Goal: Information Seeking & Learning: Learn about a topic

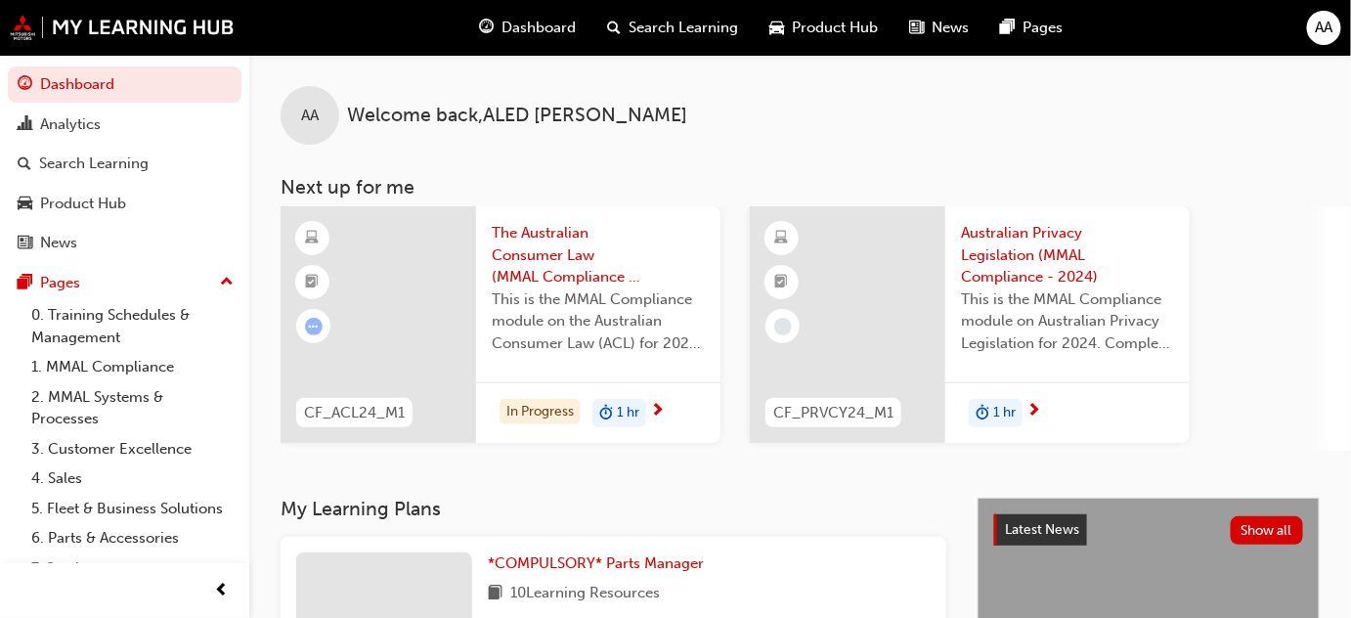
click at [540, 257] on span "The Australian Consumer Law (MMAL Compliance - 2024)" at bounding box center [598, 255] width 213 height 66
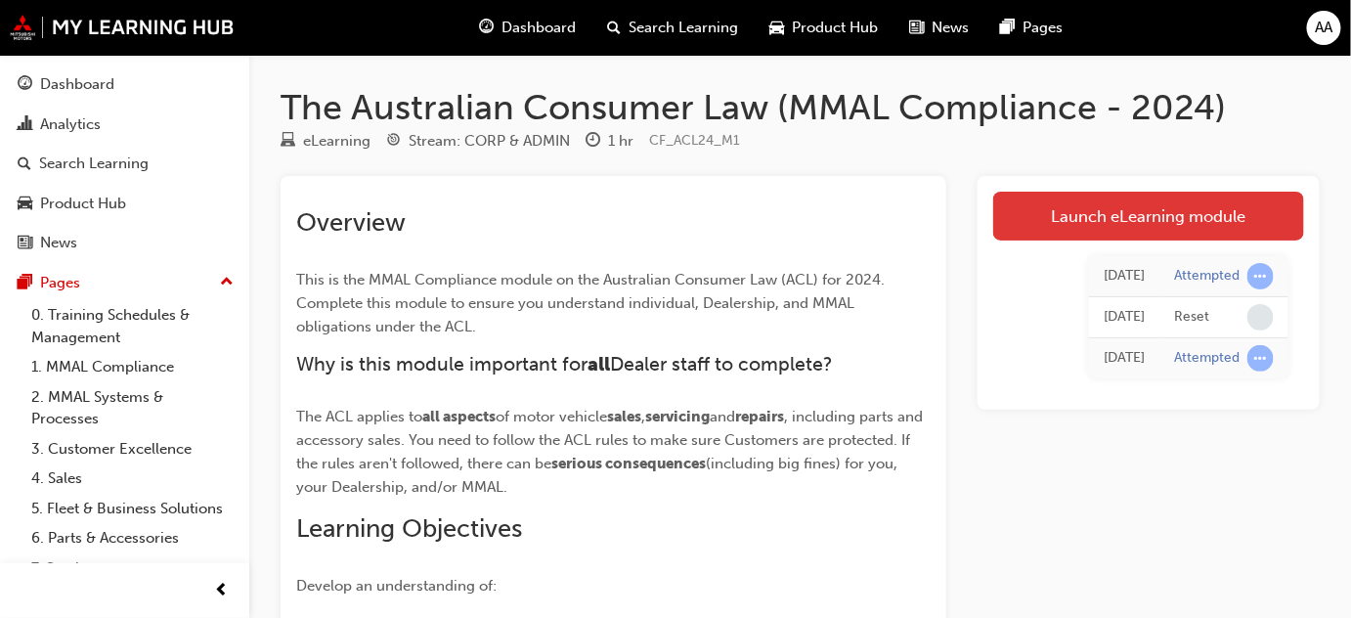
click at [1131, 199] on link "Launch eLearning module" at bounding box center [1148, 216] width 311 height 49
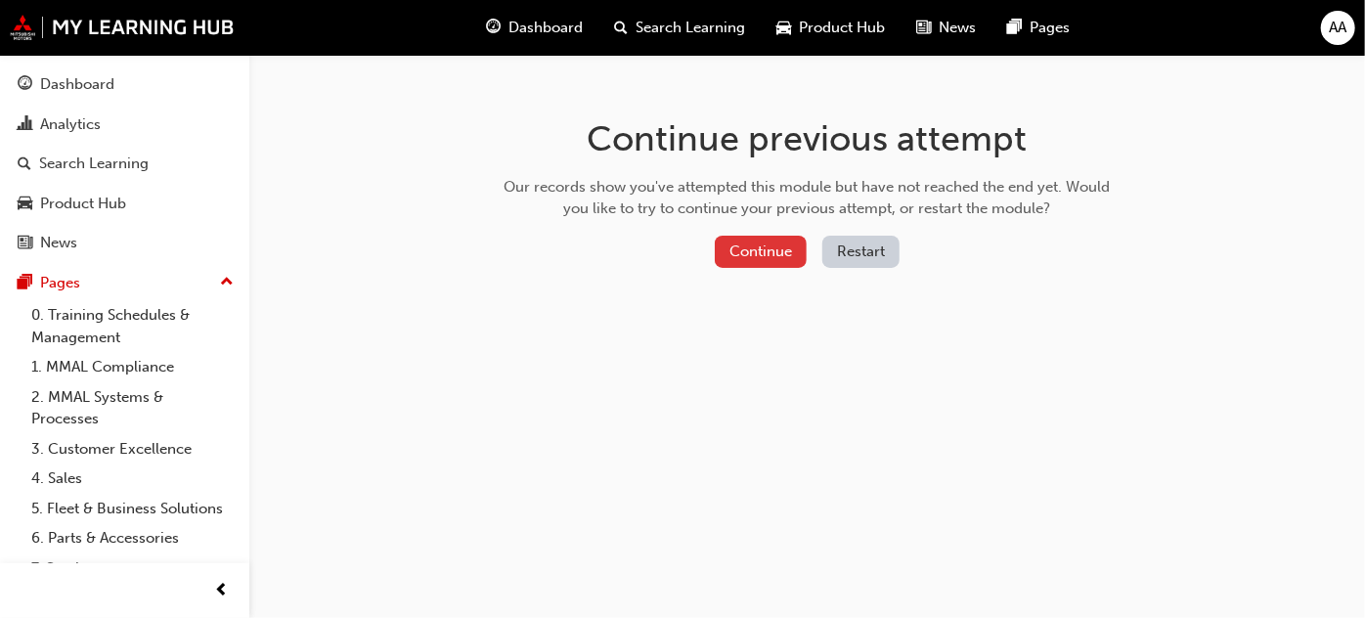
click at [762, 262] on button "Continue" at bounding box center [761, 252] width 92 height 32
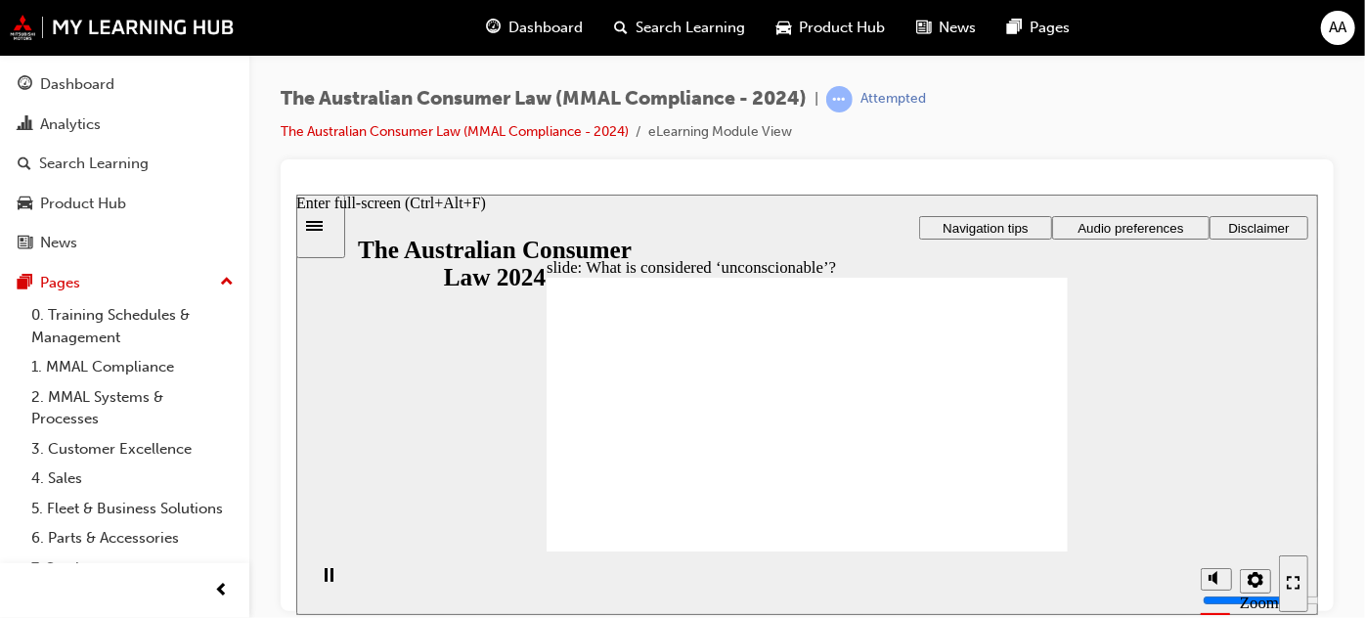
click at [1296, 583] on icon "Enter full-screen (Ctrl+Alt+F)" at bounding box center [1293, 582] width 14 height 14
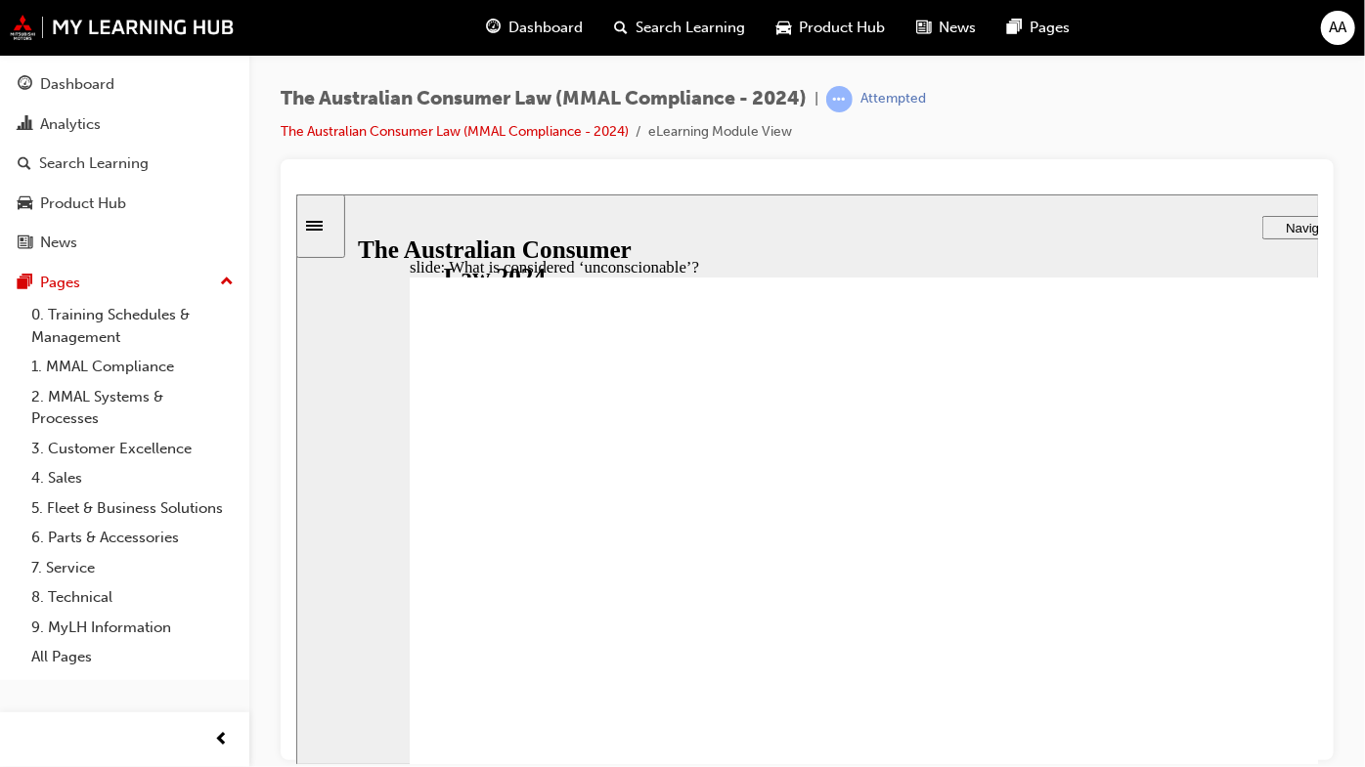
drag, startPoint x: 983, startPoint y: 450, endPoint x: 670, endPoint y: 629, distance: 360.4
drag, startPoint x: 1046, startPoint y: 505, endPoint x: 1341, endPoint y: 686, distance: 346.2
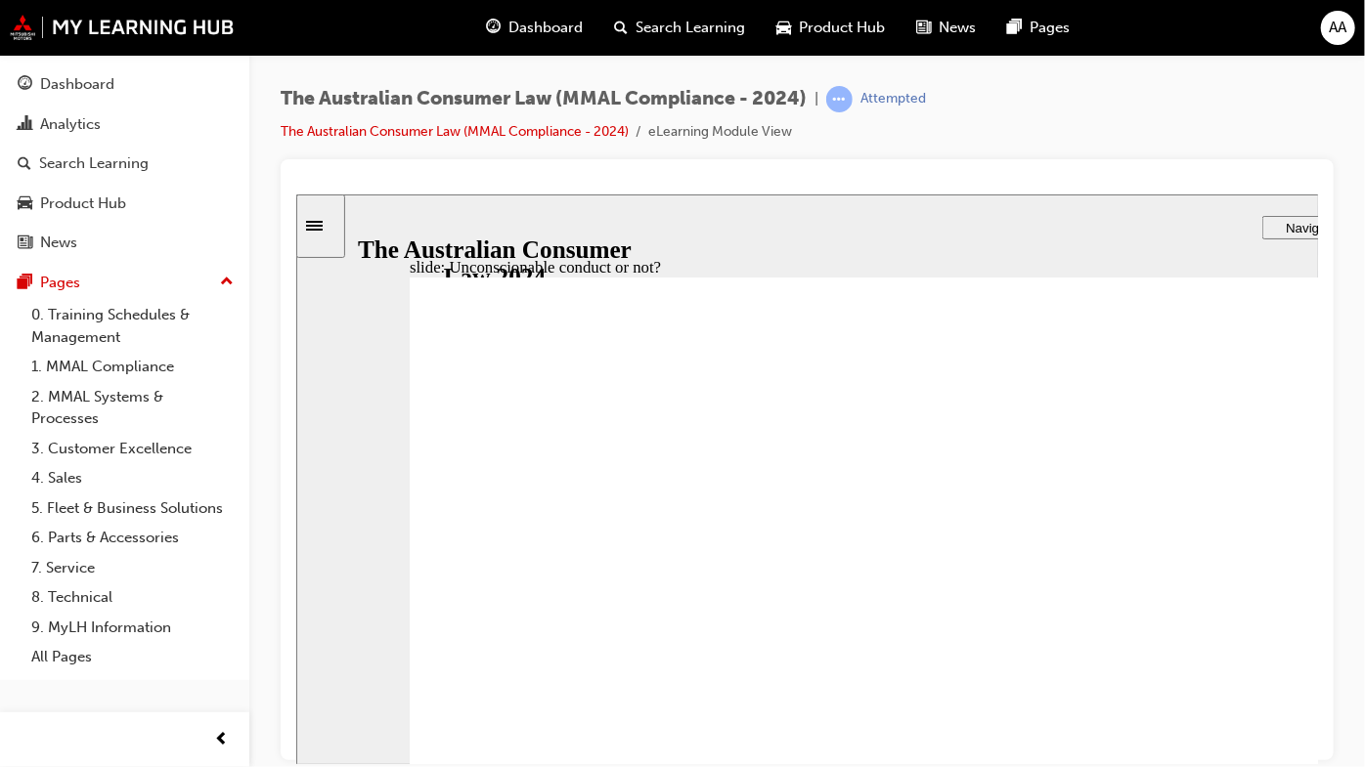
drag, startPoint x: 952, startPoint y: 505, endPoint x: 1249, endPoint y: 680, distance: 344.9
drag, startPoint x: 918, startPoint y: 499, endPoint x: 633, endPoint y: 687, distance: 341.4
drag, startPoint x: 978, startPoint y: 493, endPoint x: 645, endPoint y: 663, distance: 373.4
drag, startPoint x: 940, startPoint y: 518, endPoint x: 1261, endPoint y: 717, distance: 377.1
drag, startPoint x: 983, startPoint y: 538, endPoint x: 1272, endPoint y: 709, distance: 336.2
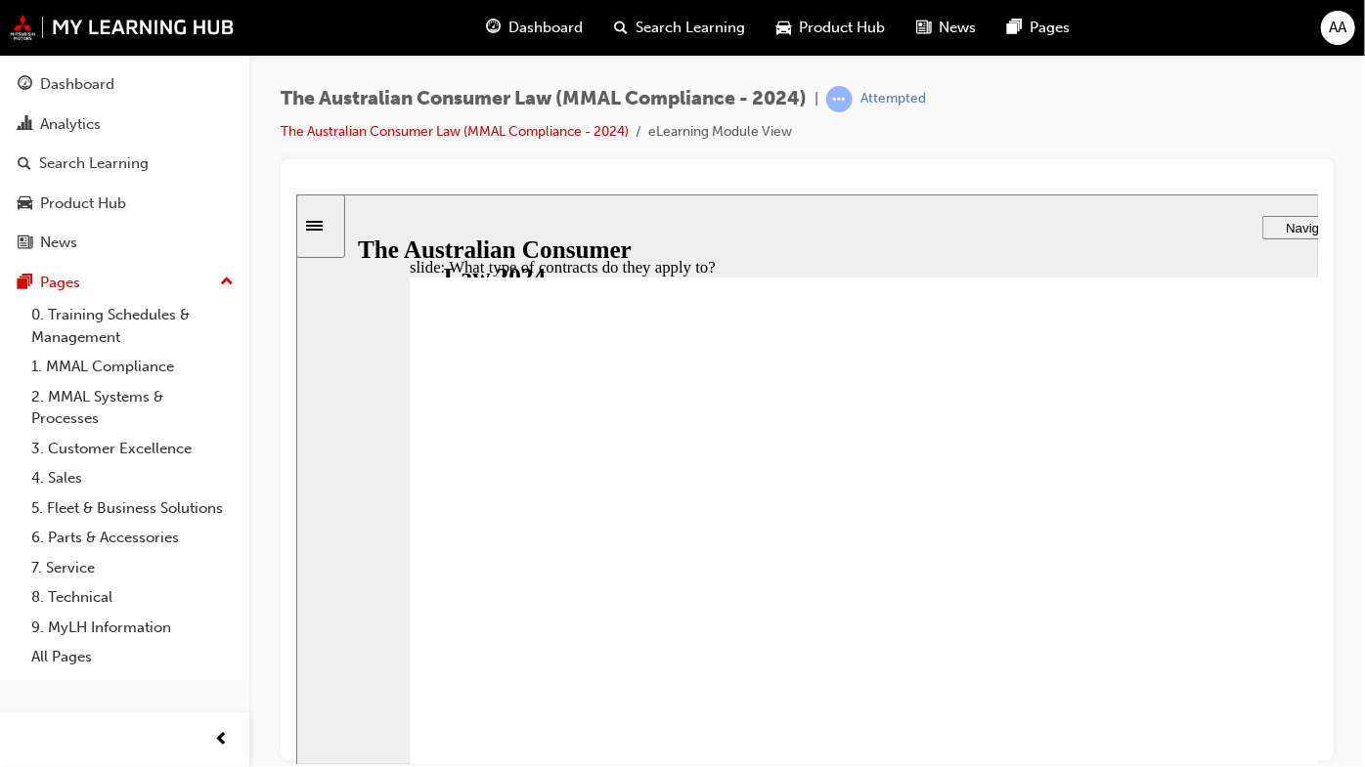
drag, startPoint x: 973, startPoint y: 530, endPoint x: 1343, endPoint y: 724, distance: 418.5
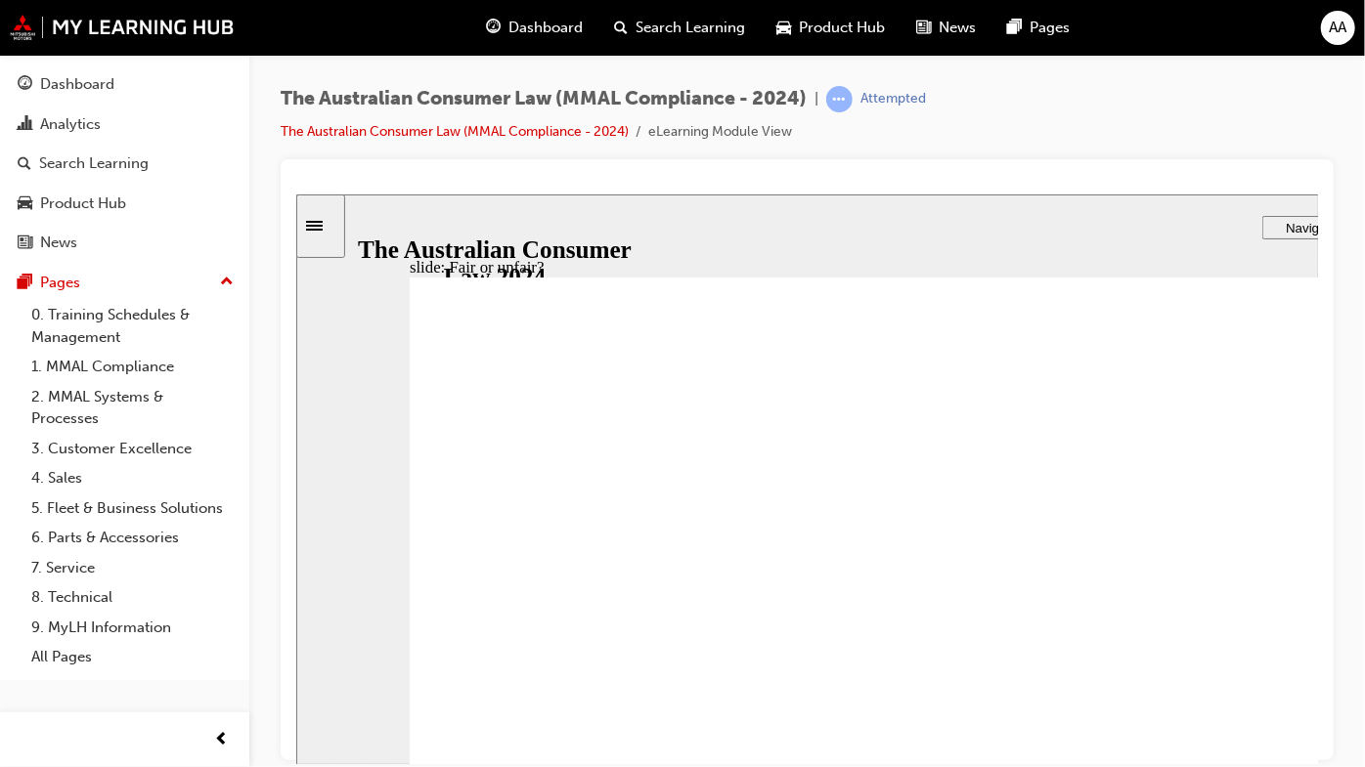
drag, startPoint x: 1046, startPoint y: 539, endPoint x: 691, endPoint y: 726, distance: 401.5
drag, startPoint x: 1007, startPoint y: 516, endPoint x: 1357, endPoint y: 714, distance: 401.9
drag, startPoint x: 1001, startPoint y: 496, endPoint x: 1351, endPoint y: 706, distance: 408.3
drag, startPoint x: 1025, startPoint y: 522, endPoint x: 1367, endPoint y: 721, distance: 396.0
drag, startPoint x: 1028, startPoint y: 528, endPoint x: 680, endPoint y: 750, distance: 412.8
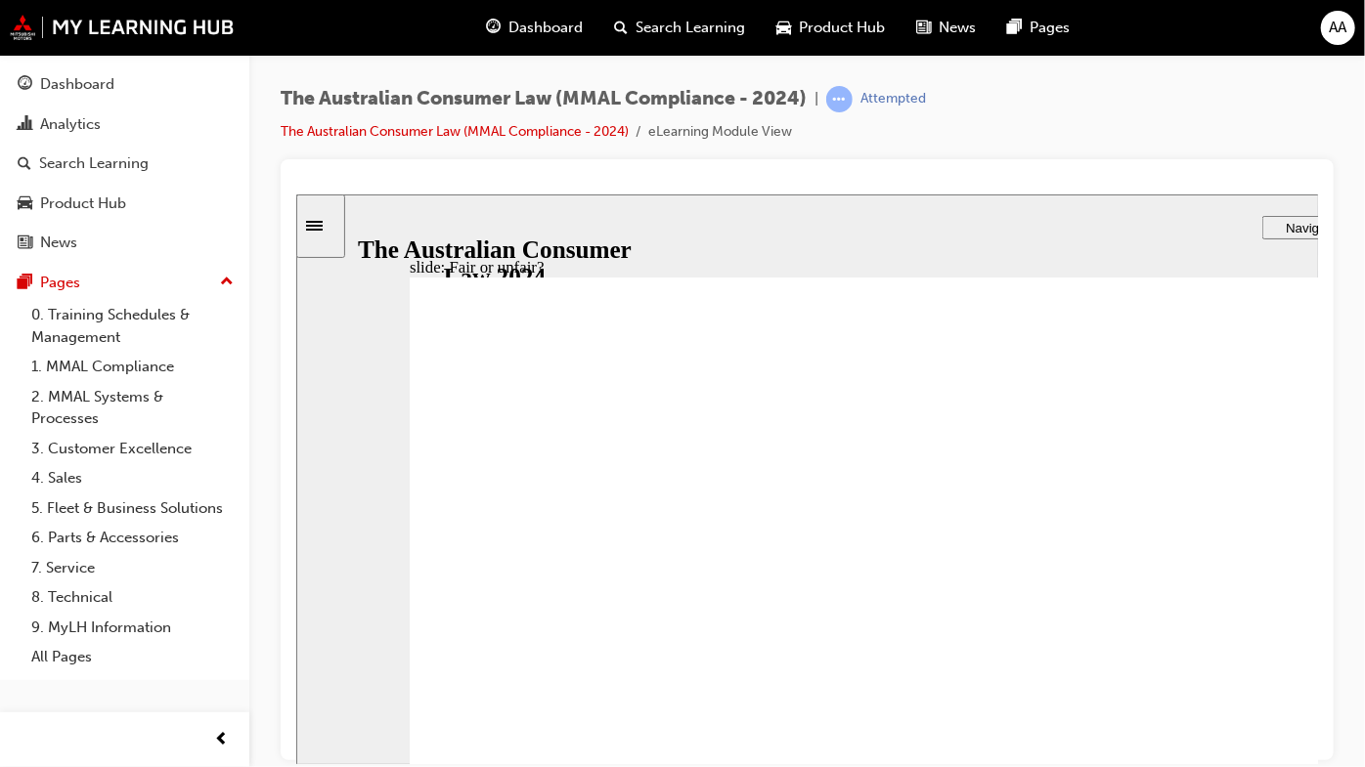
drag, startPoint x: 997, startPoint y: 509, endPoint x: 1360, endPoint y: 712, distance: 415.3
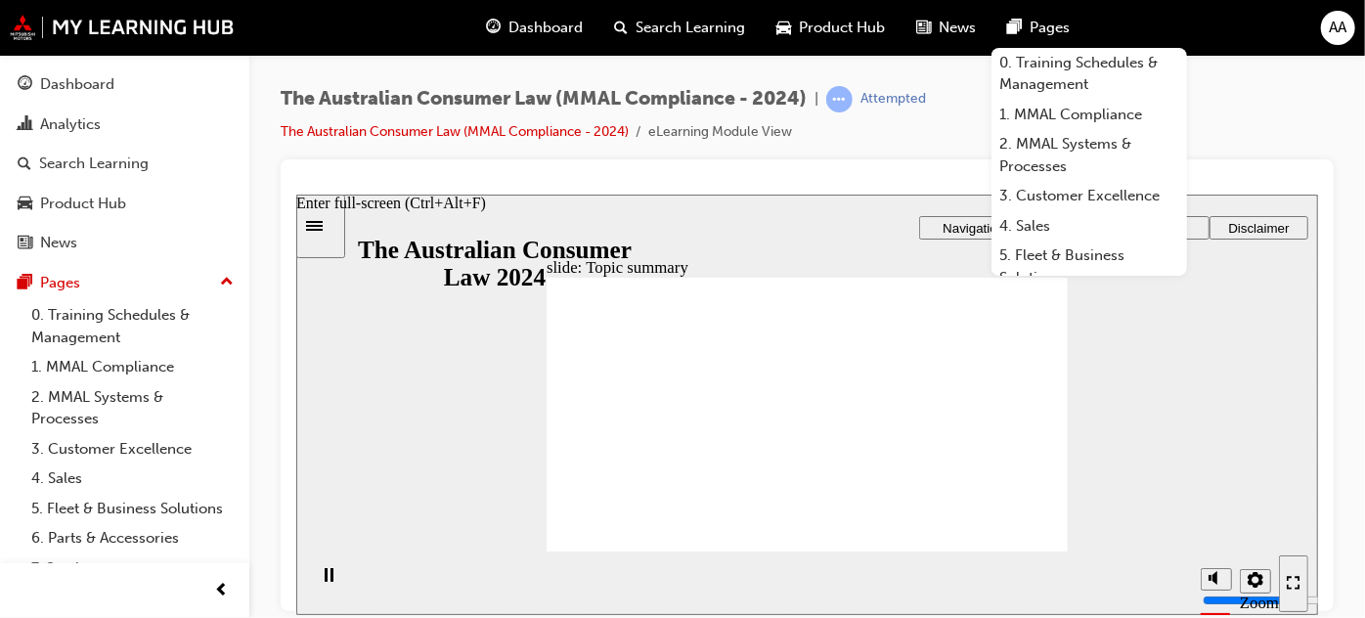
drag, startPoint x: 1287, startPoint y: 577, endPoint x: 1583, endPoint y: 878, distance: 422.4
click at [1287, 577] on icon "Enter full-screen (Ctrl+Alt+F)" at bounding box center [1288, 577] width 5 height 5
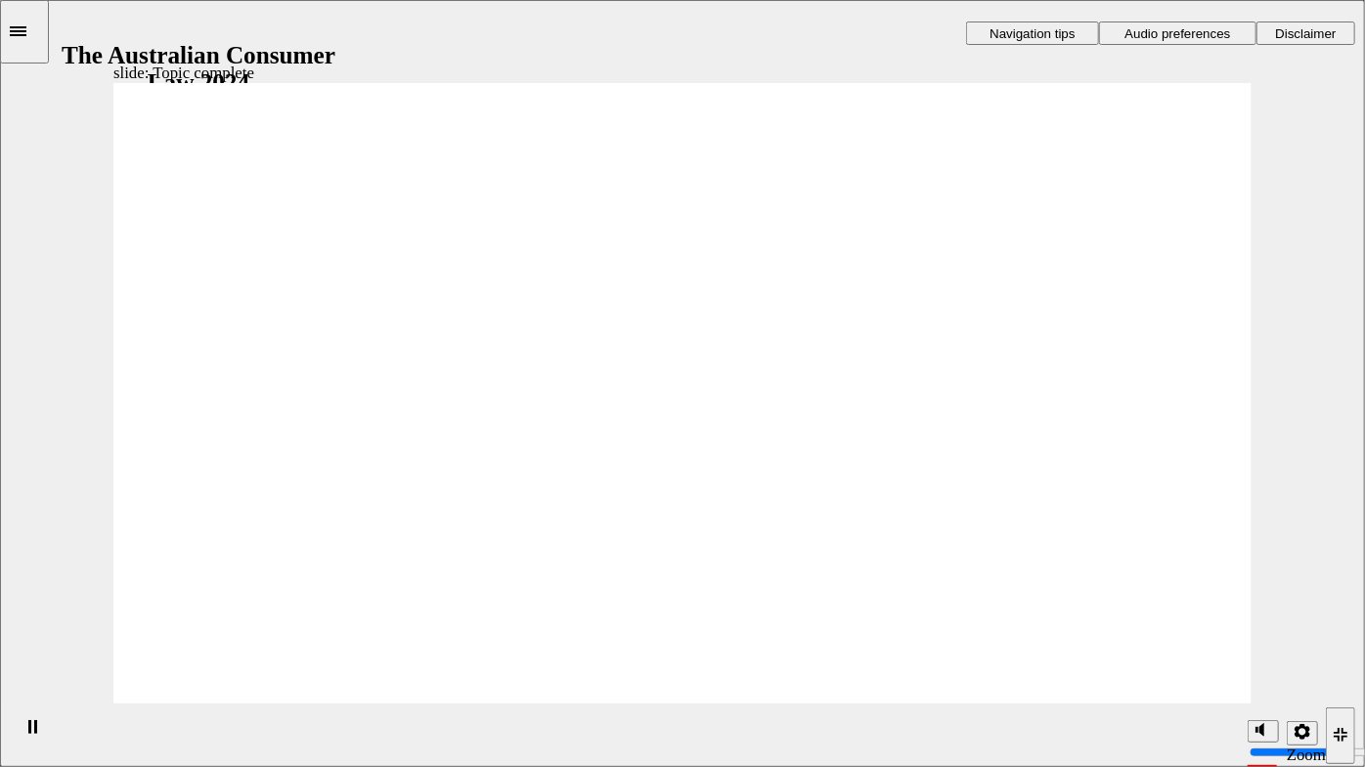
checkbox input "true"
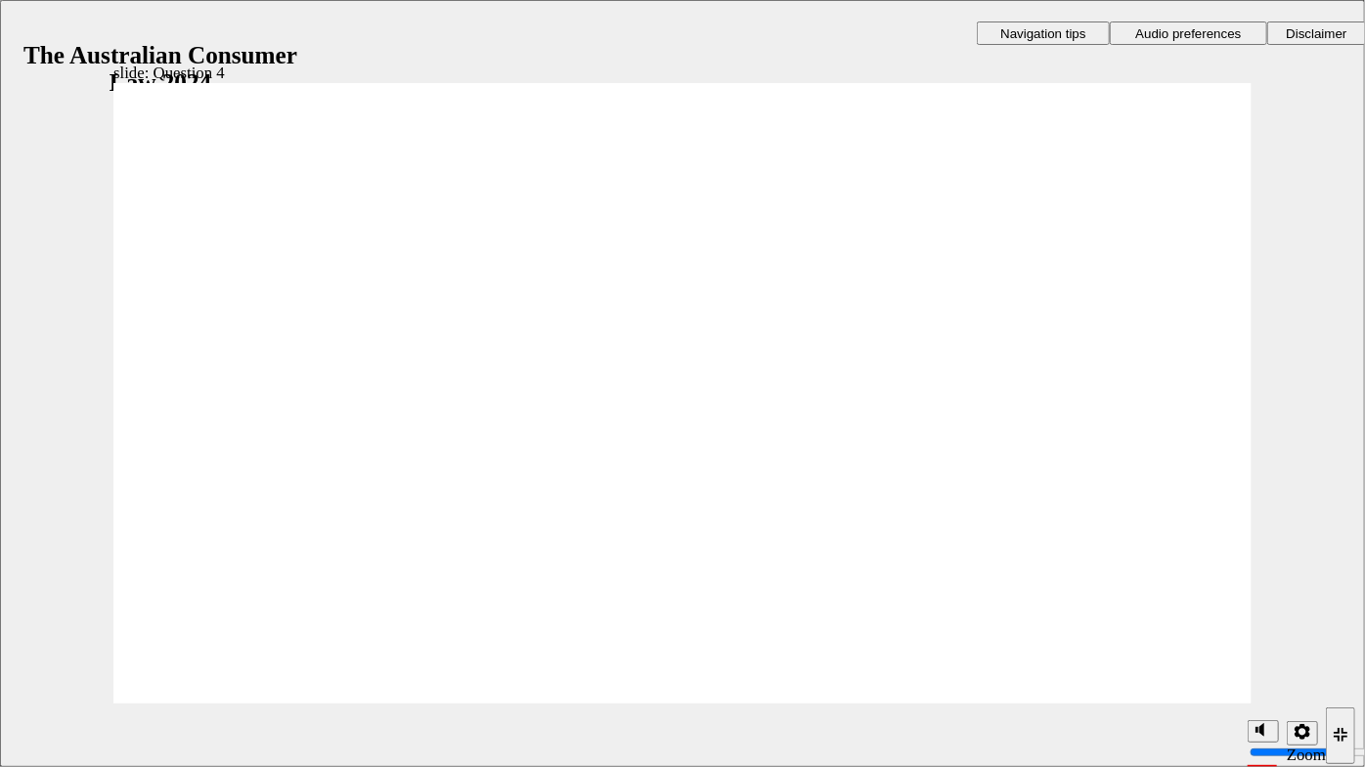
checkbox input "true"
radio input "true"
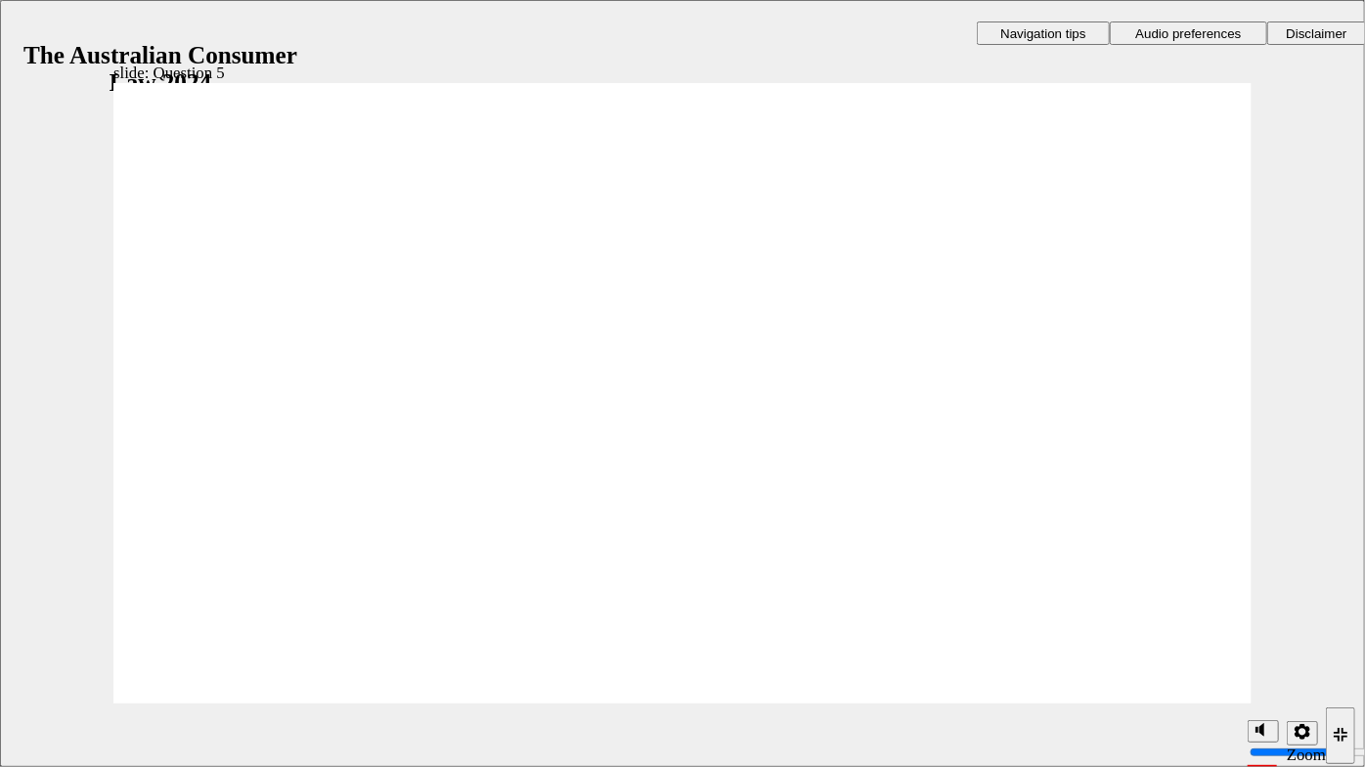
radio input "true"
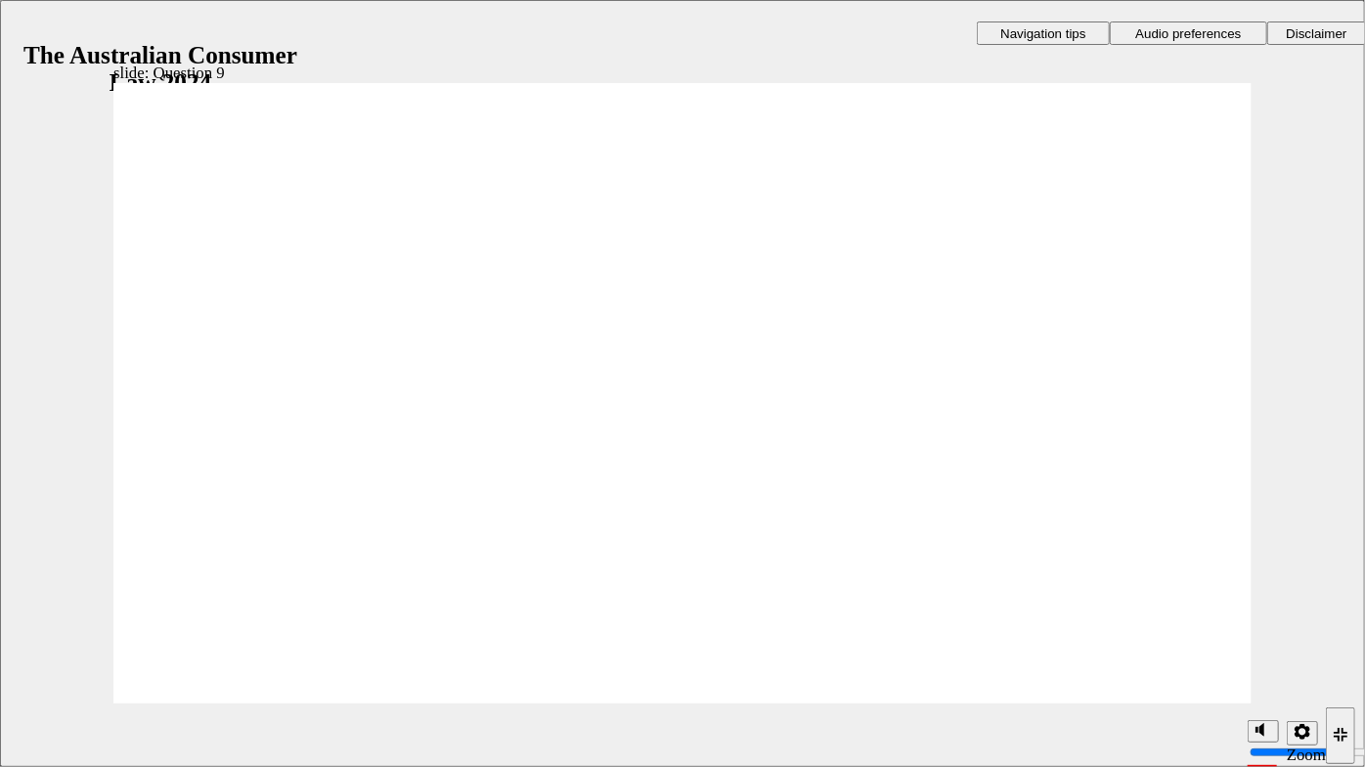
checkbox input "true"
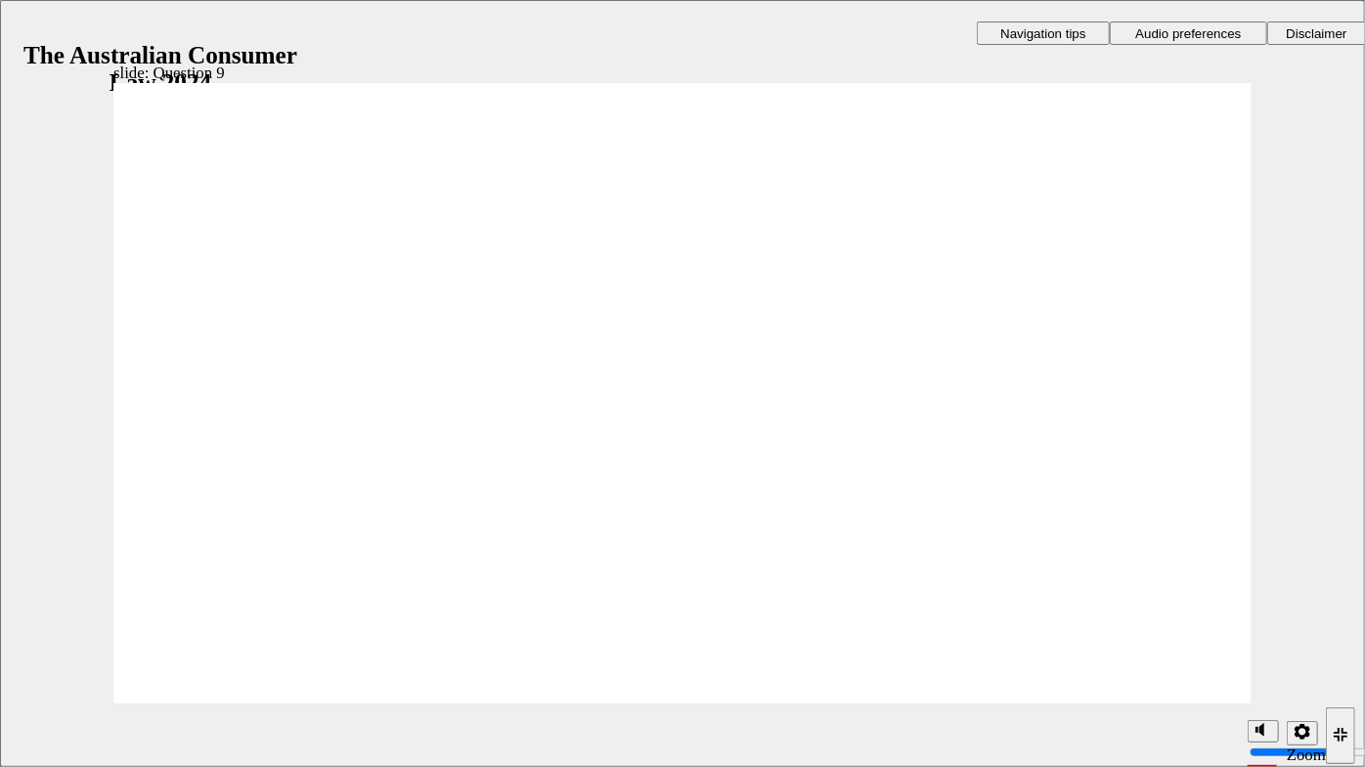
checkbox input "true"
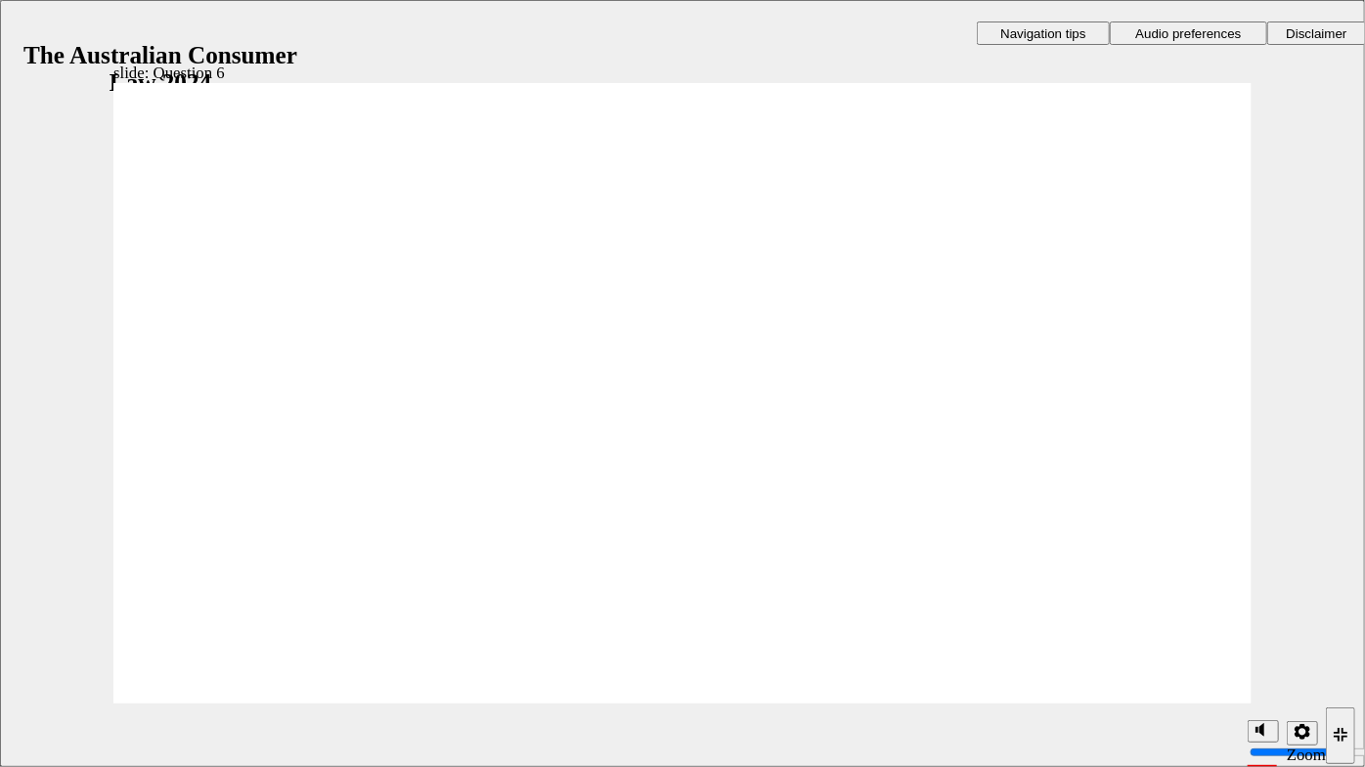
drag, startPoint x: 191, startPoint y: 454, endPoint x: 179, endPoint y: 448, distance: 13.1
radio input "true"
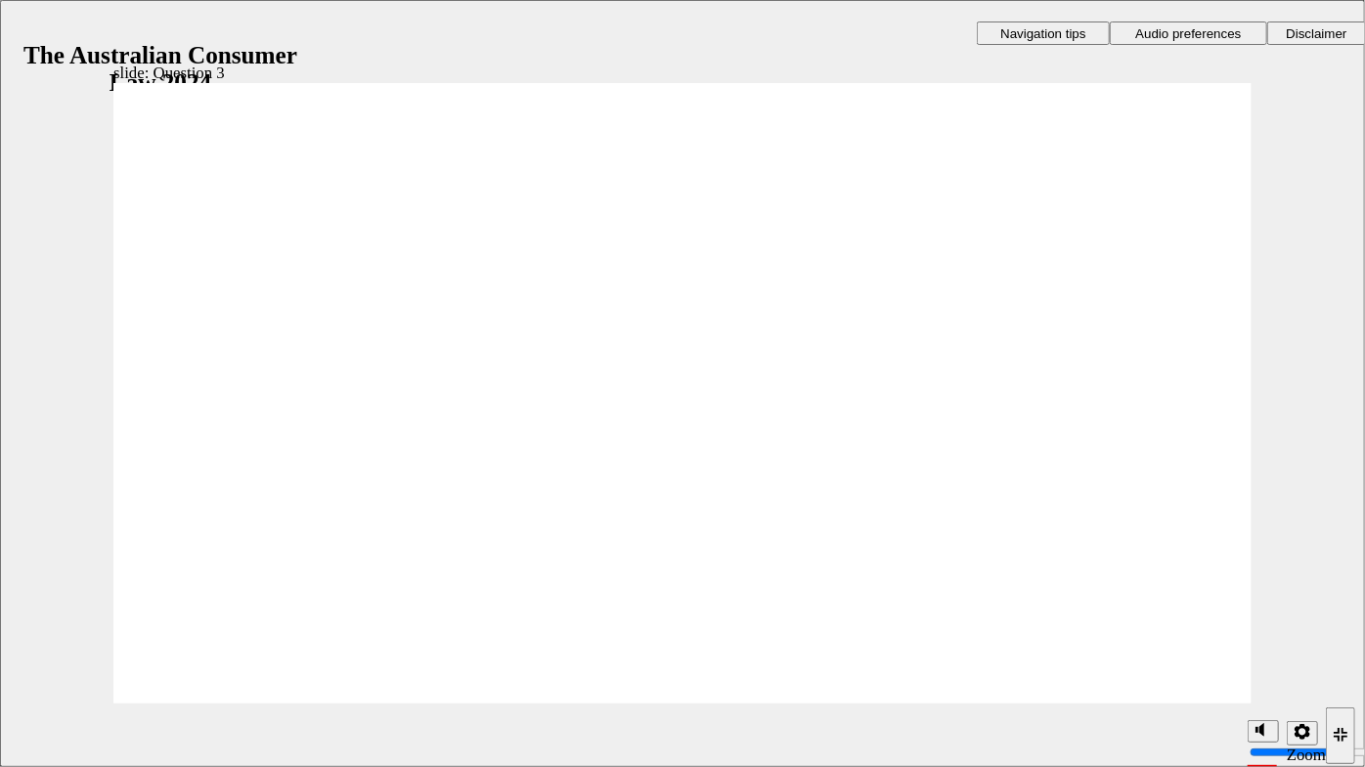
radio input "true"
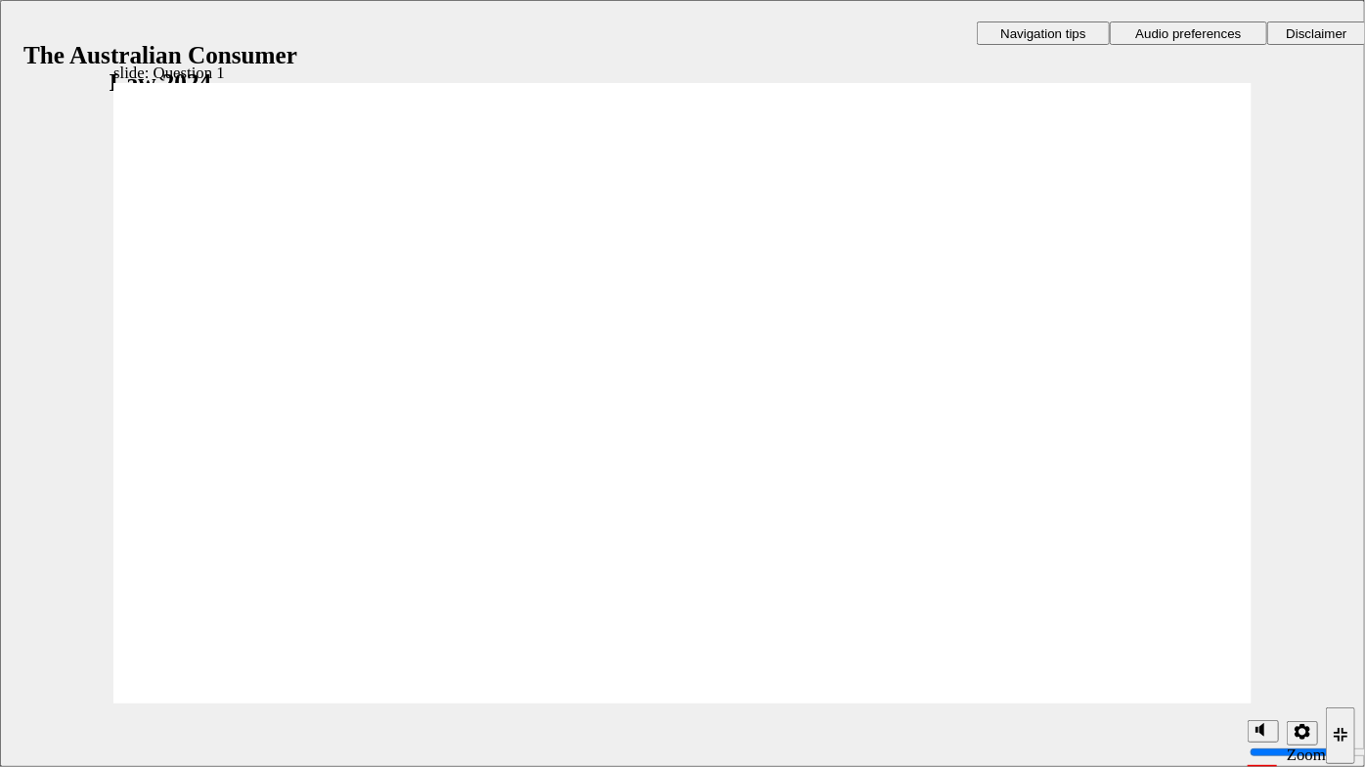
radio input "true"
checkbox input "true"
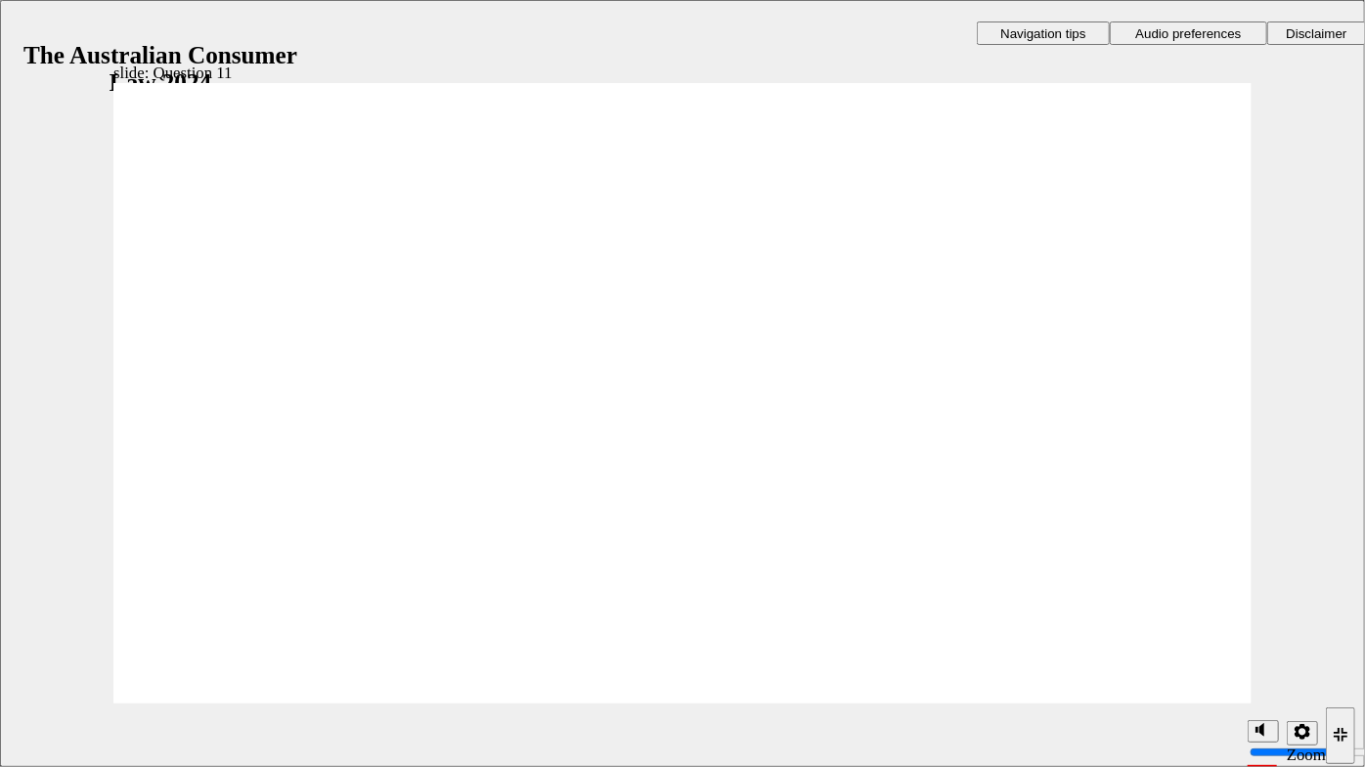
checkbox input "true"
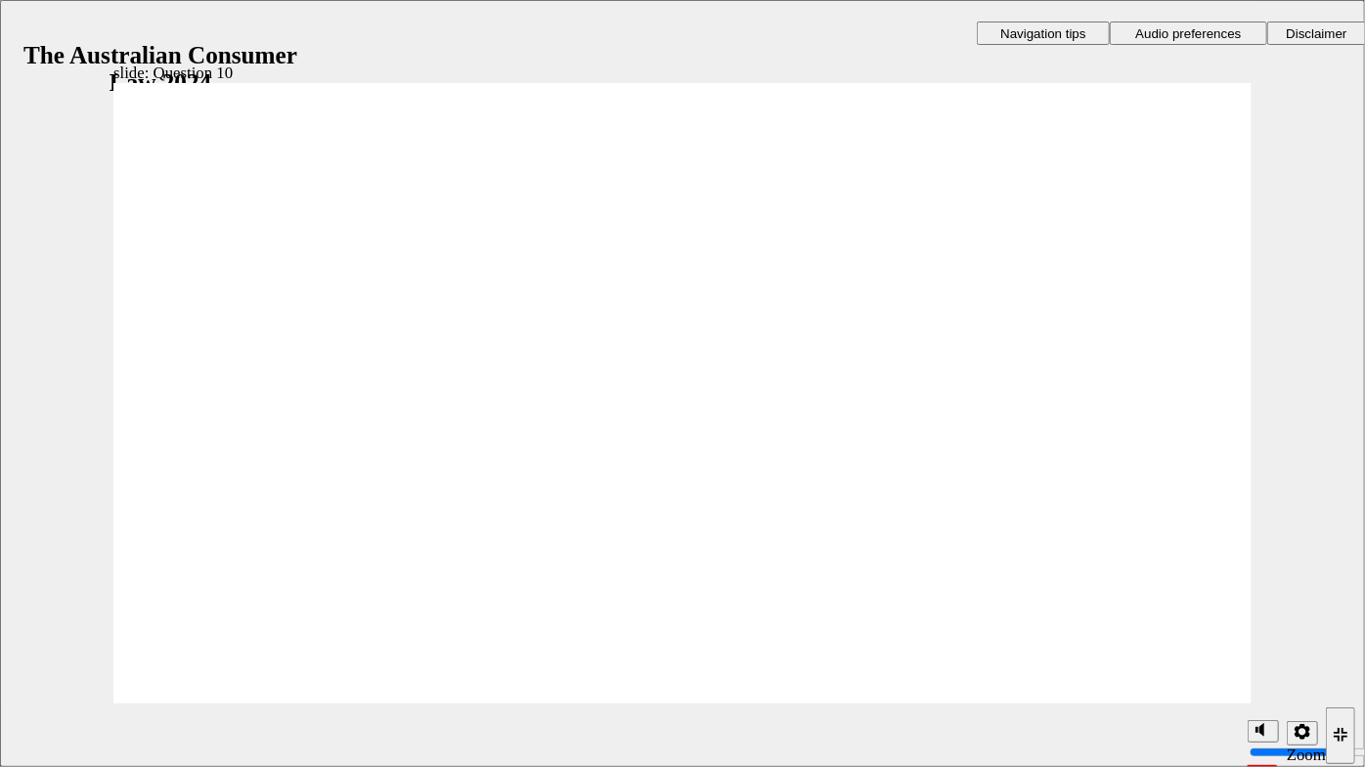
radio input "true"
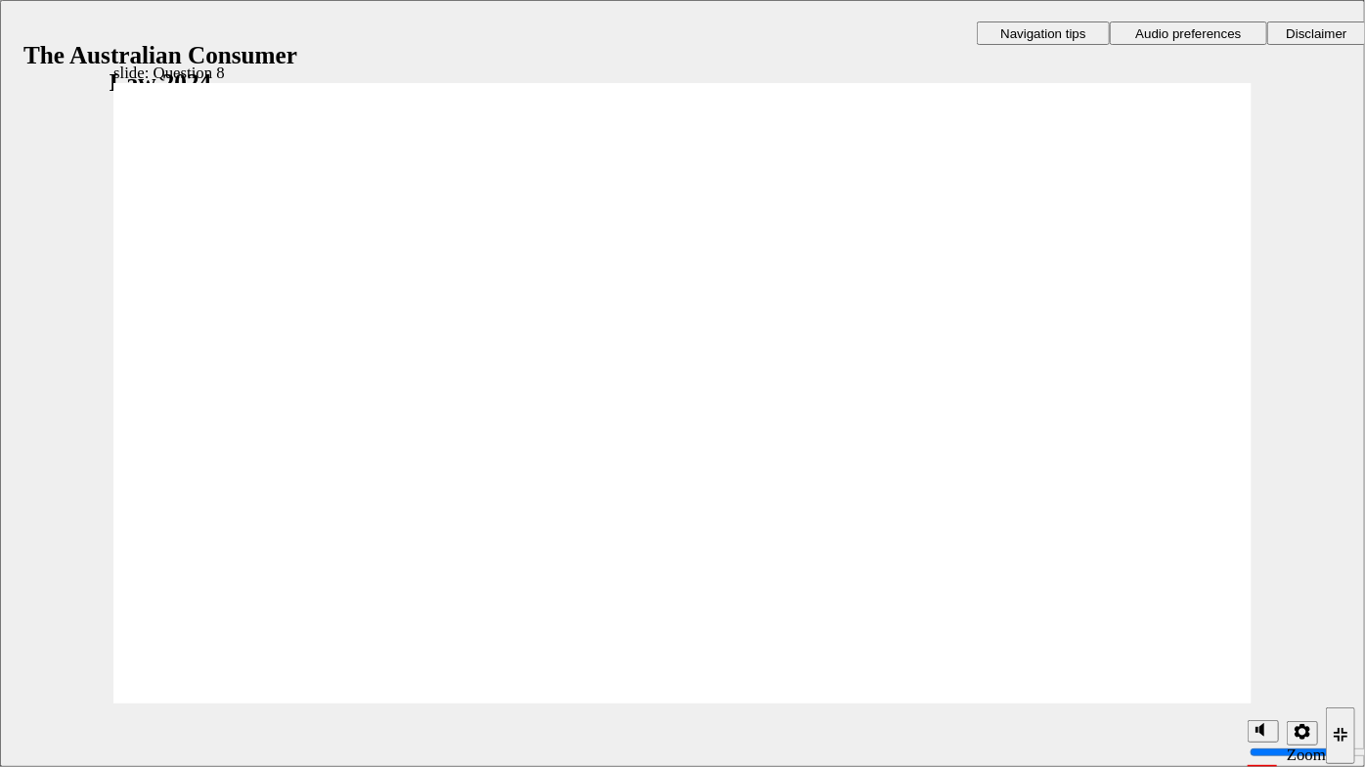
radio input "true"
checkbox input "true"
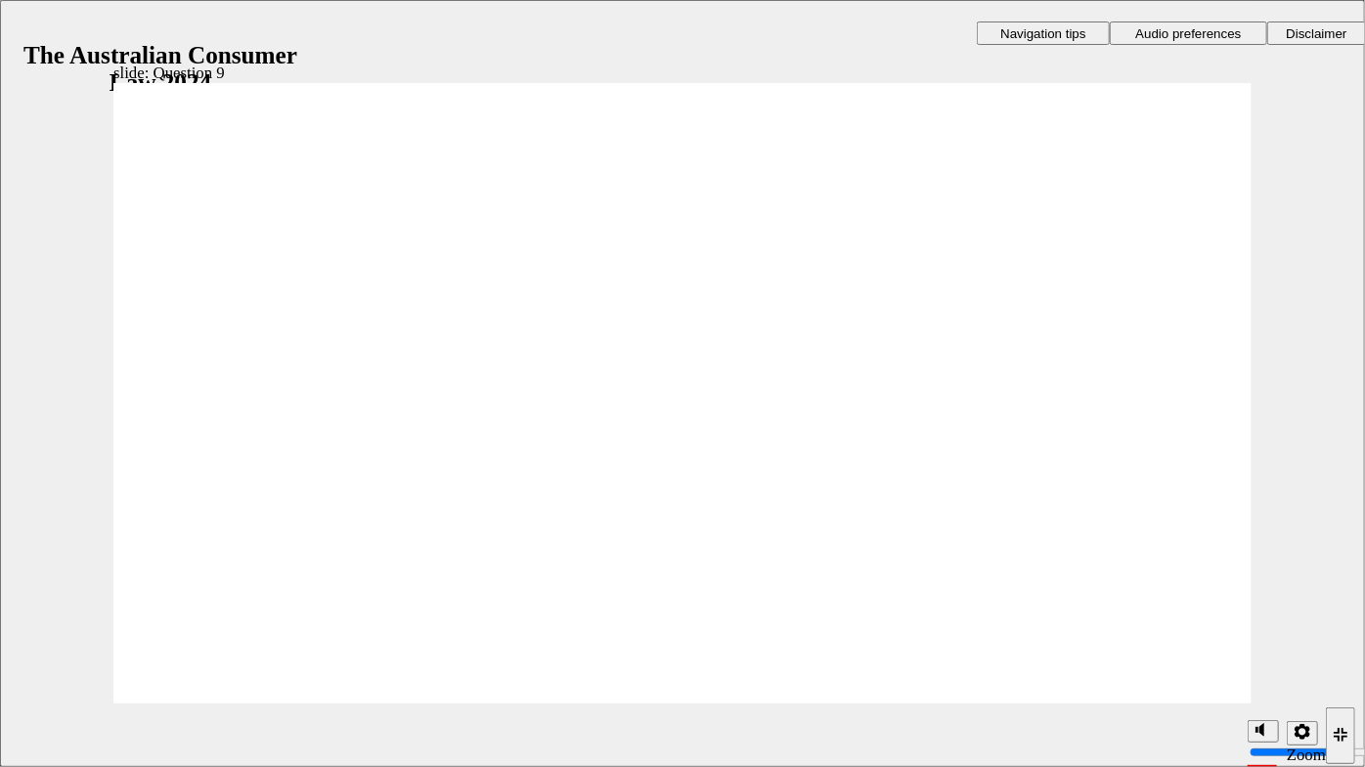
checkbox input "true"
radio input "true"
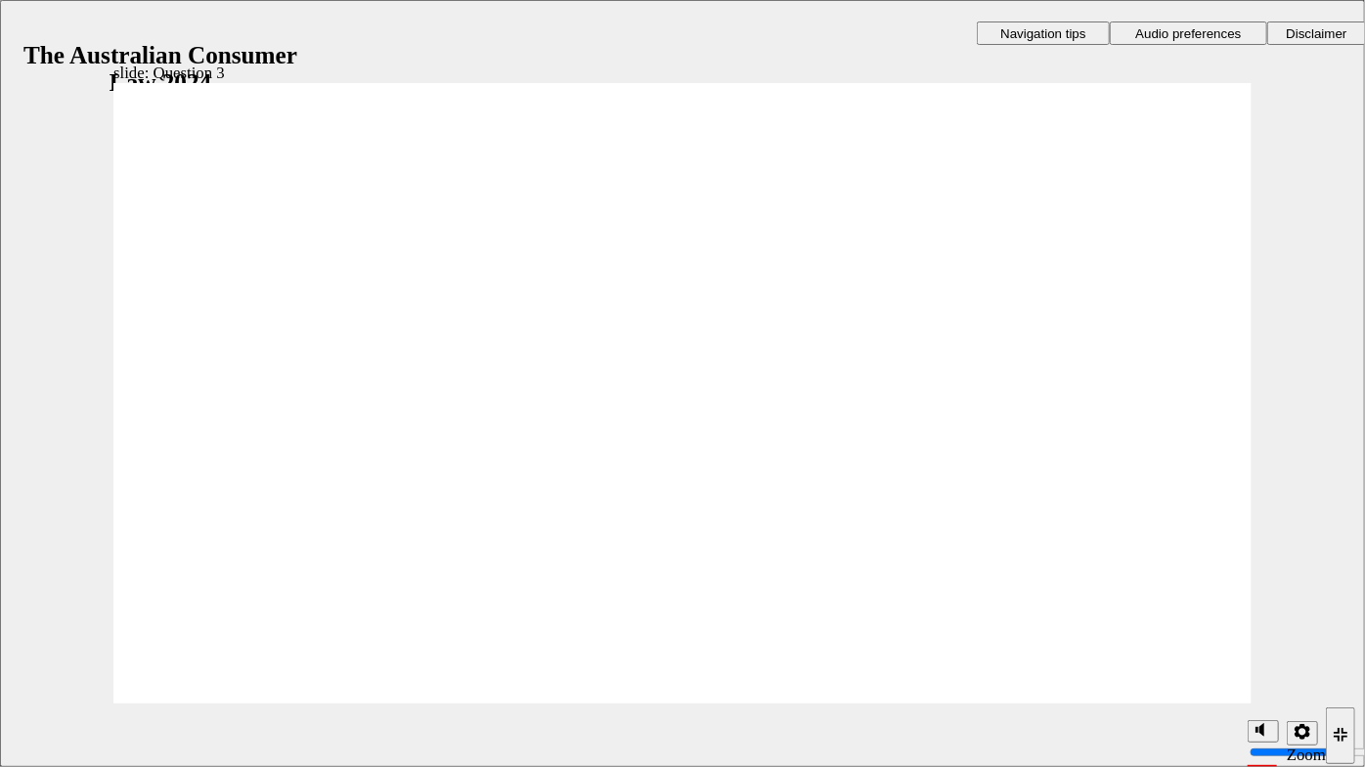
radio input "true"
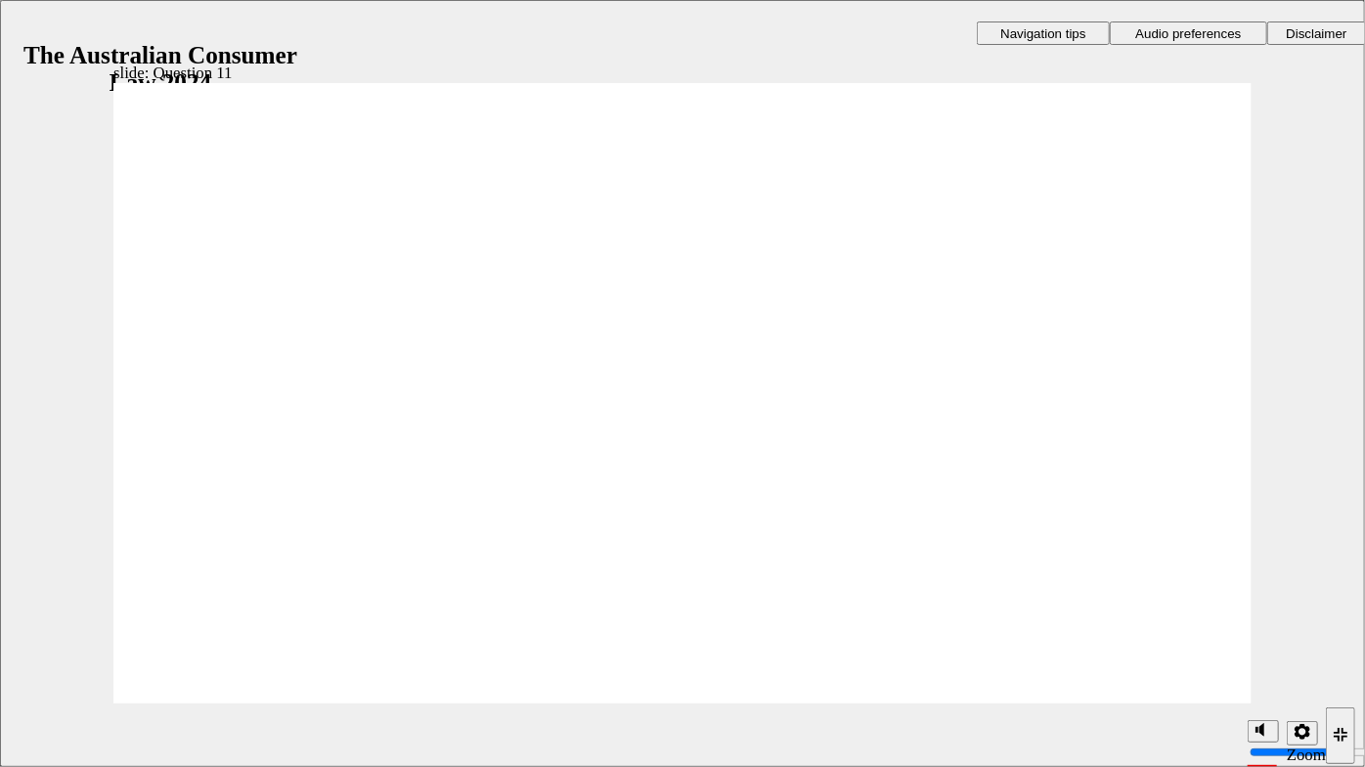
checkbox input "true"
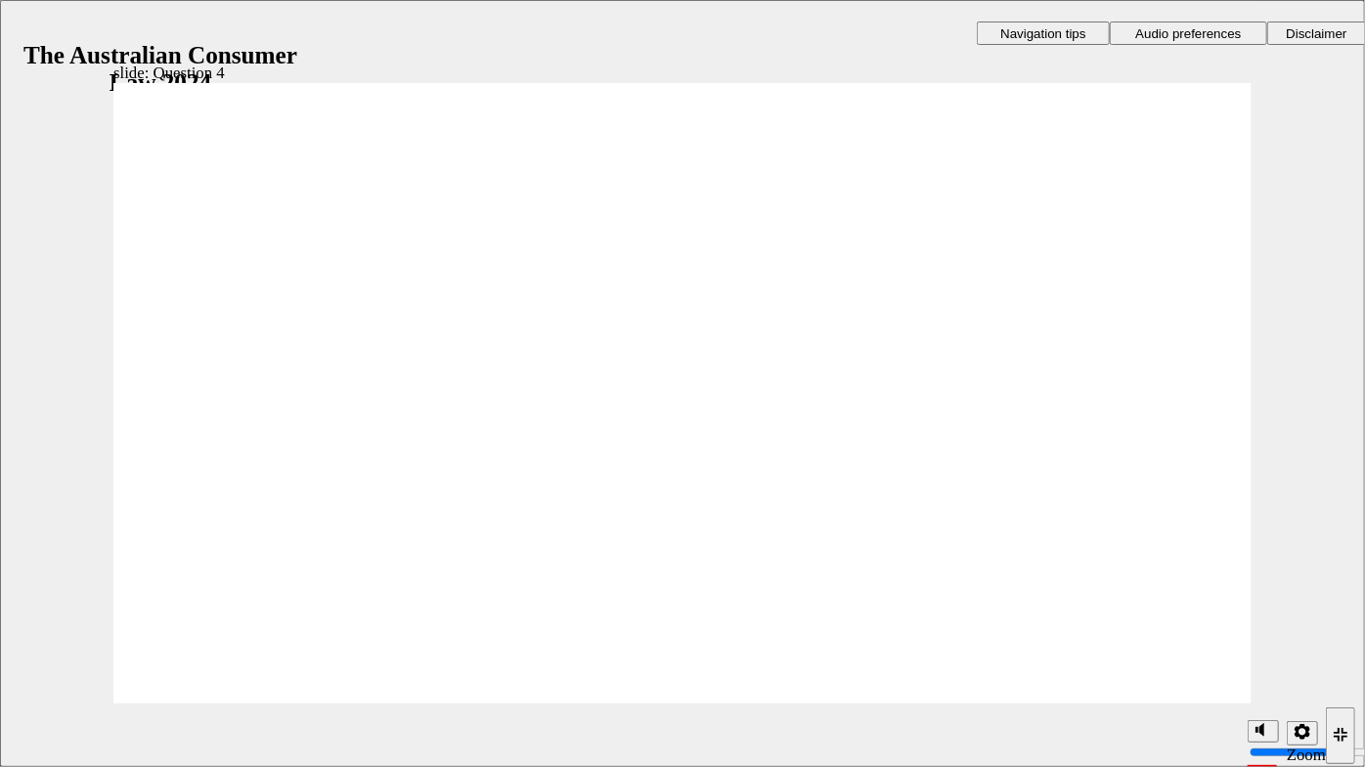
checkbox input "true"
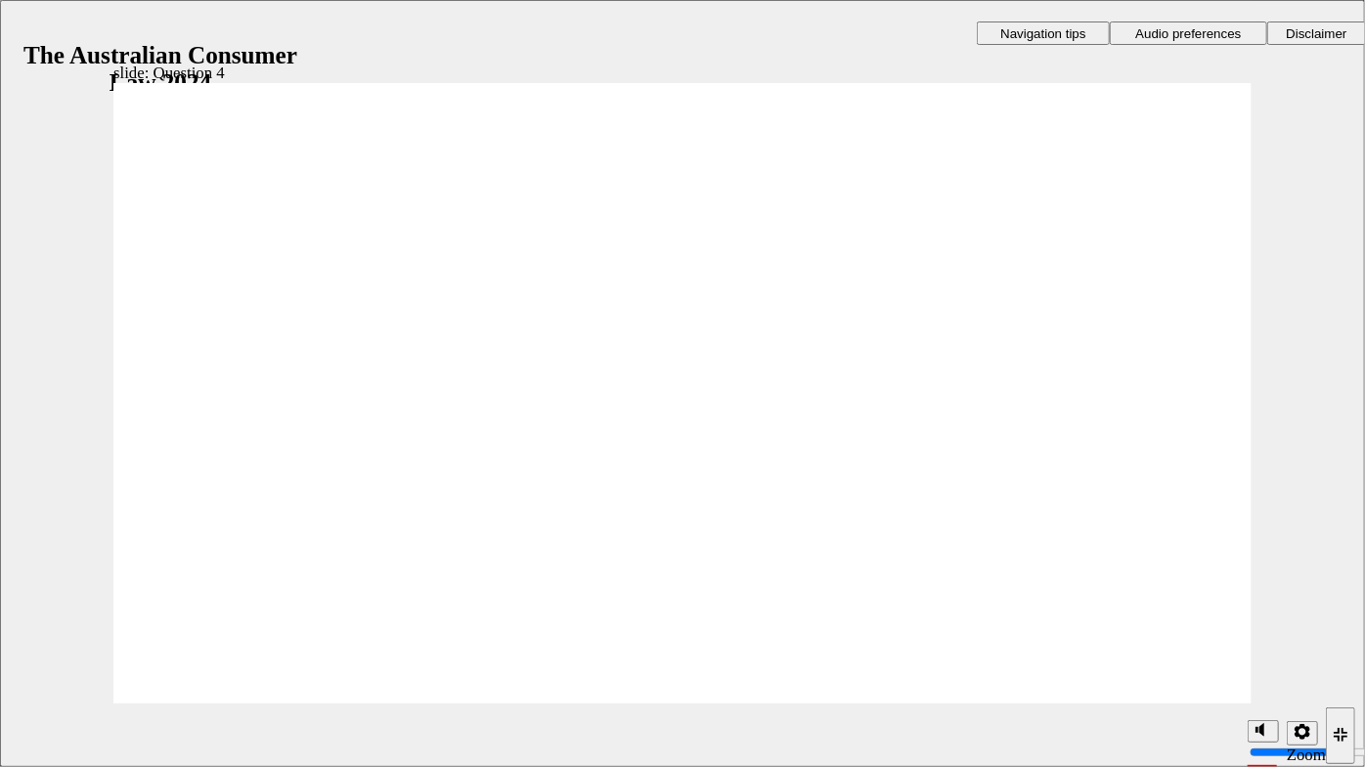
checkbox input "true"
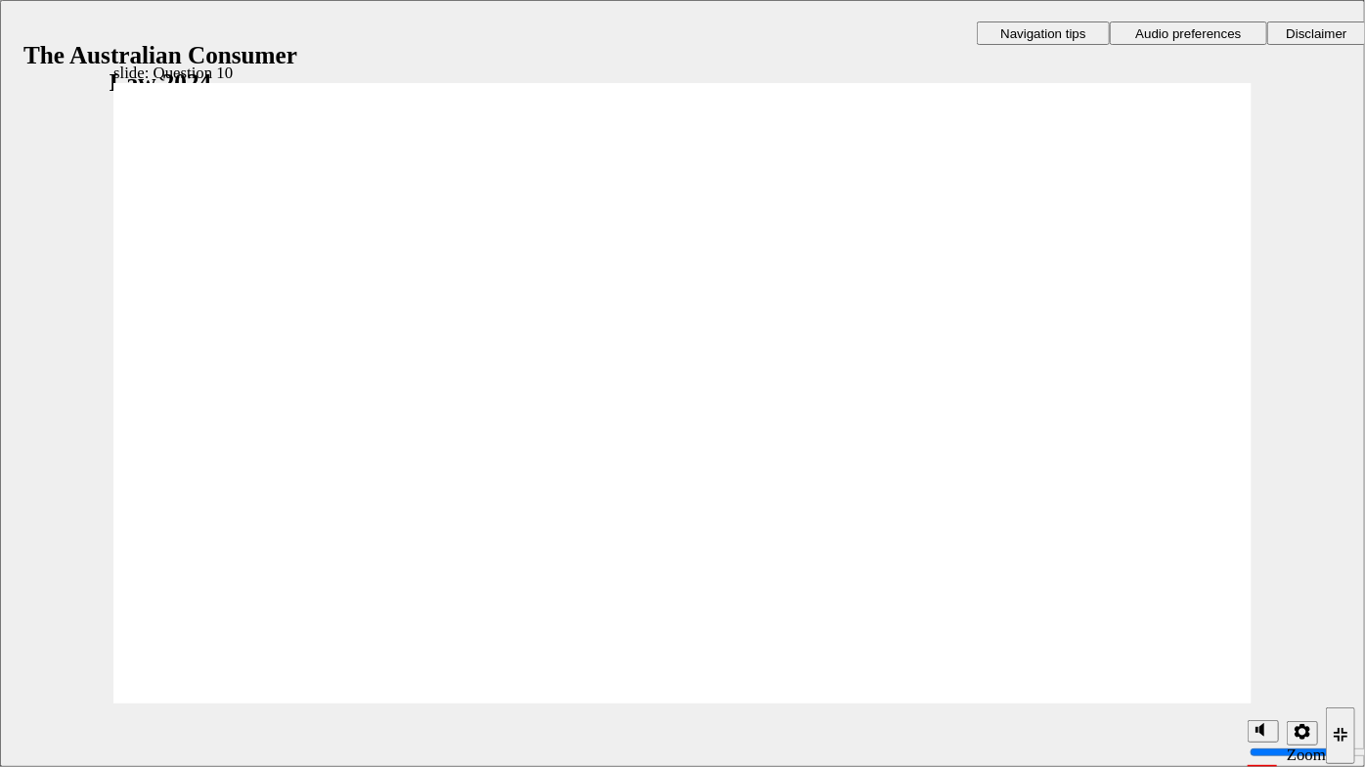
radio input "true"
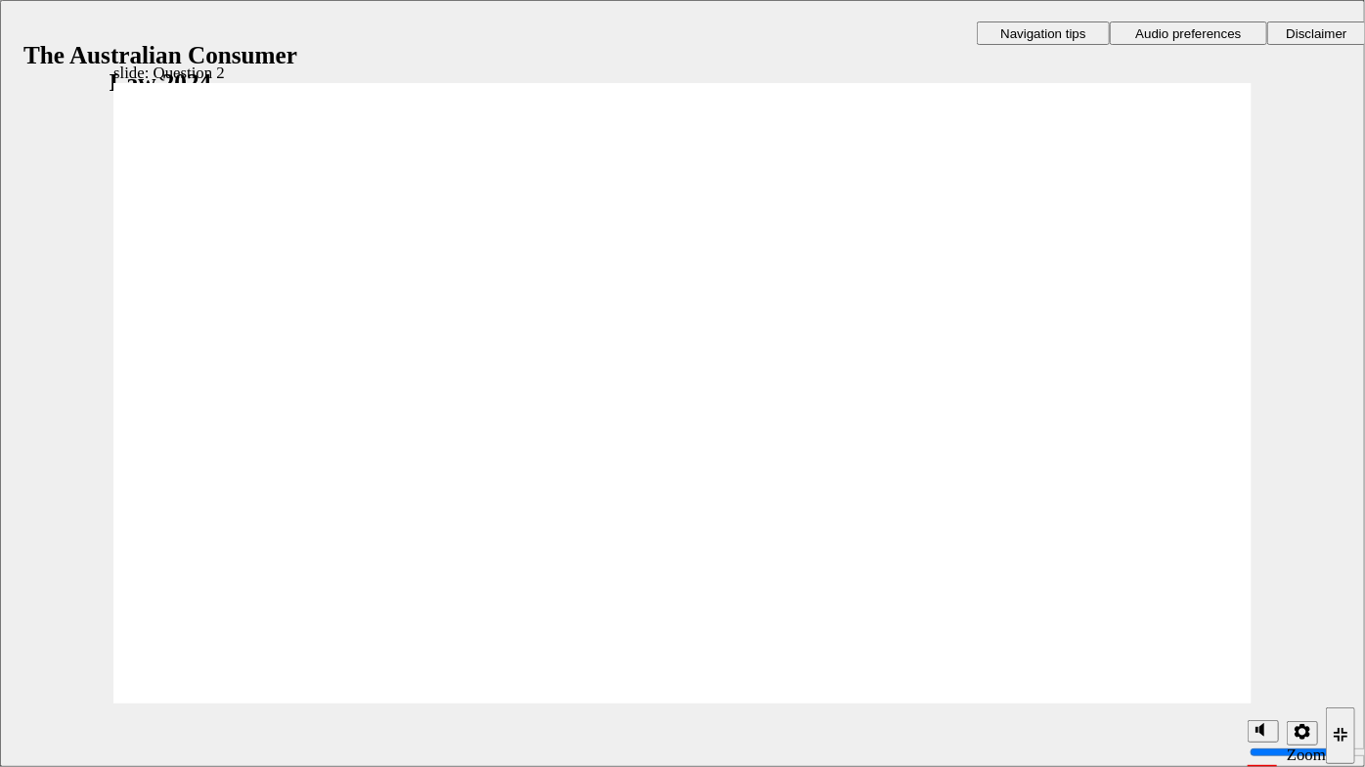
checkbox input "true"
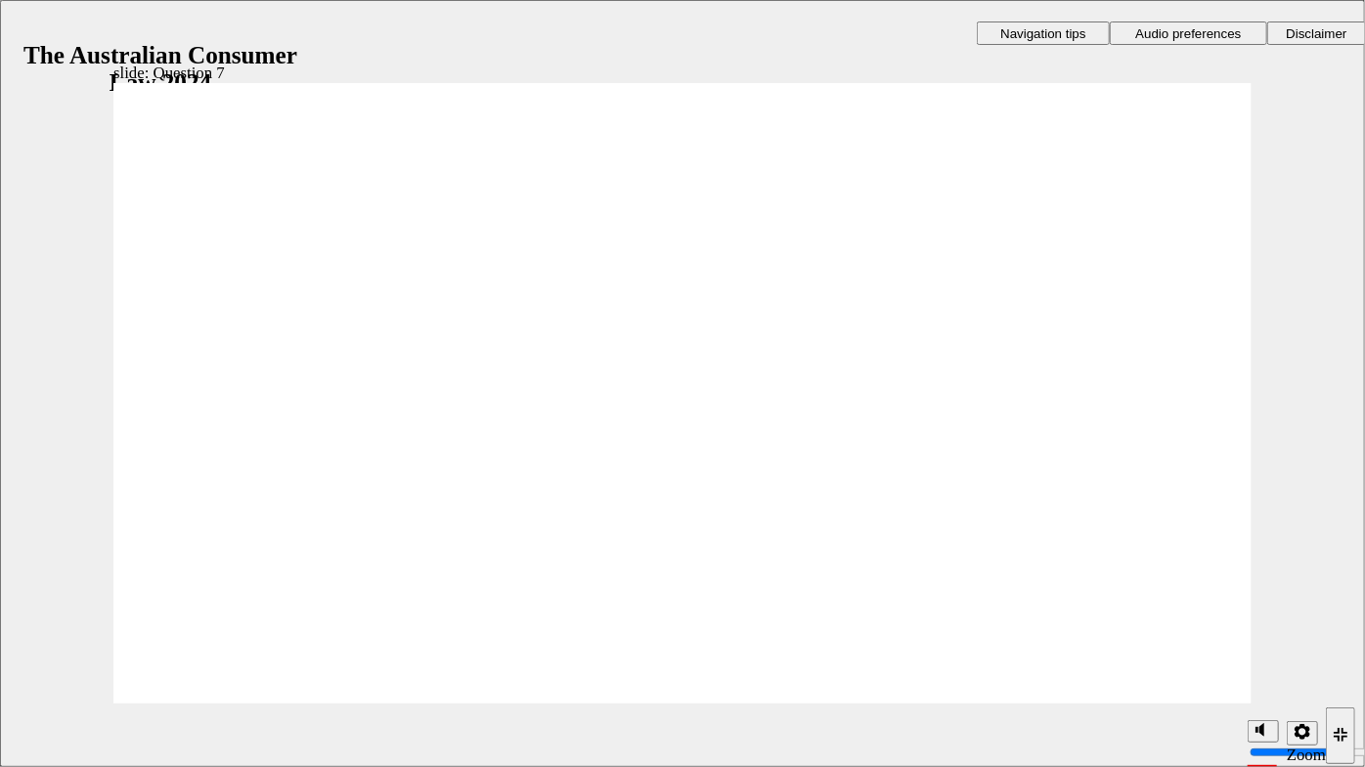
radio input "true"
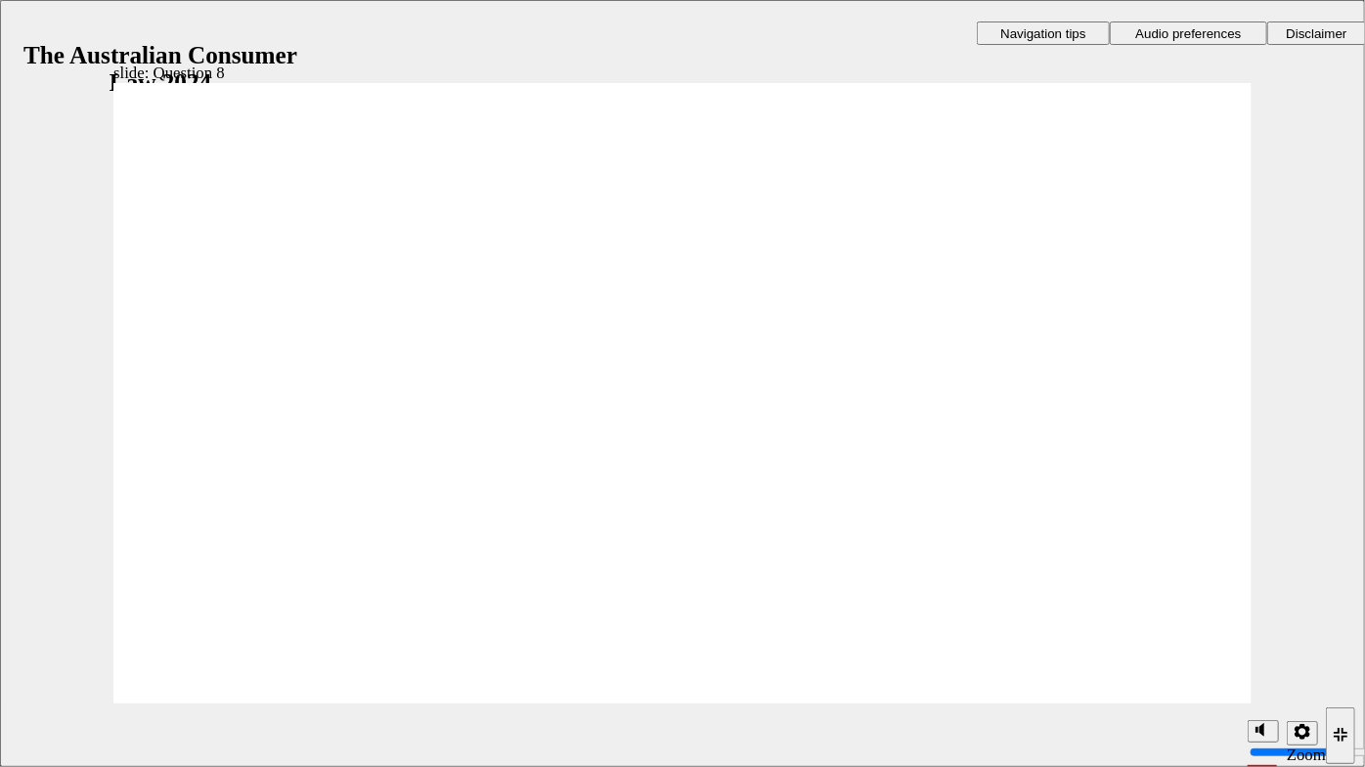
radio input "true"
checkbox input "true"
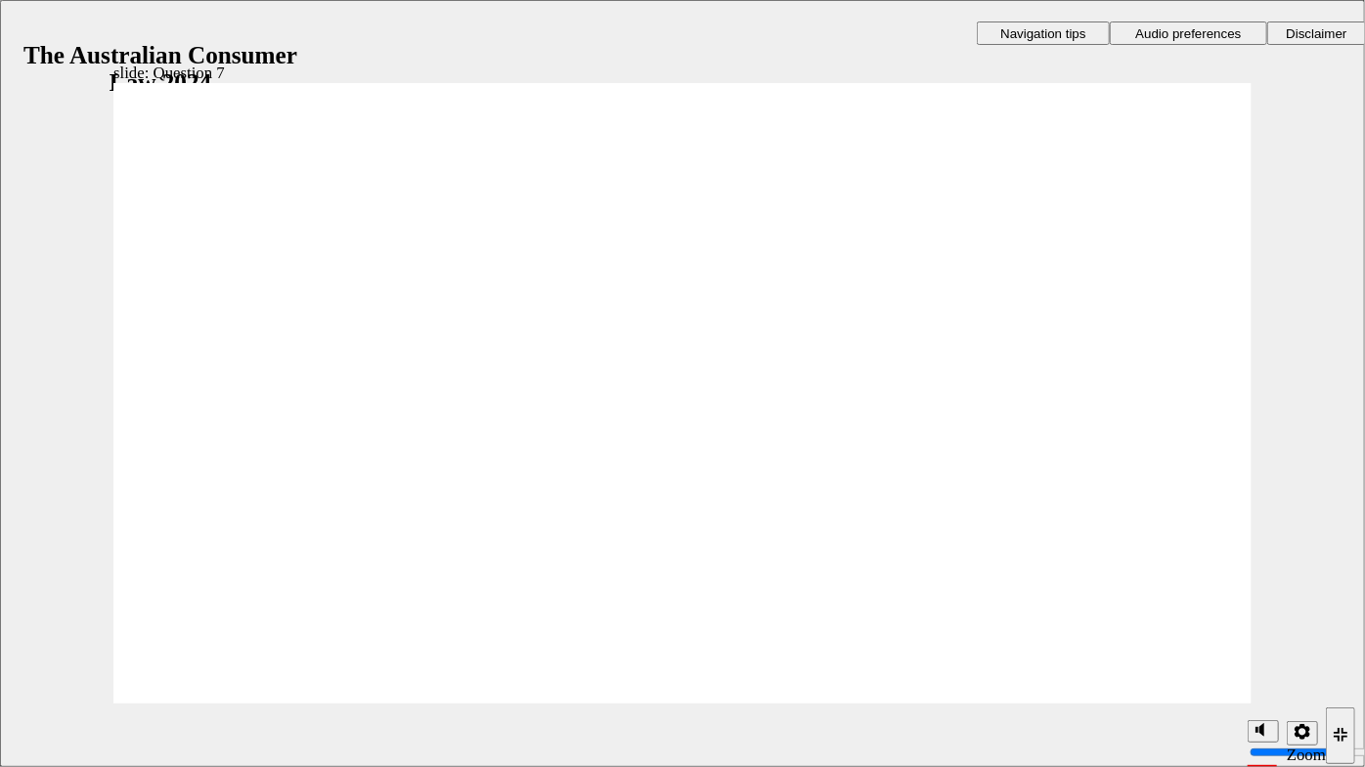
checkbox input "true"
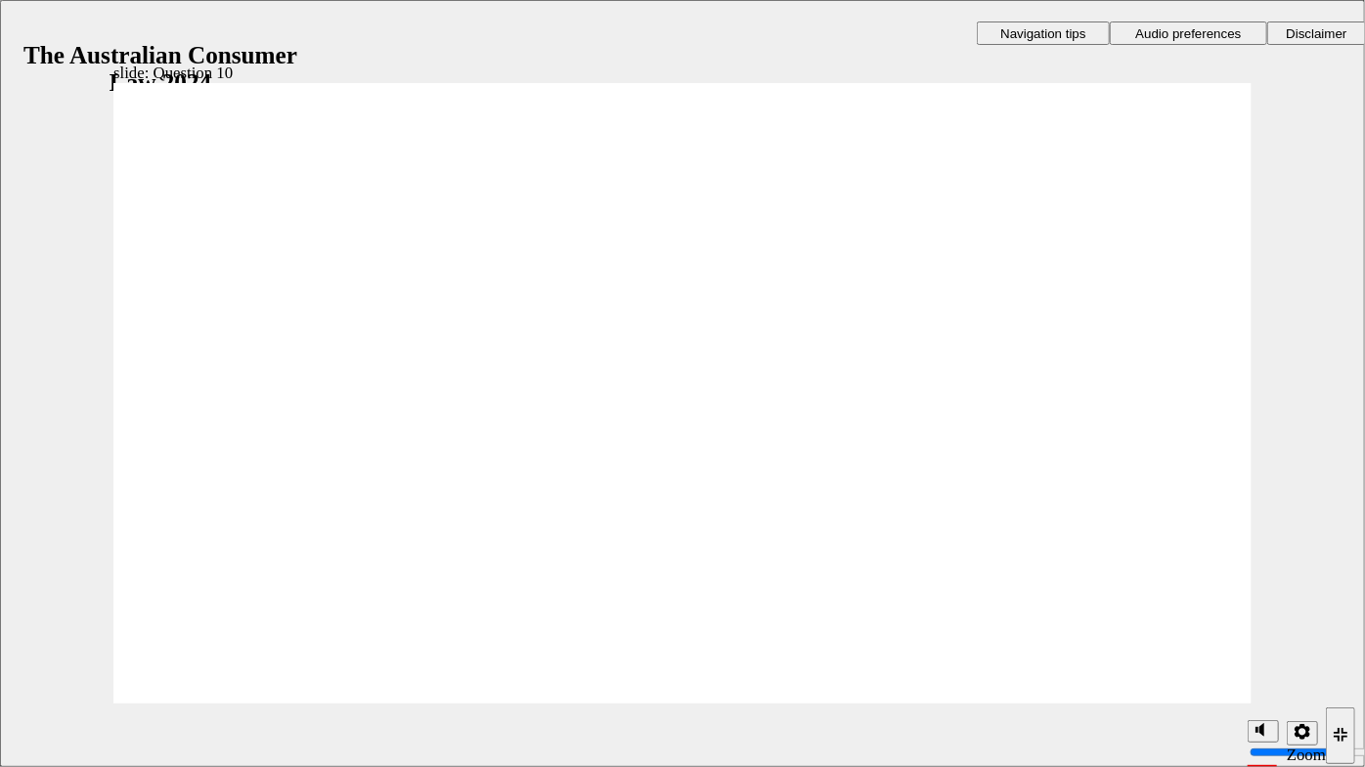
radio input "true"
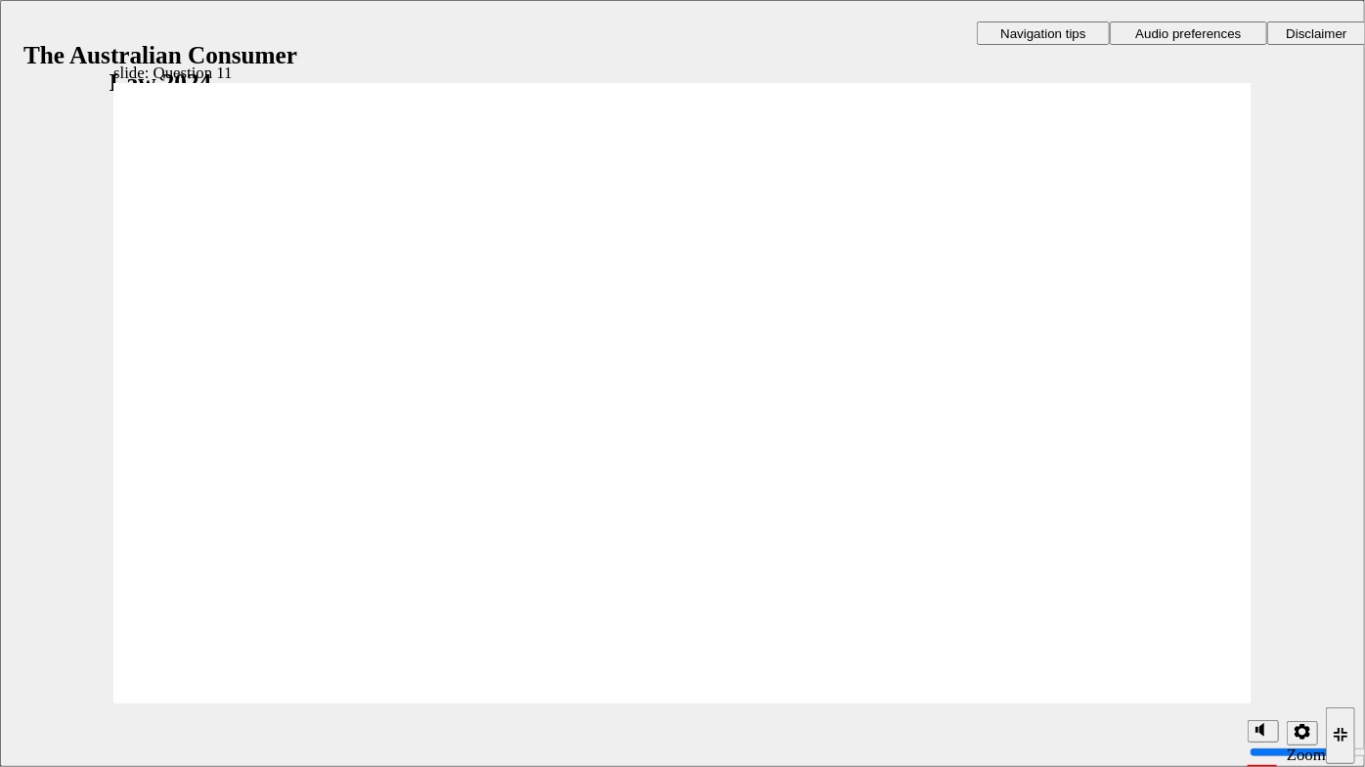
checkbox input "true"
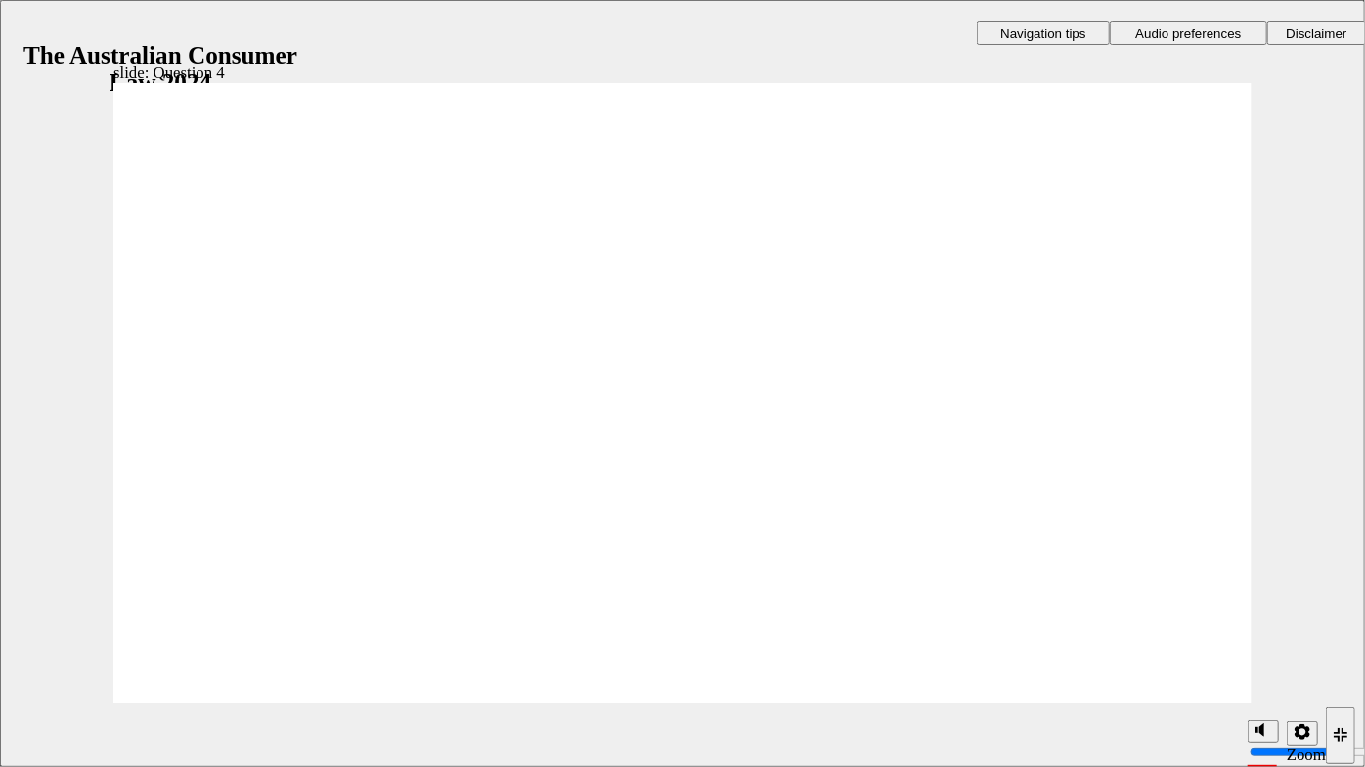
checkbox input "true"
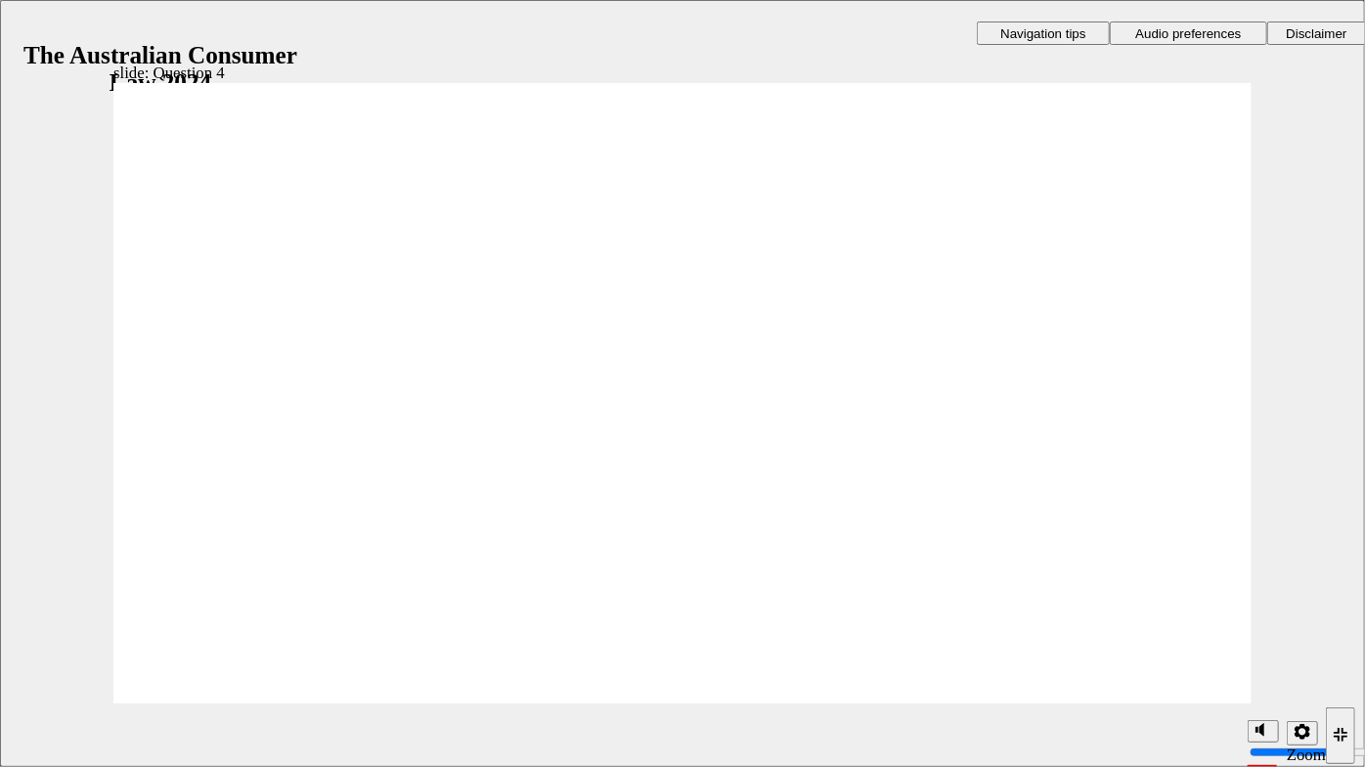
radio input "true"
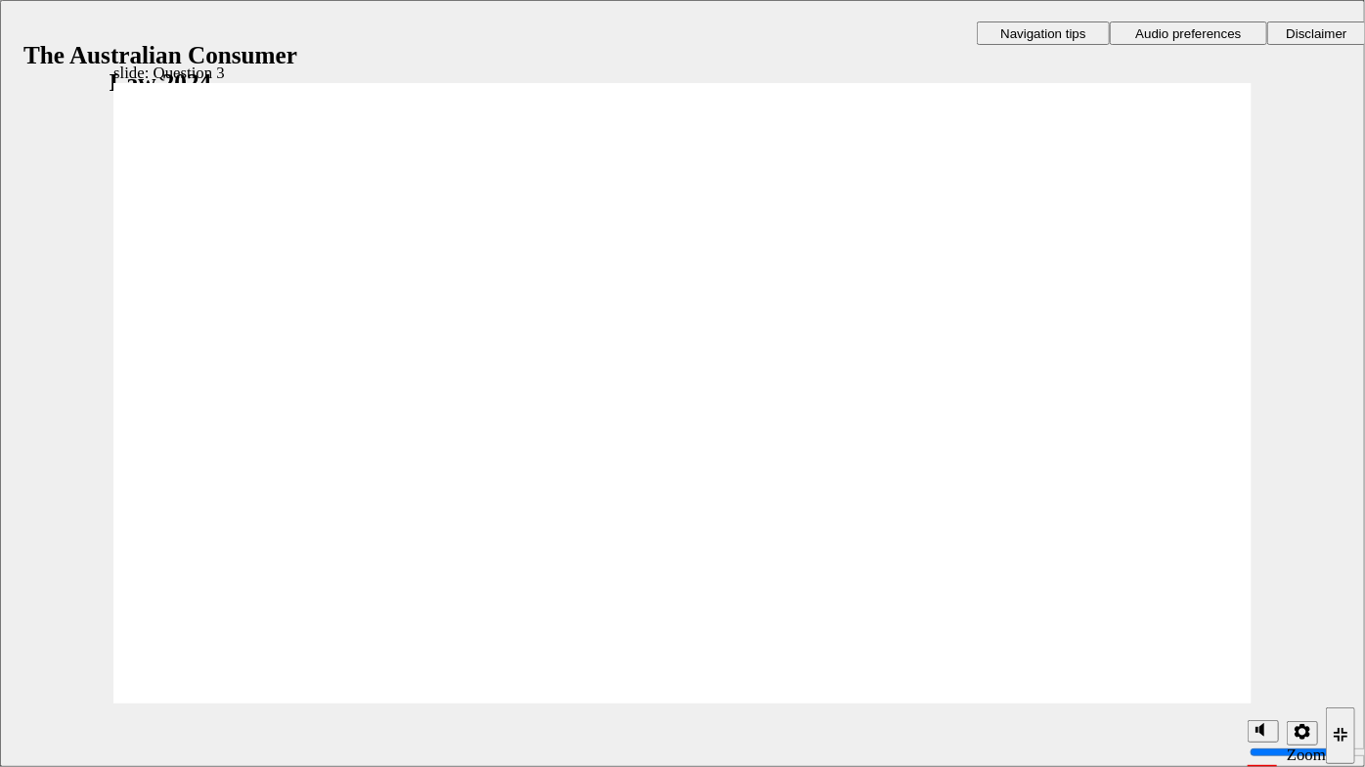
checkbox input "true"
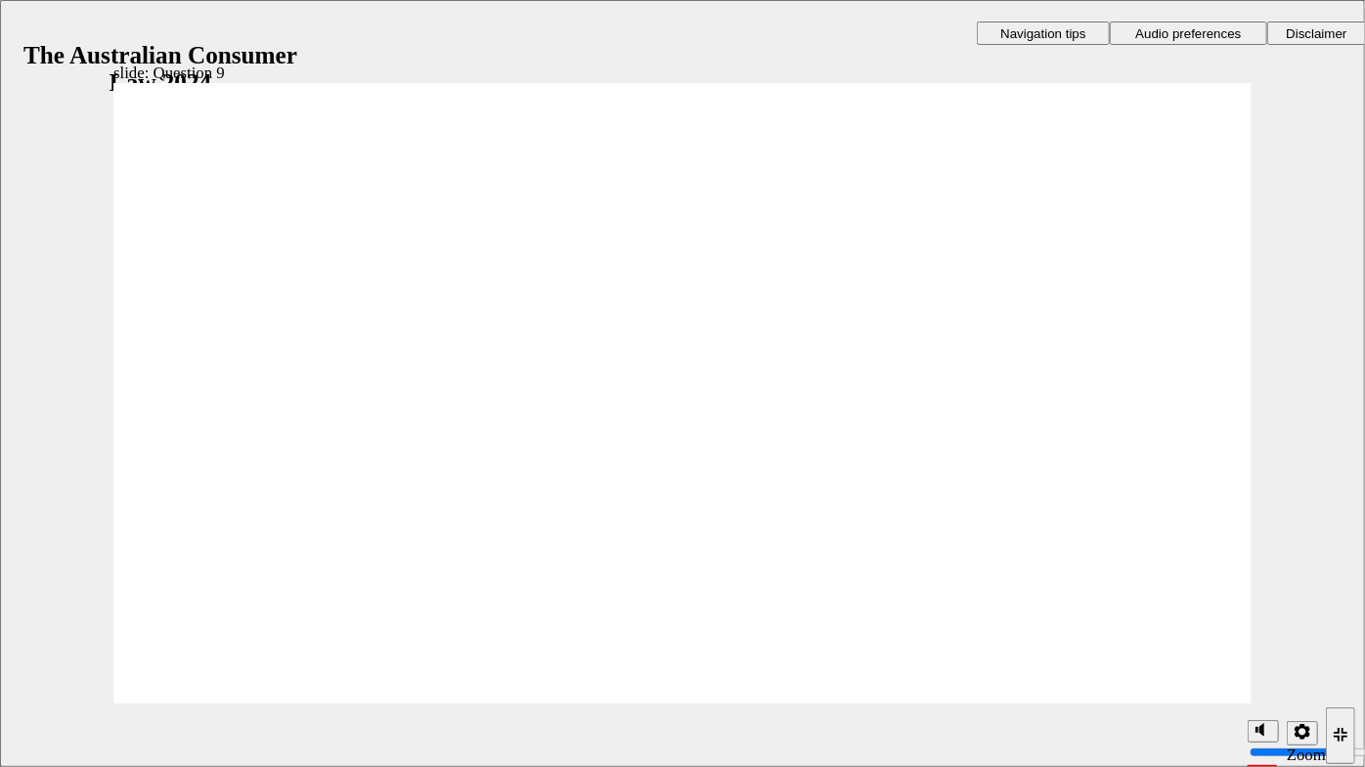
radio input "true"
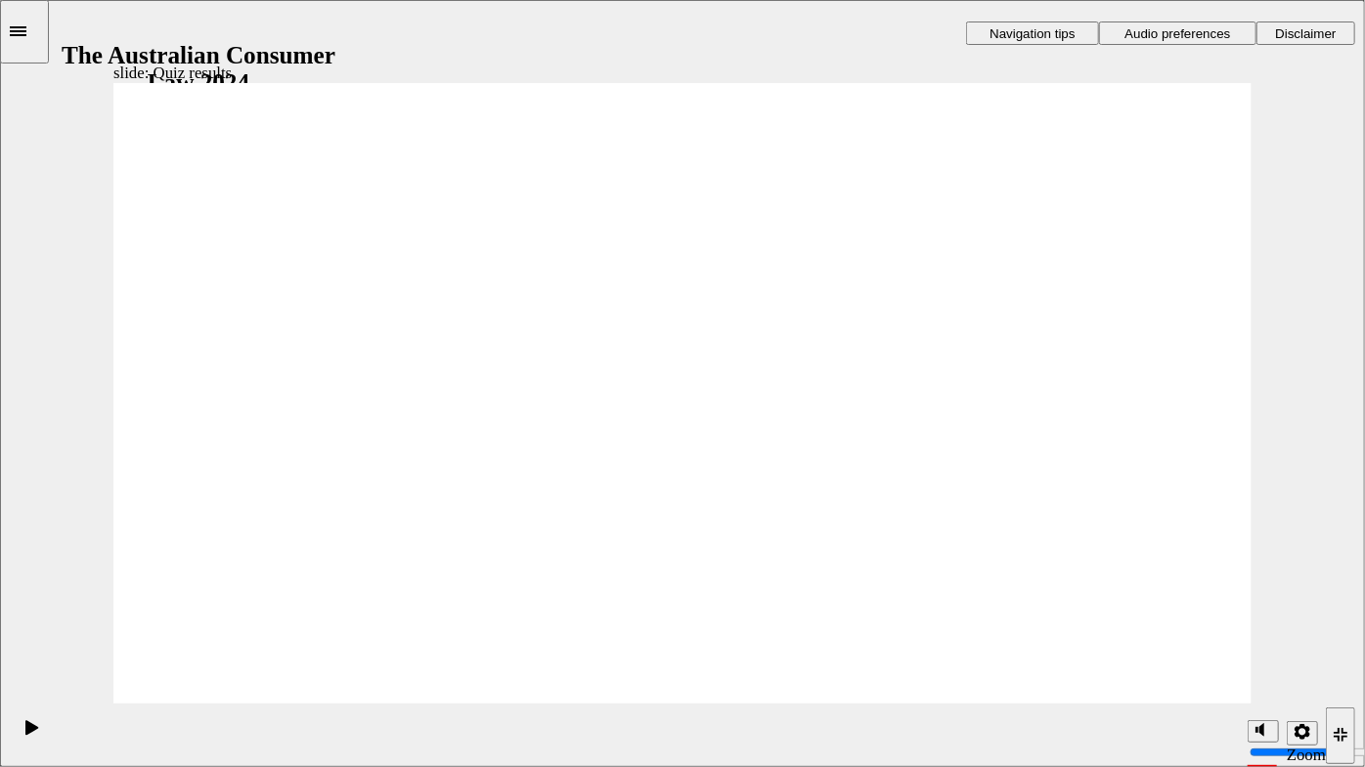
radio input "true"
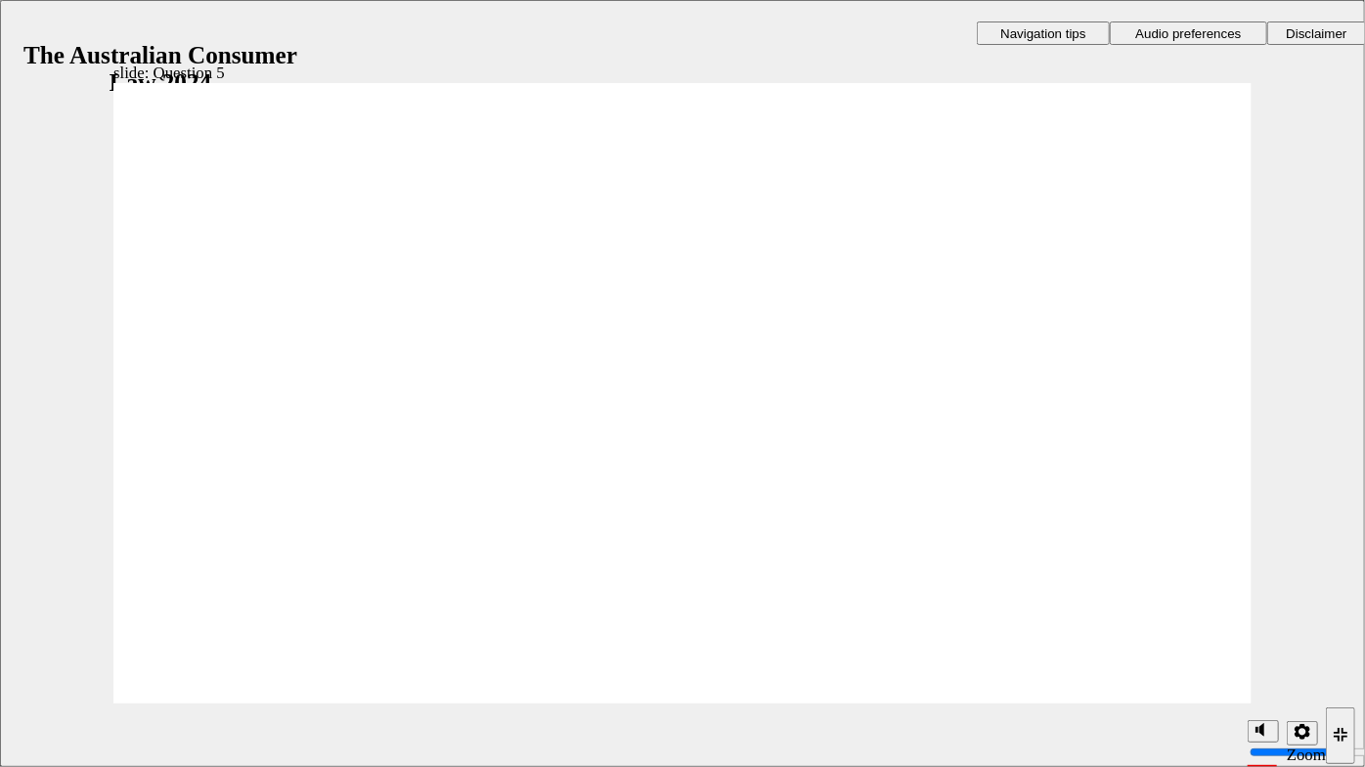
radio input "true"
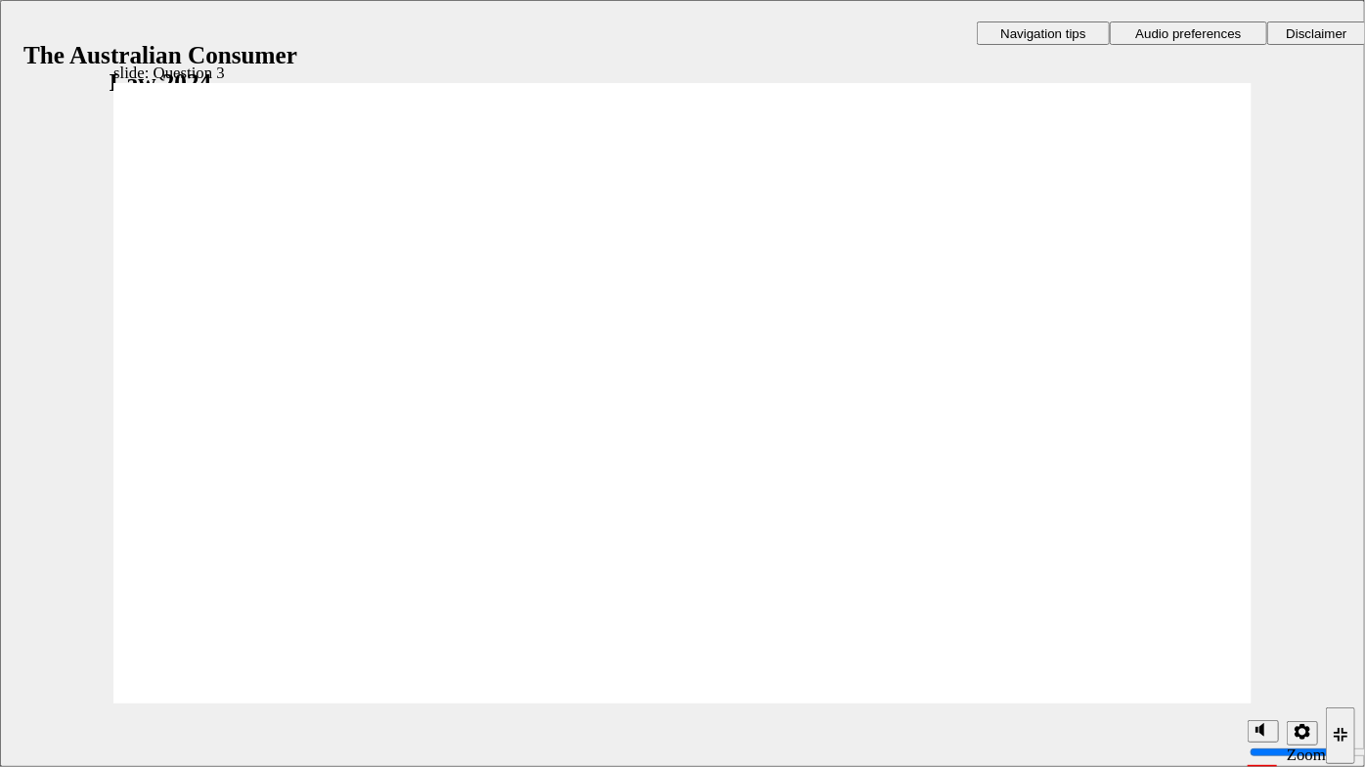
radio input "true"
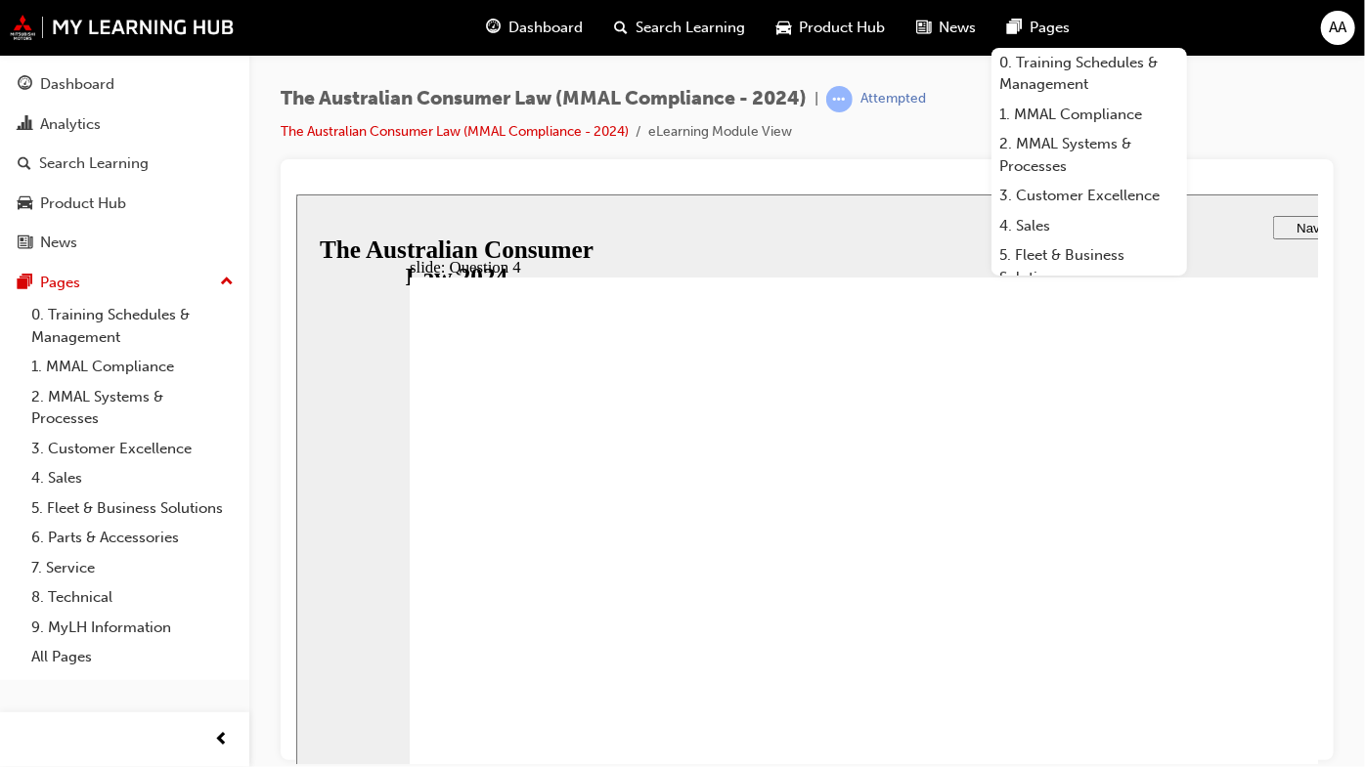
checkbox input "true"
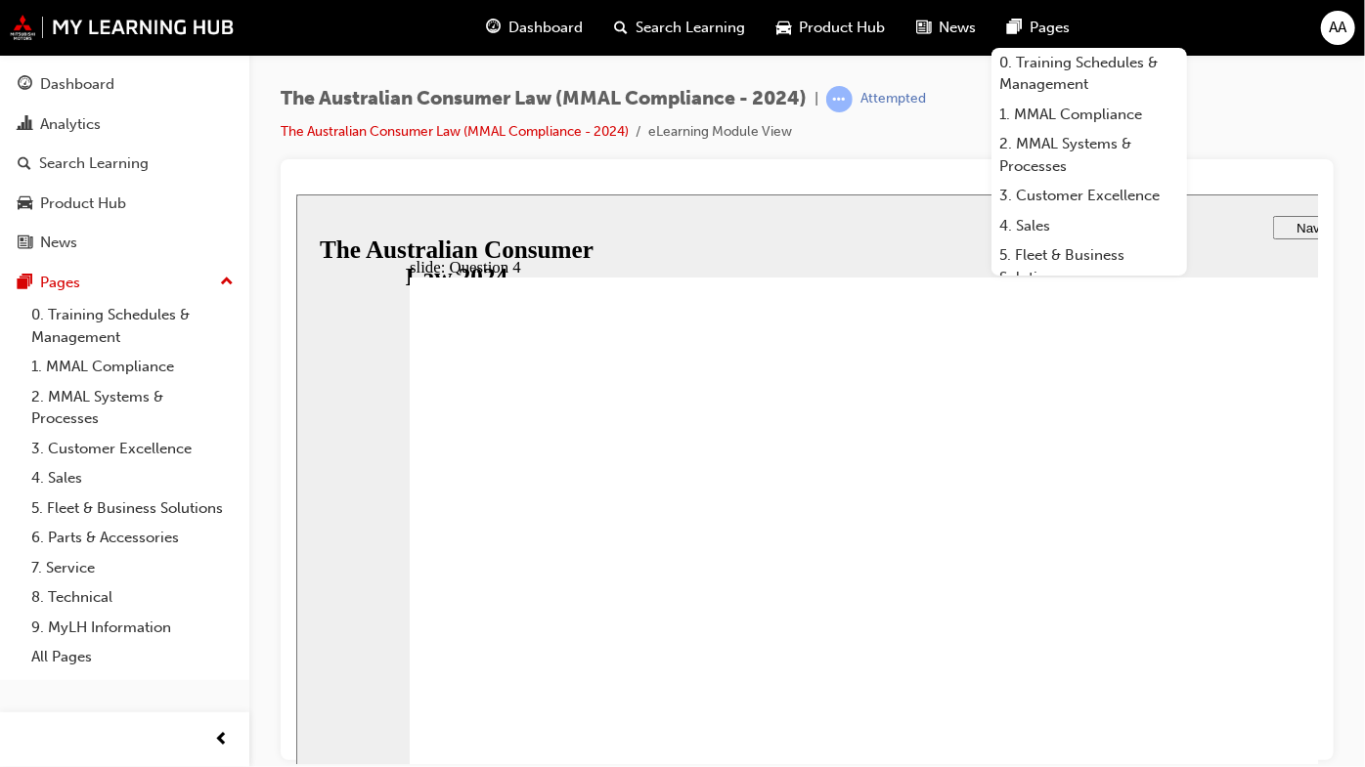
radio input "true"
checkbox input "true"
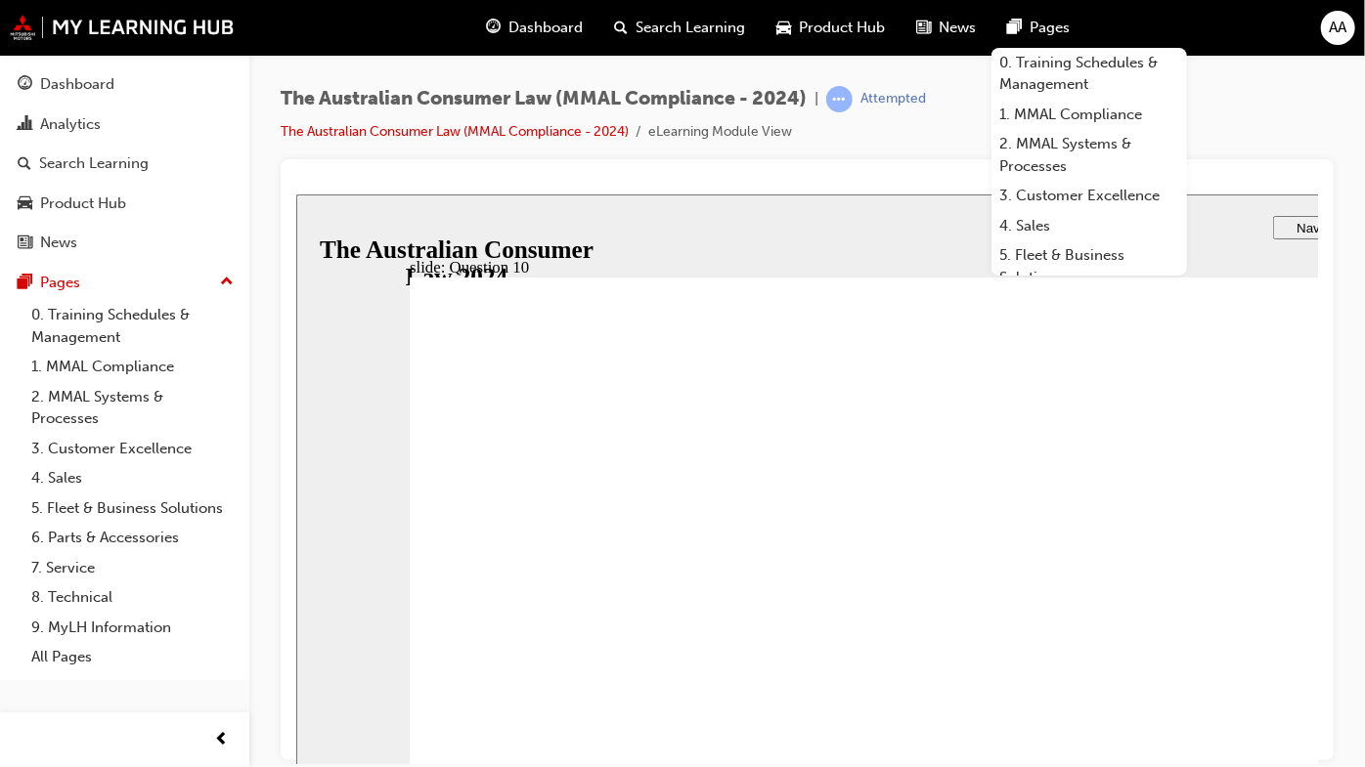
checkbox input "true"
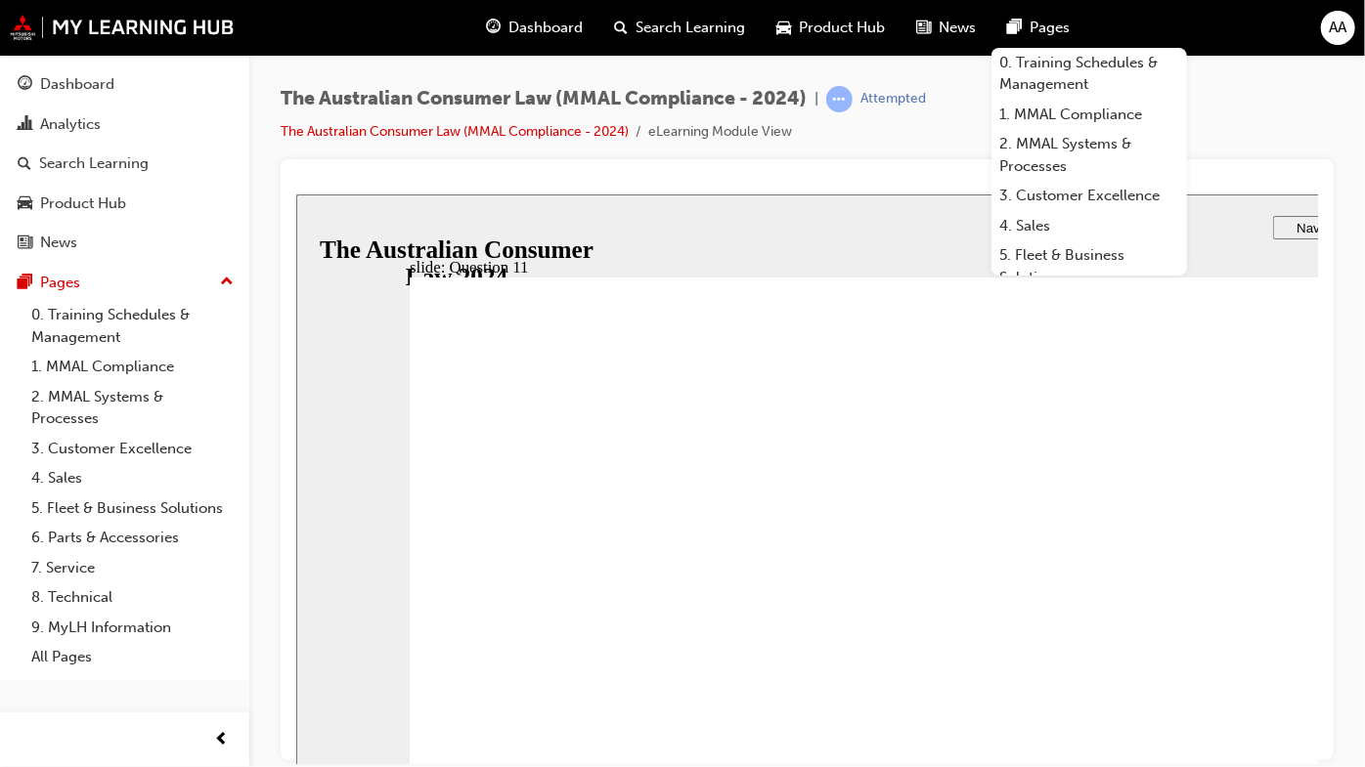
checkbox input "true"
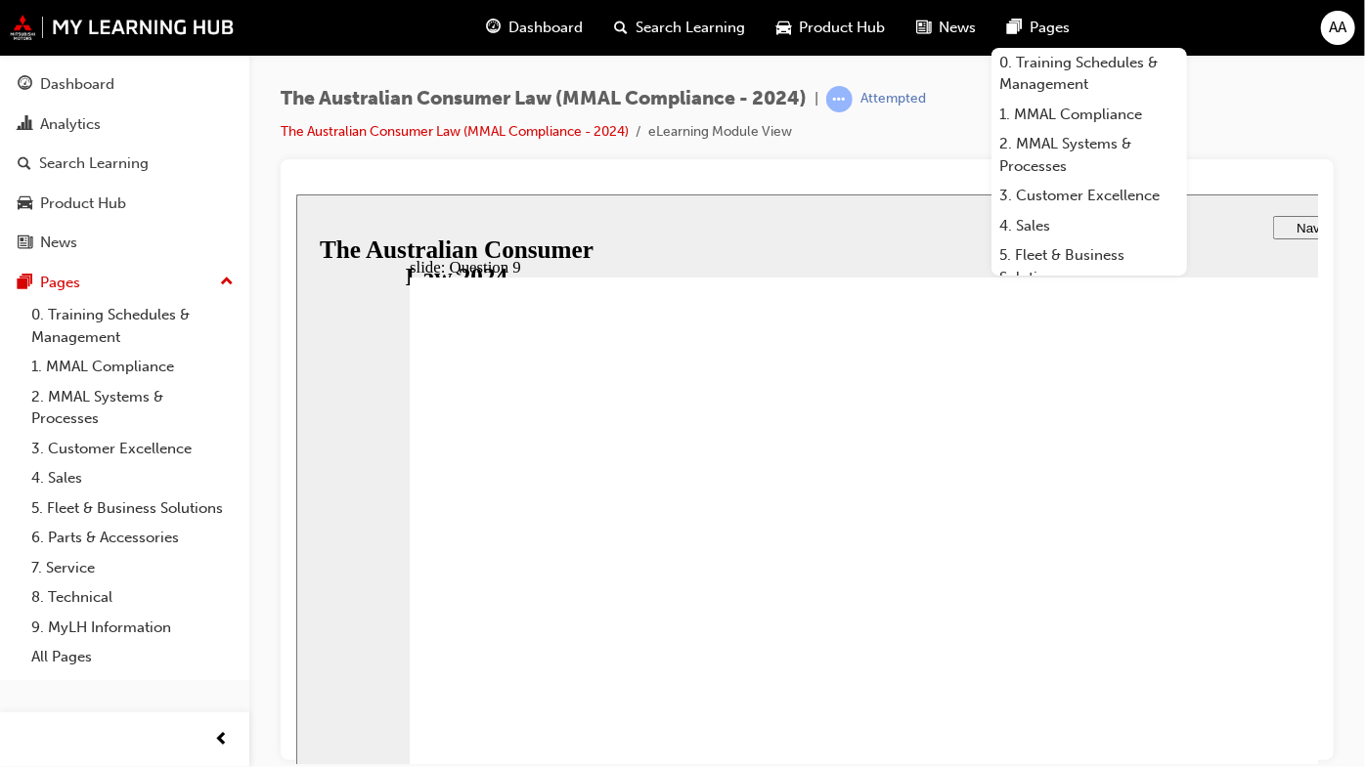
checkbox input "true"
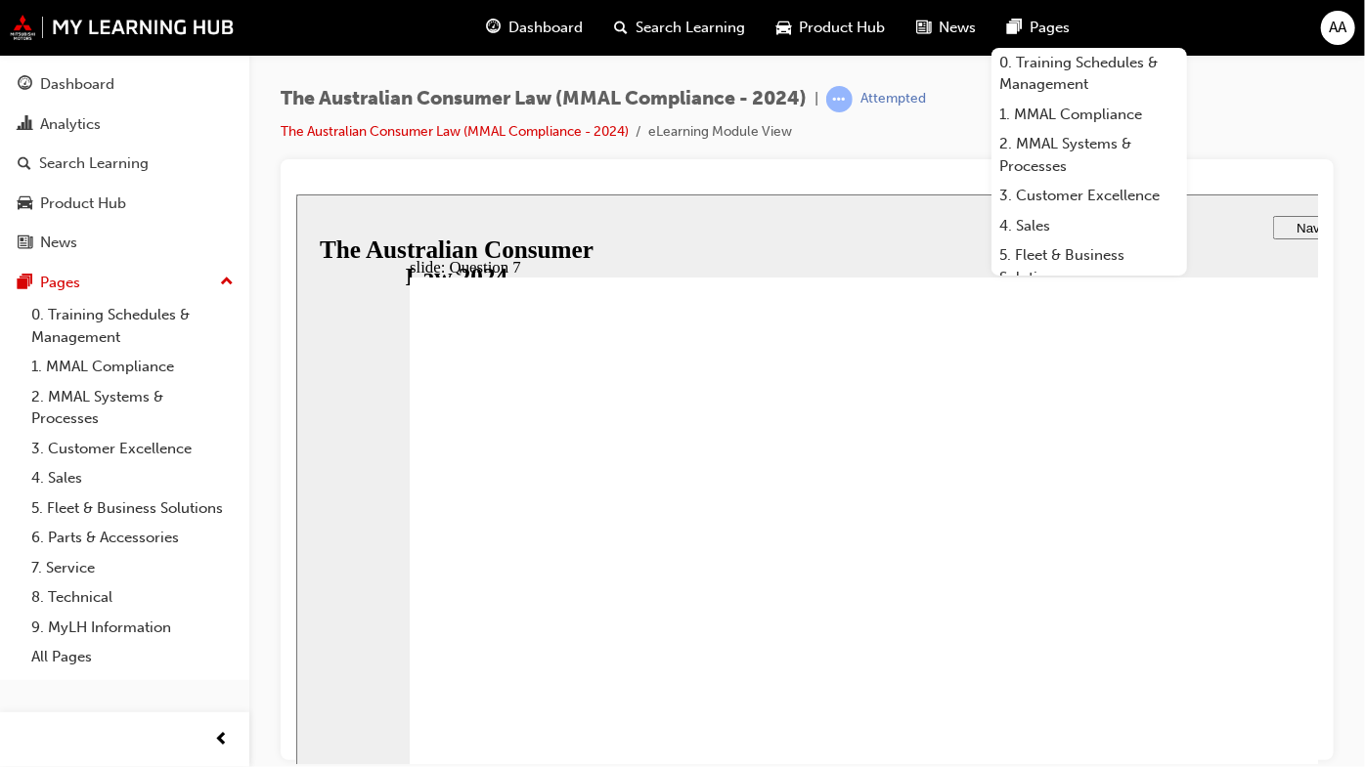
radio input "true"
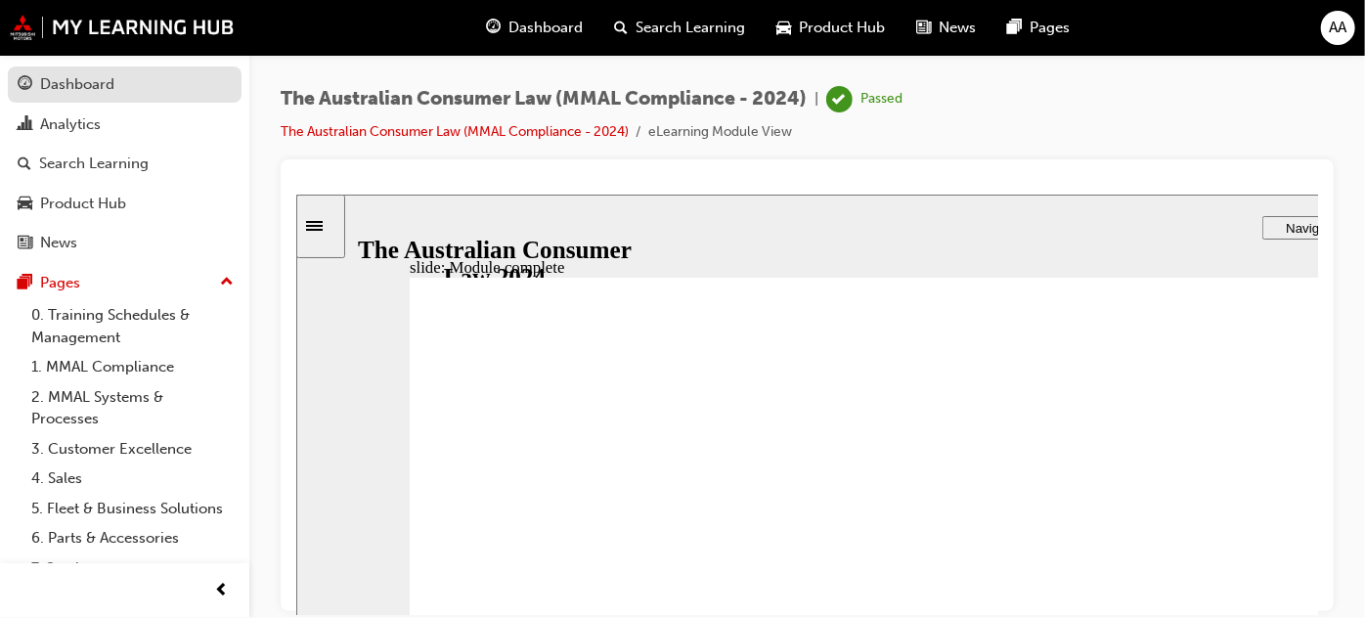
click at [122, 88] on div "Dashboard" at bounding box center [125, 84] width 214 height 24
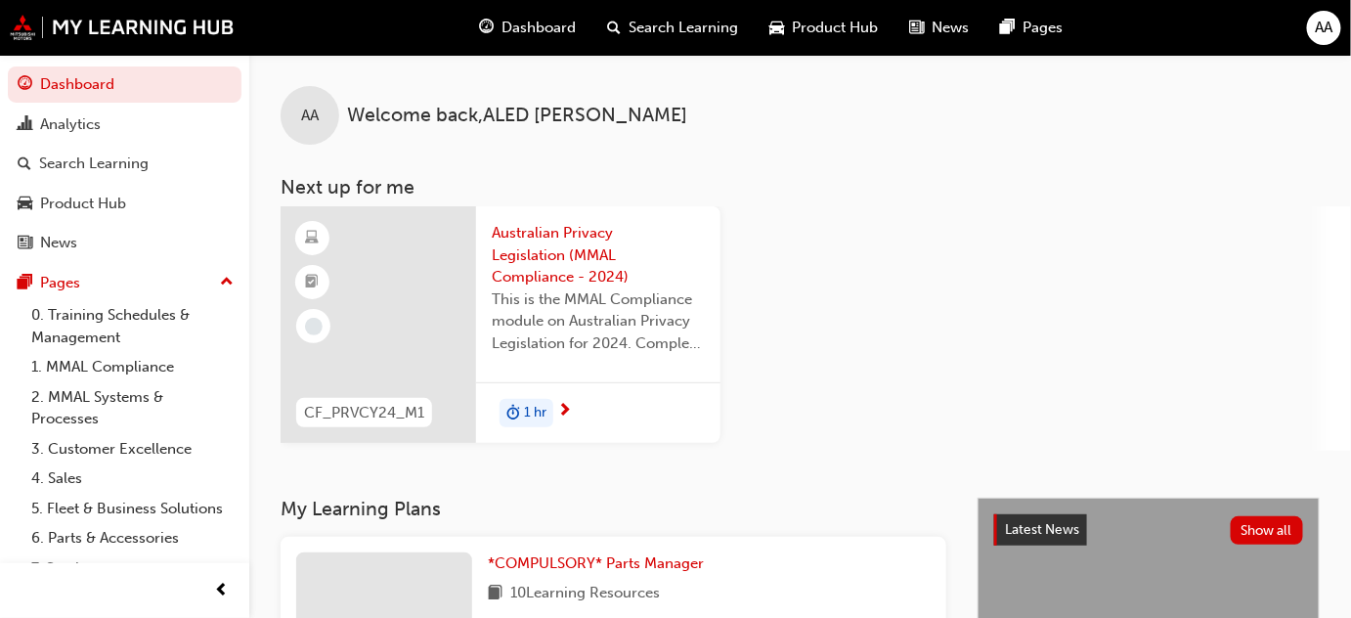
click at [550, 261] on span "Australian Privacy Legislation (MMAL Compliance - 2024)" at bounding box center [598, 255] width 213 height 66
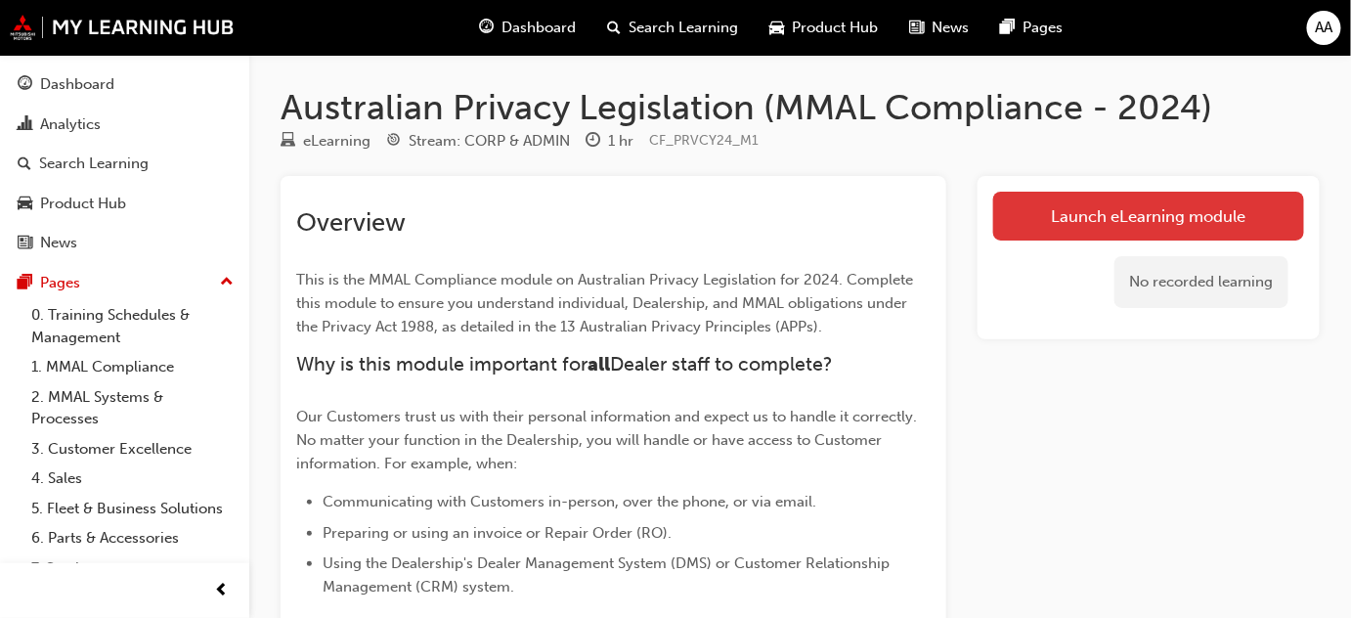
click at [1134, 226] on link "Launch eLearning module" at bounding box center [1148, 216] width 311 height 49
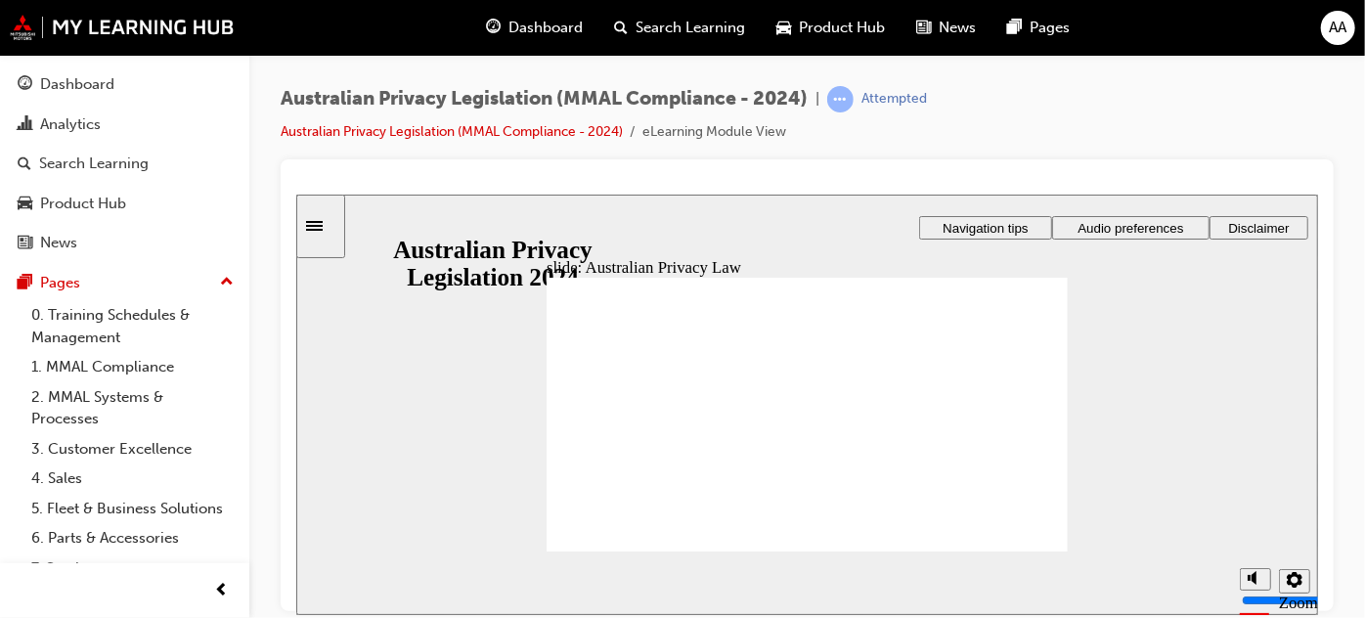
checkbox input "true"
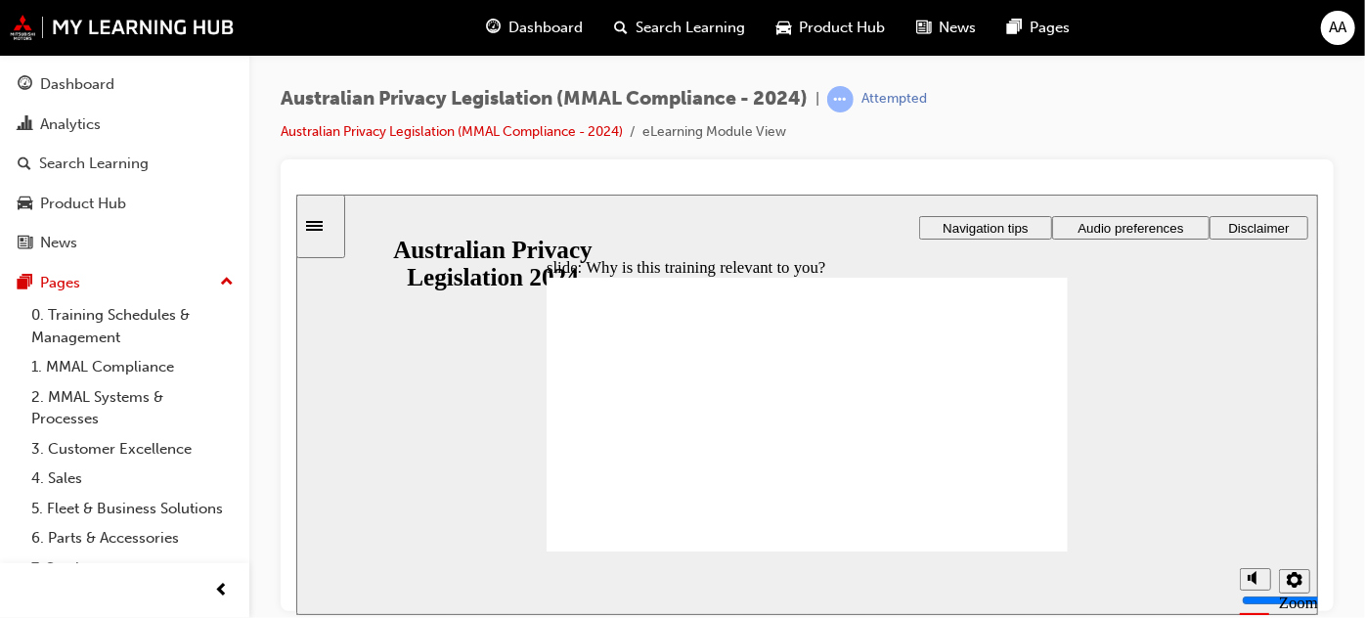
checkbox input "true"
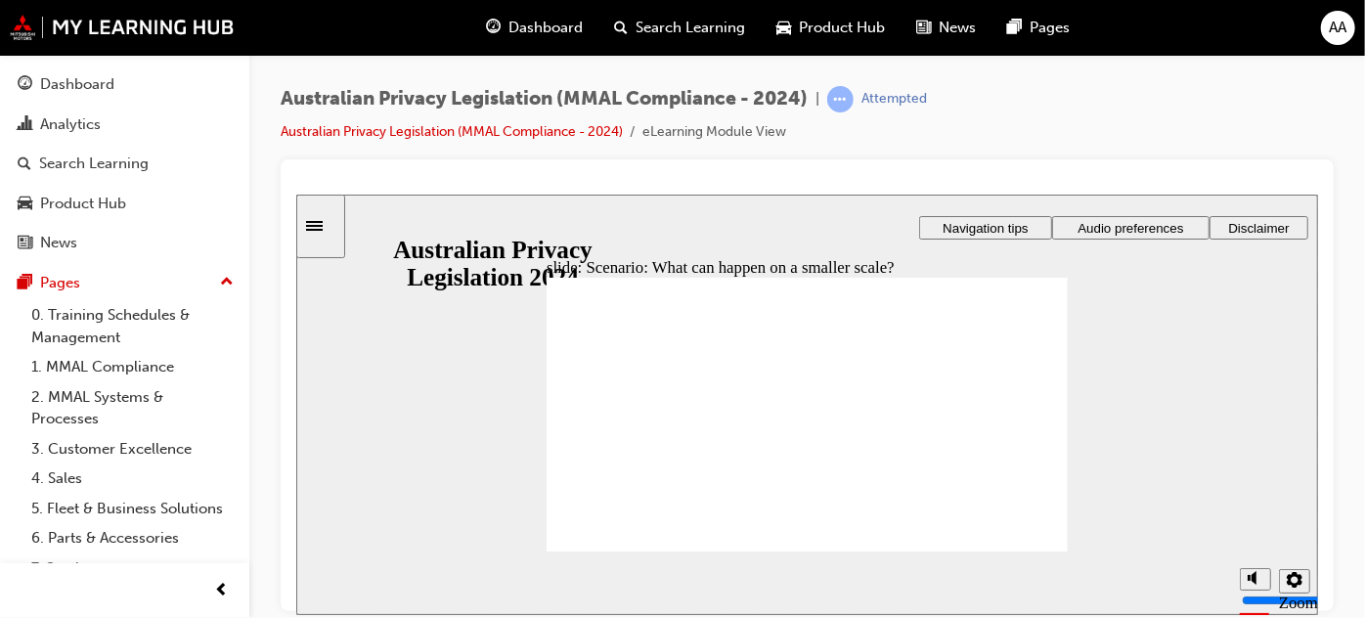
radio input "true"
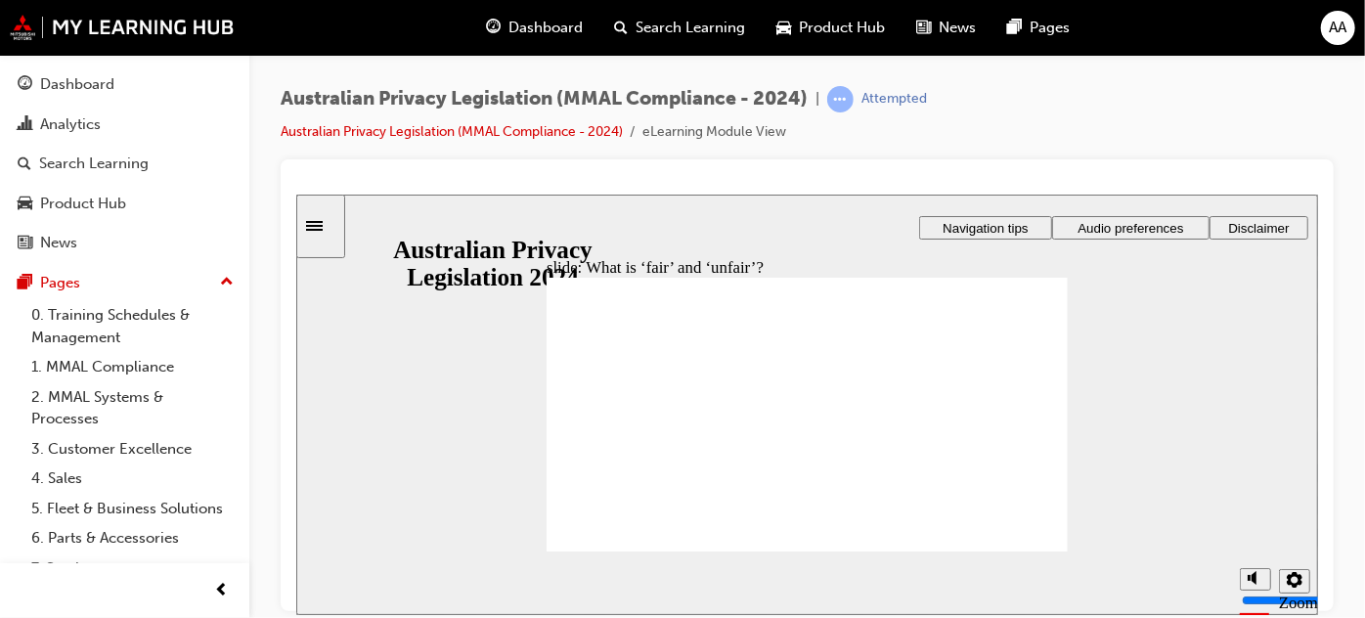
drag, startPoint x: 808, startPoint y: 373, endPoint x: 941, endPoint y: 434, distance: 146.1
drag, startPoint x: 836, startPoint y: 374, endPoint x: 673, endPoint y: 452, distance: 180.6
drag, startPoint x: 804, startPoint y: 393, endPoint x: 944, endPoint y: 457, distance: 154.5
drag, startPoint x: 784, startPoint y: 374, endPoint x: 649, endPoint y: 444, distance: 151.7
drag, startPoint x: 822, startPoint y: 386, endPoint x: 679, endPoint y: 447, distance: 155.1
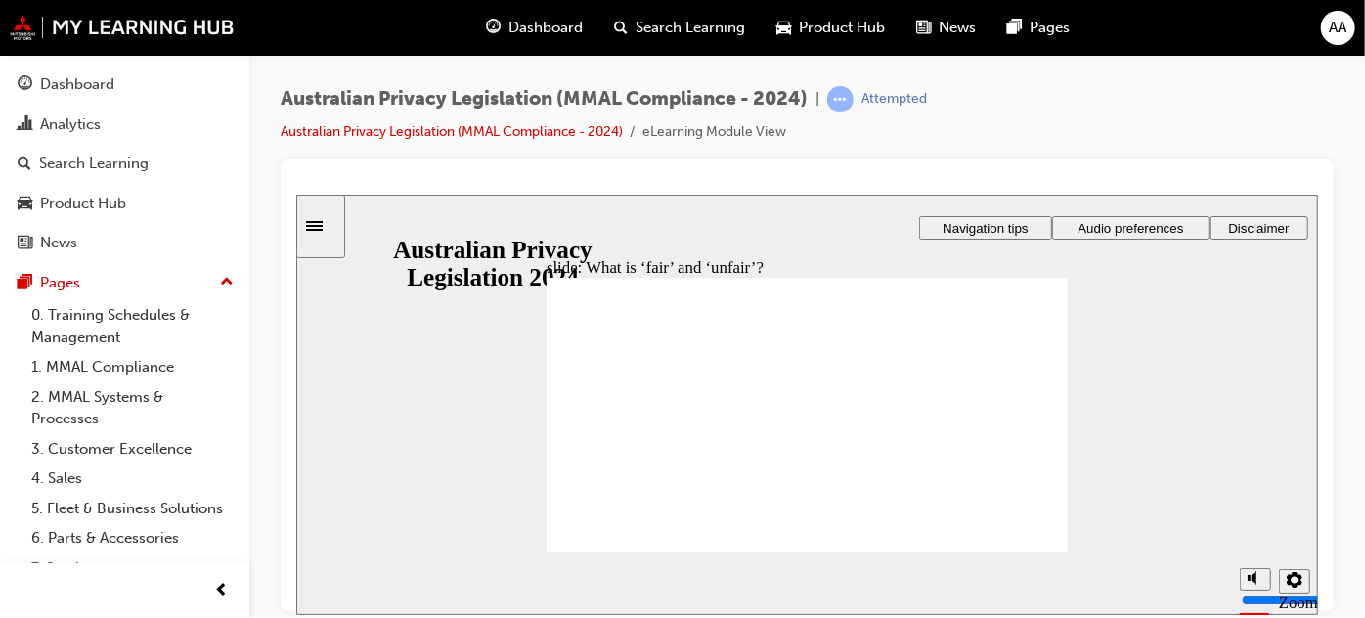
drag, startPoint x: 789, startPoint y: 391, endPoint x: 665, endPoint y: 459, distance: 141.8
drag, startPoint x: 812, startPoint y: 388, endPoint x: 978, endPoint y: 458, distance: 179.2
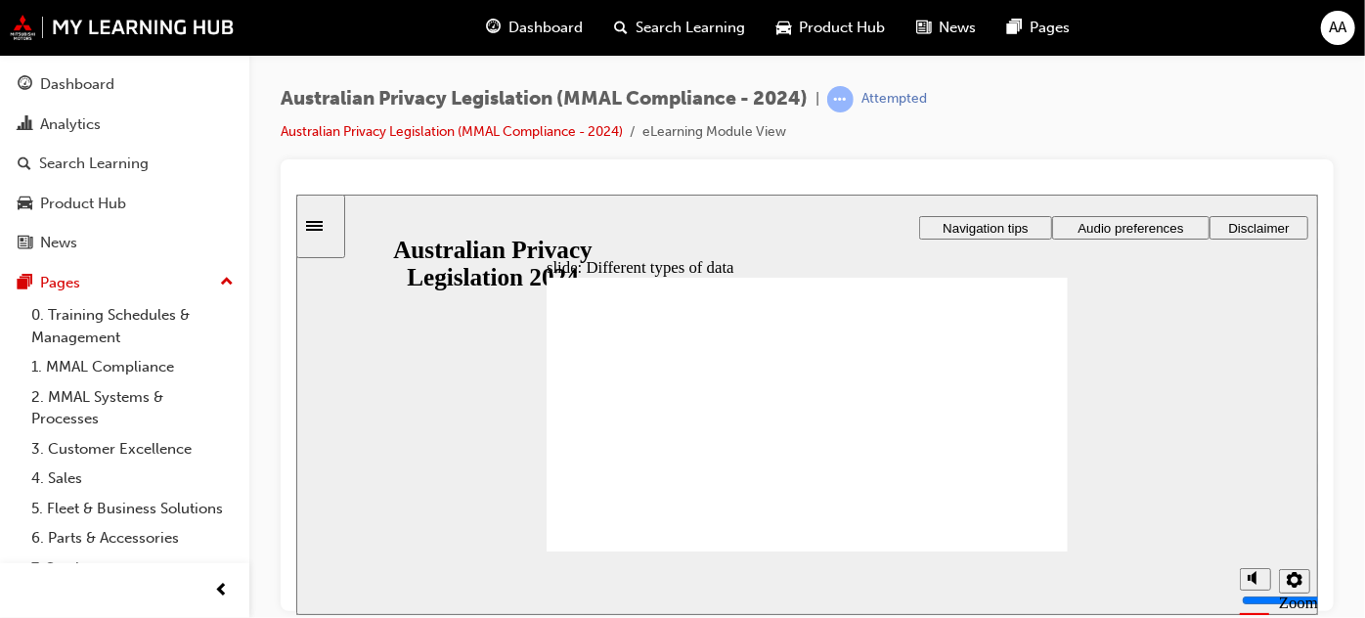
checkbox input "true"
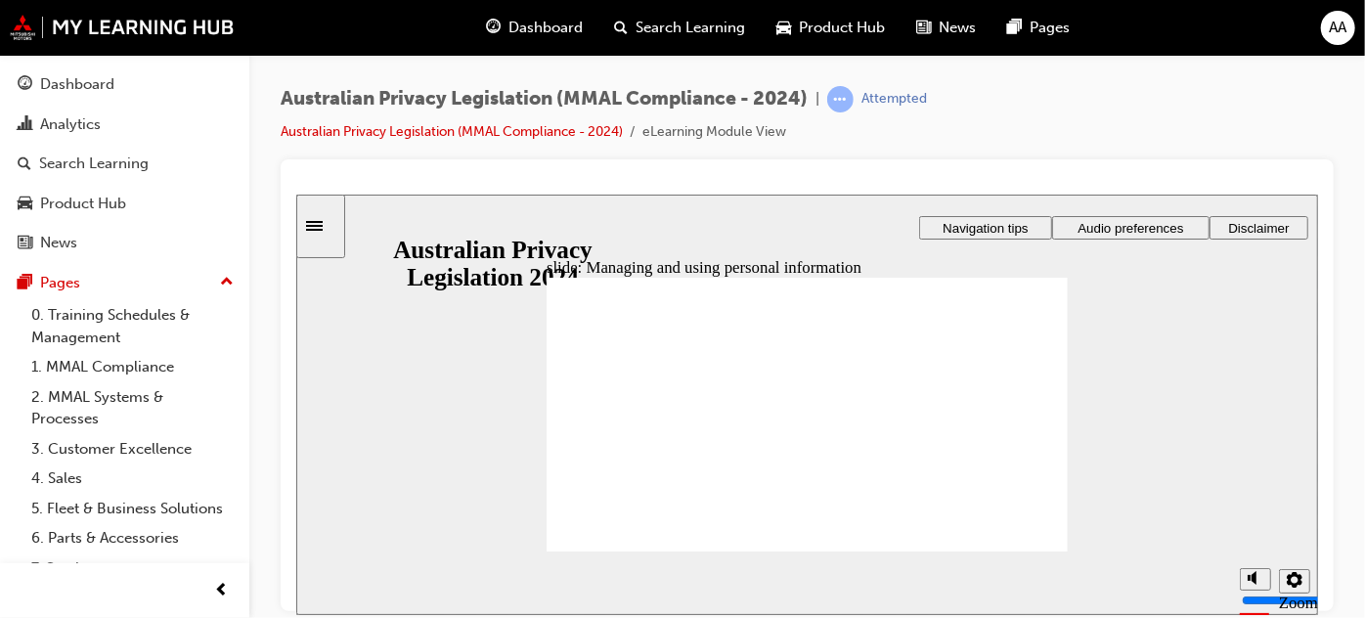
checkbox input "true"
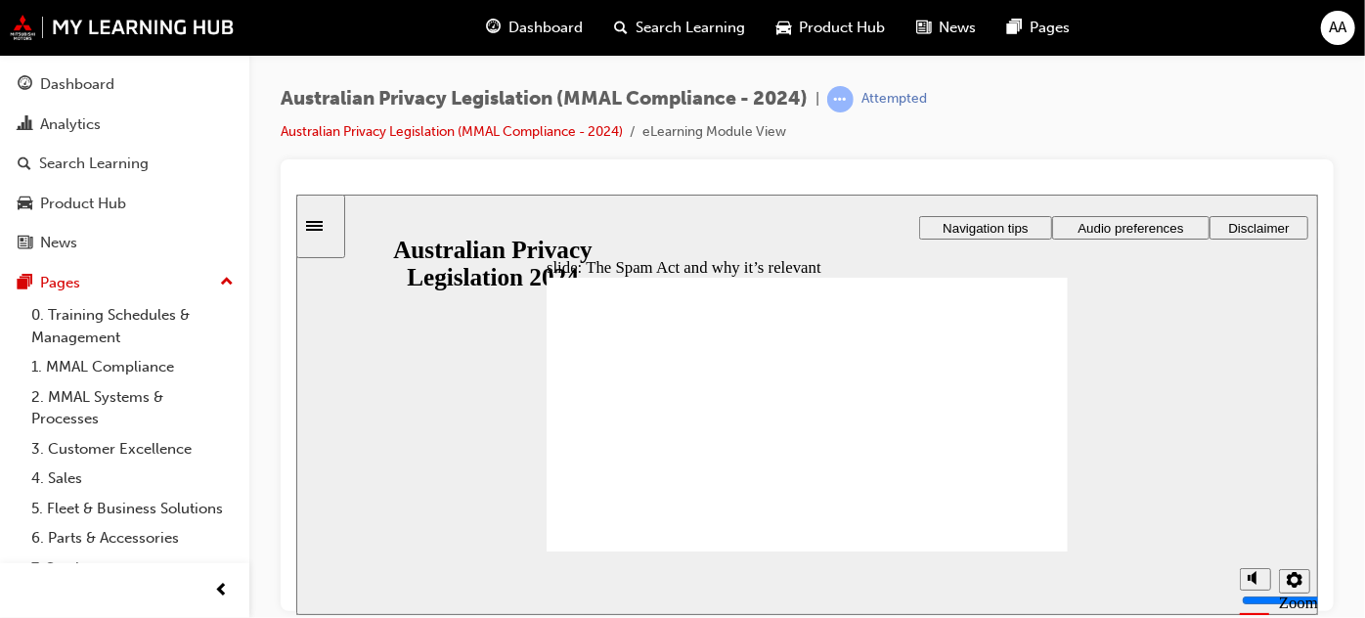
radio input "true"
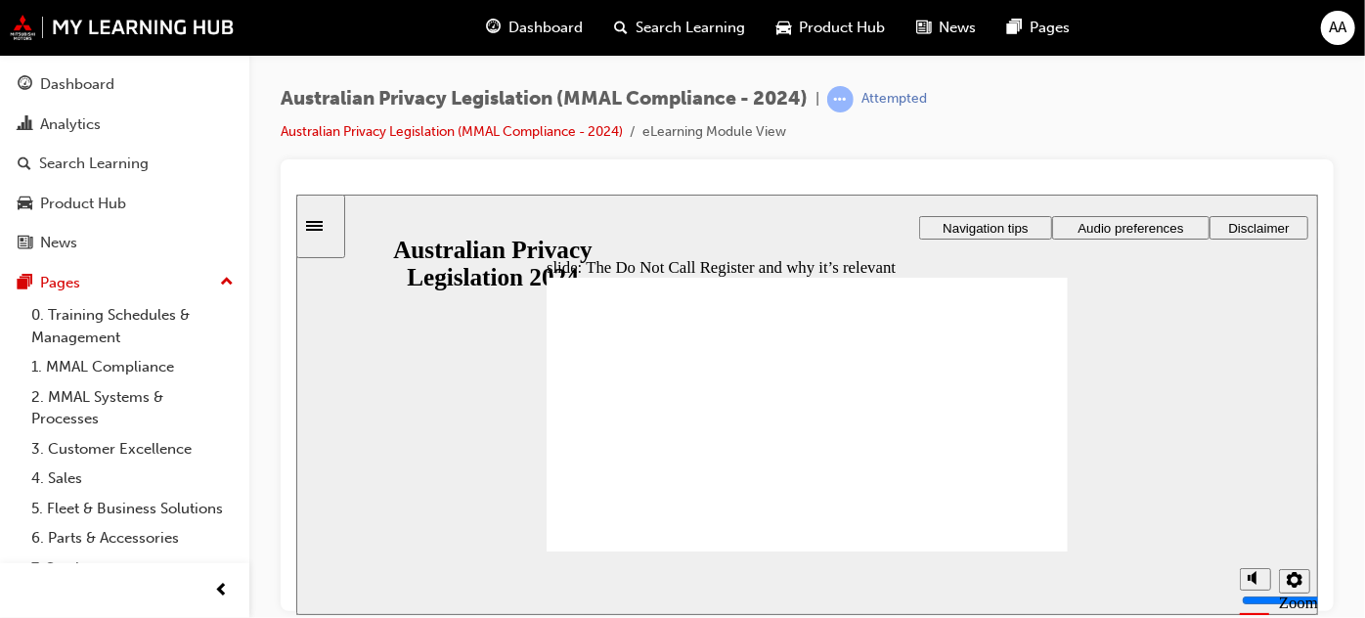
radio input "true"
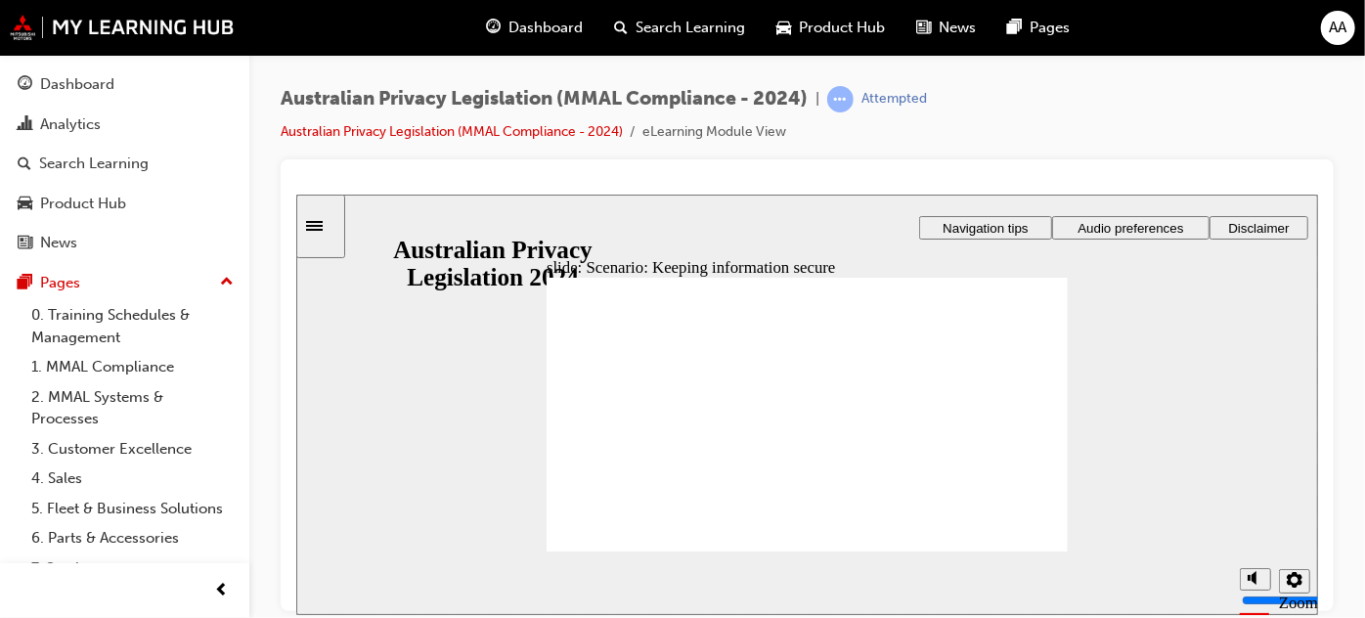
radio input "true"
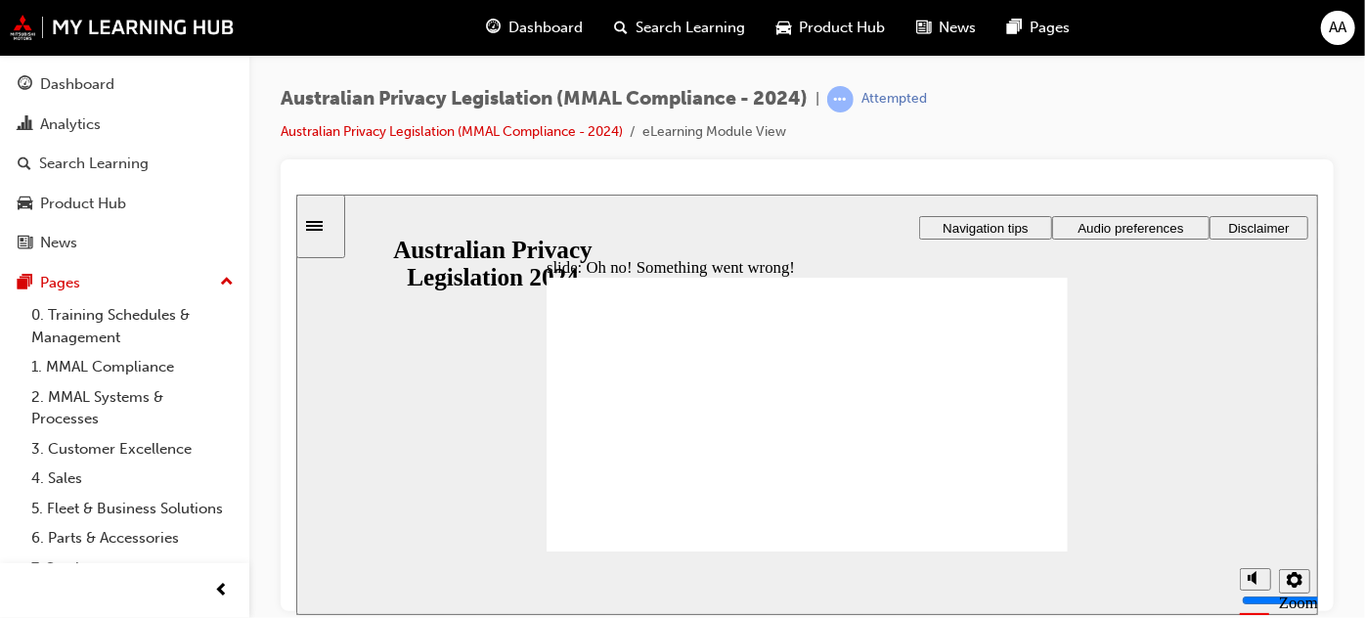
radio input "true"
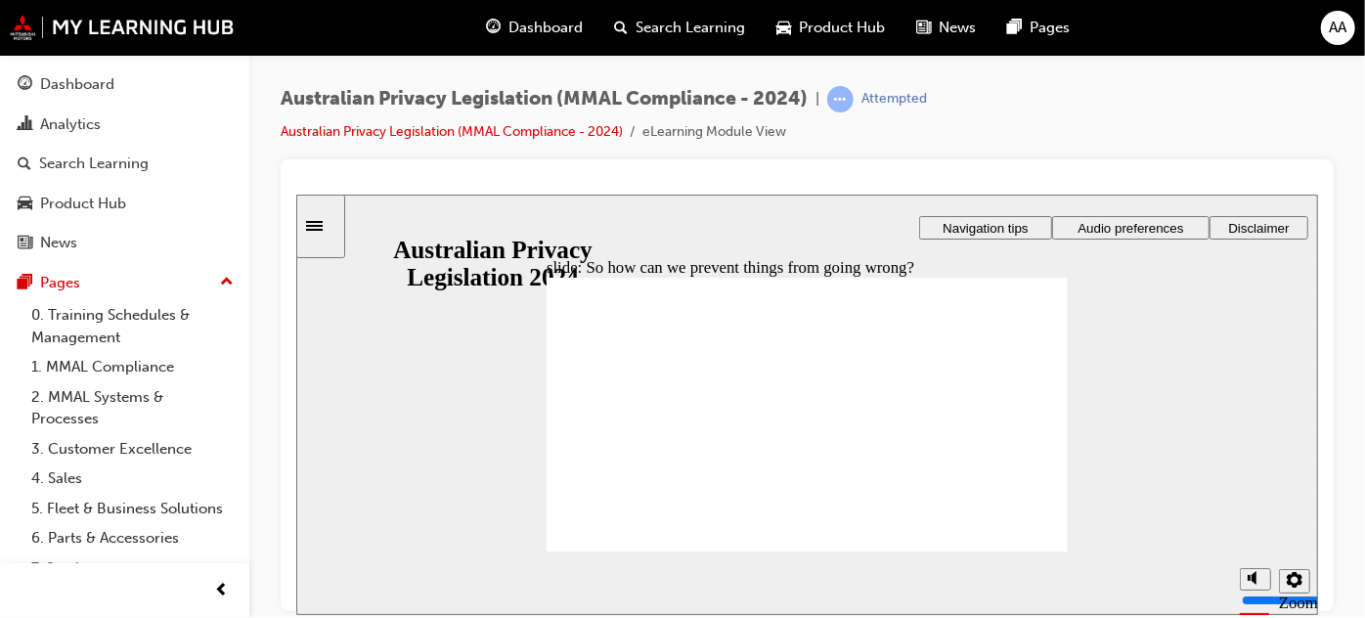
radio input "true"
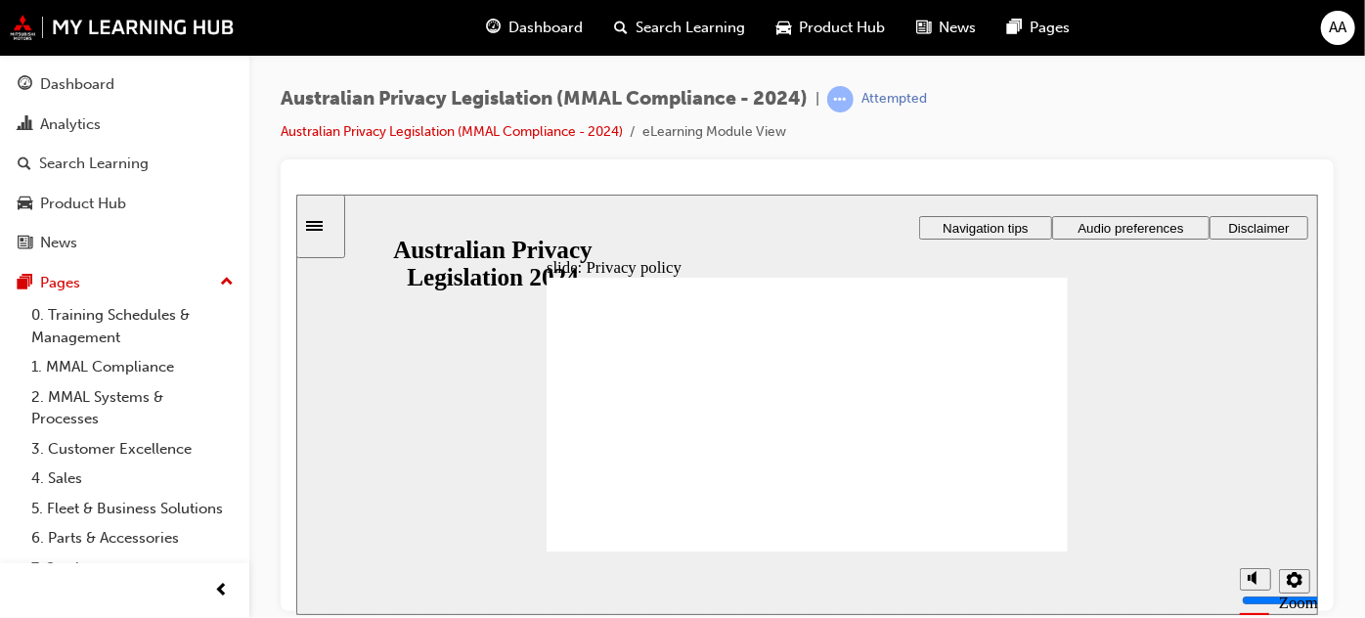
checkbox input "true"
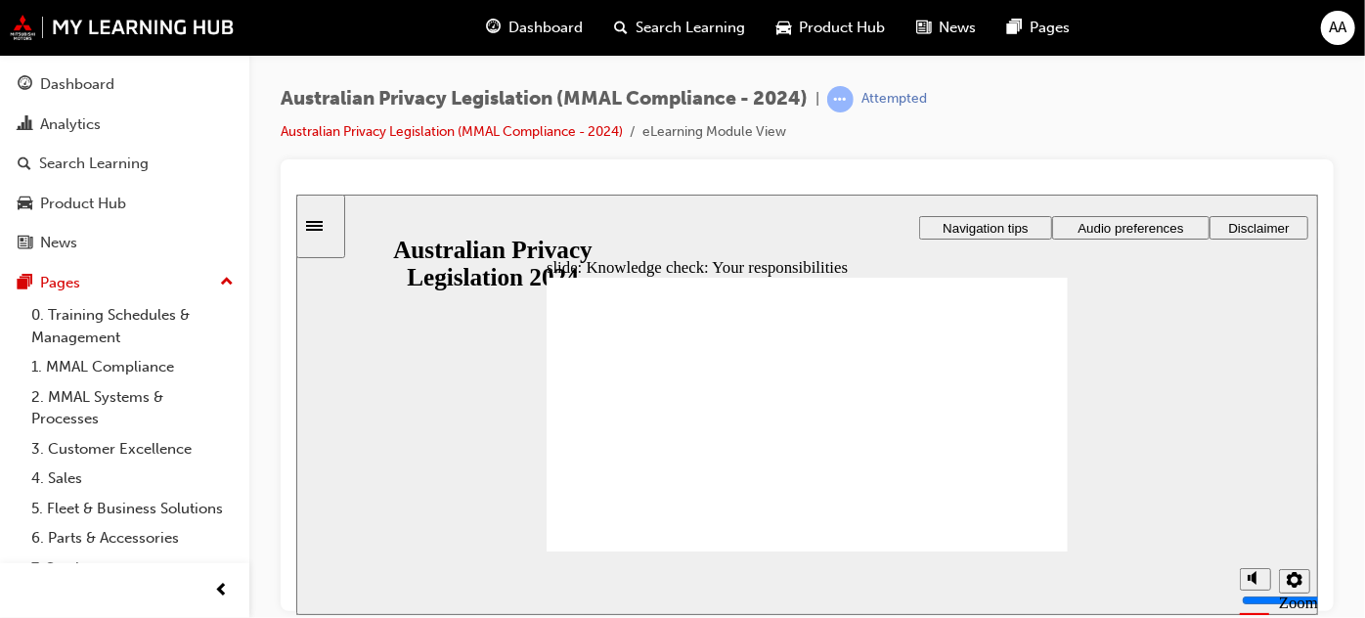
checkbox input "true"
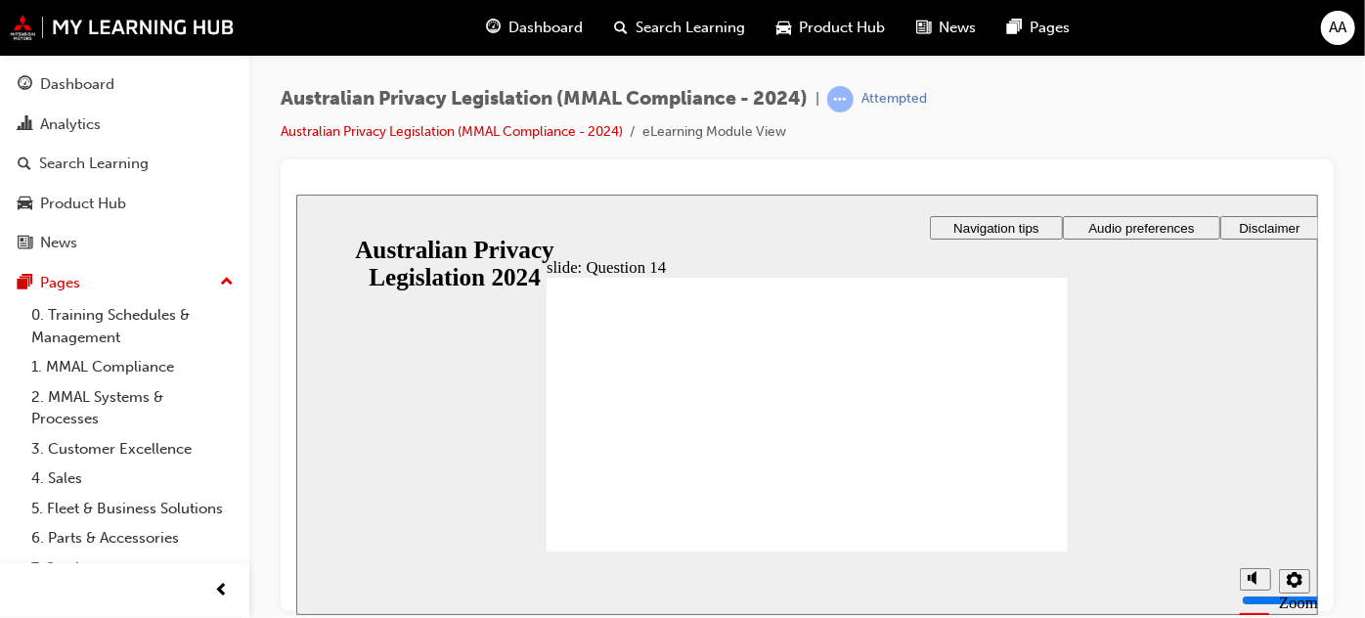
radio input "true"
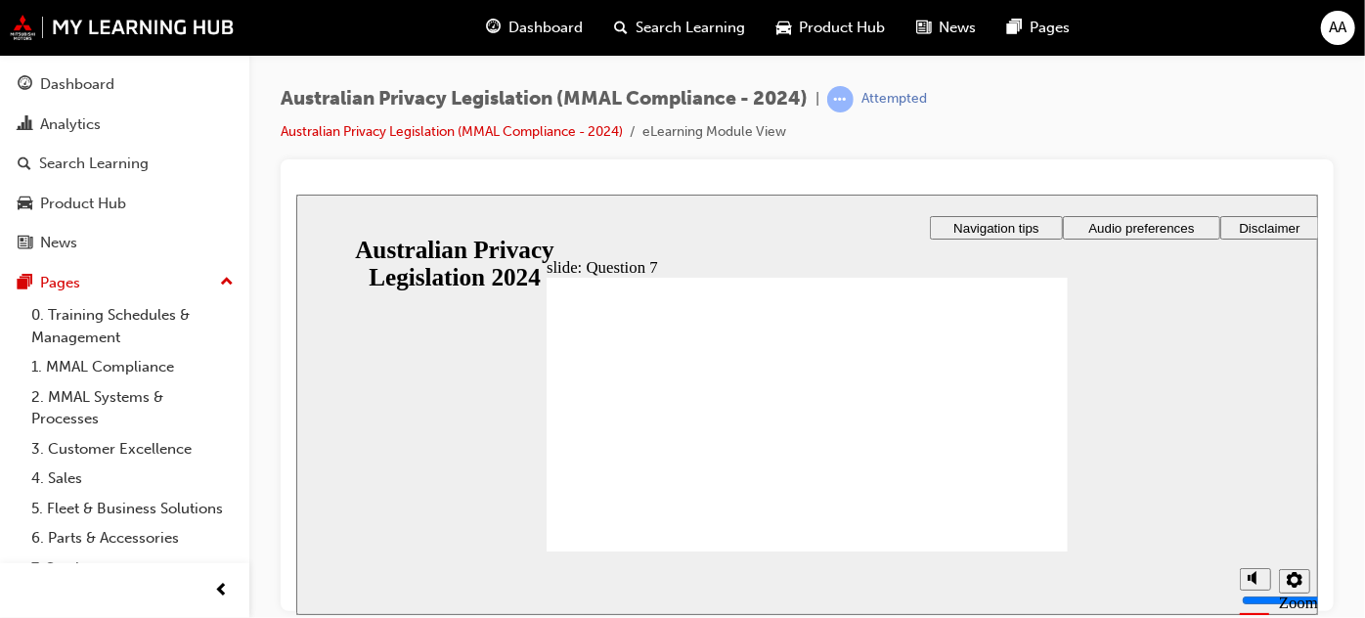
radio input "true"
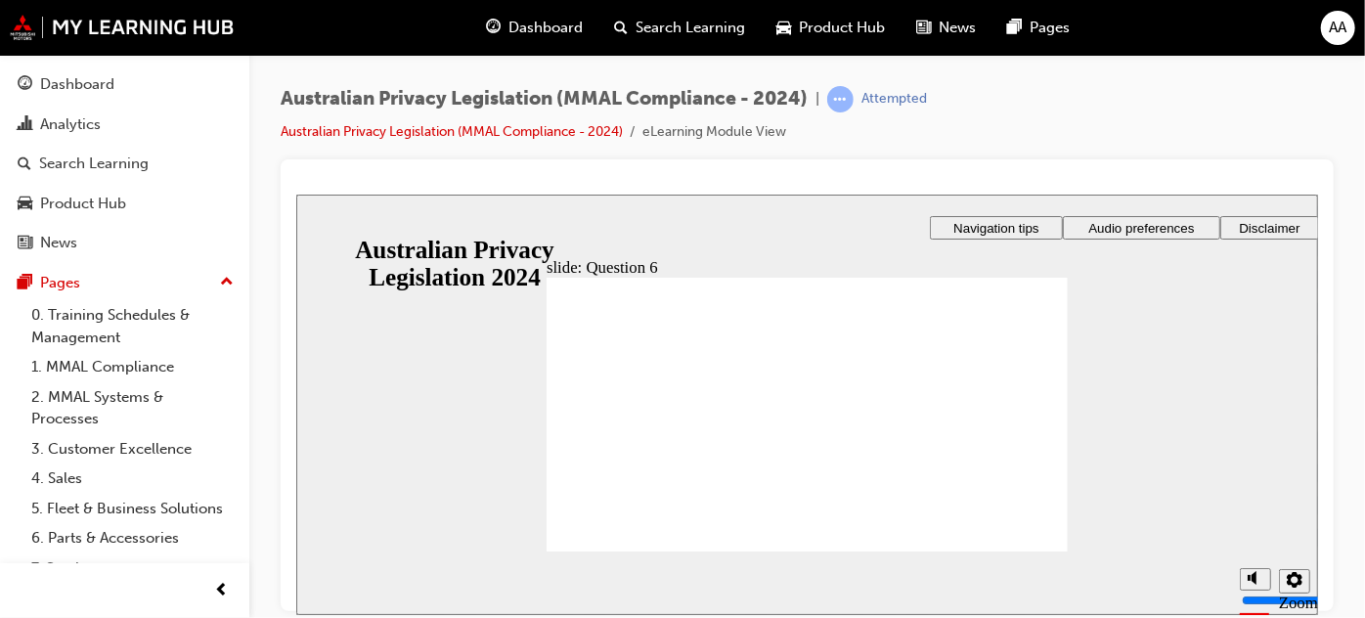
radio input "true"
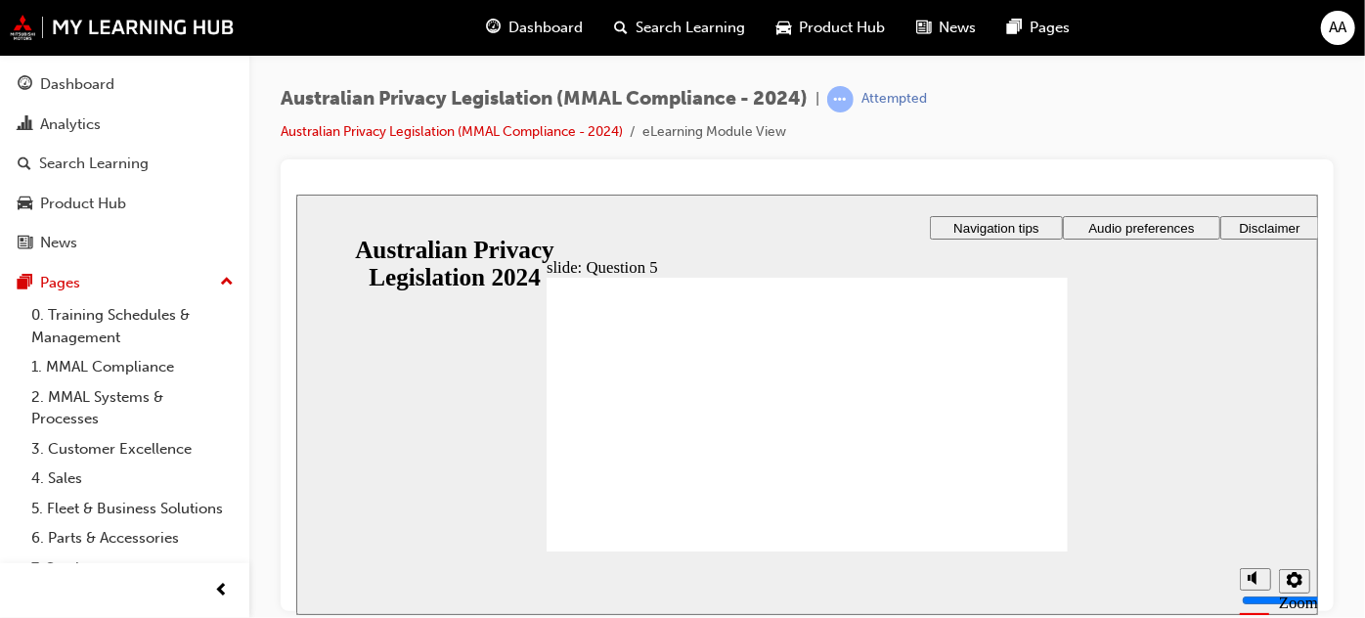
radio input "true"
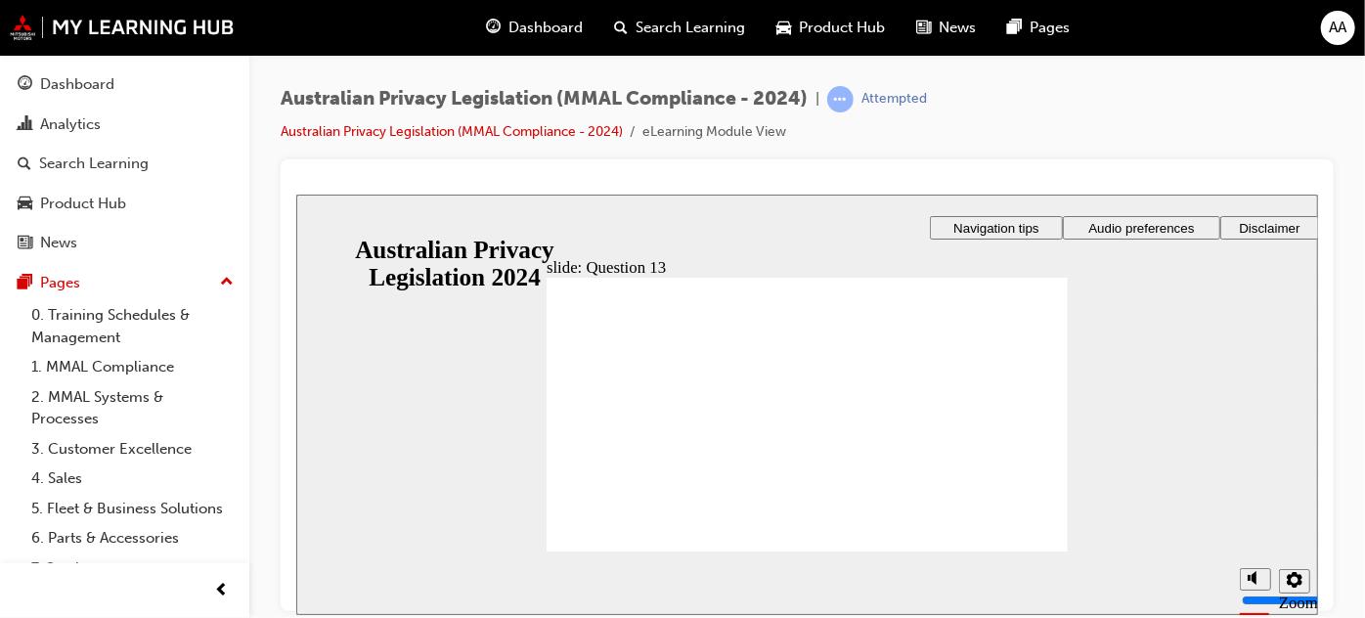
radio input "true"
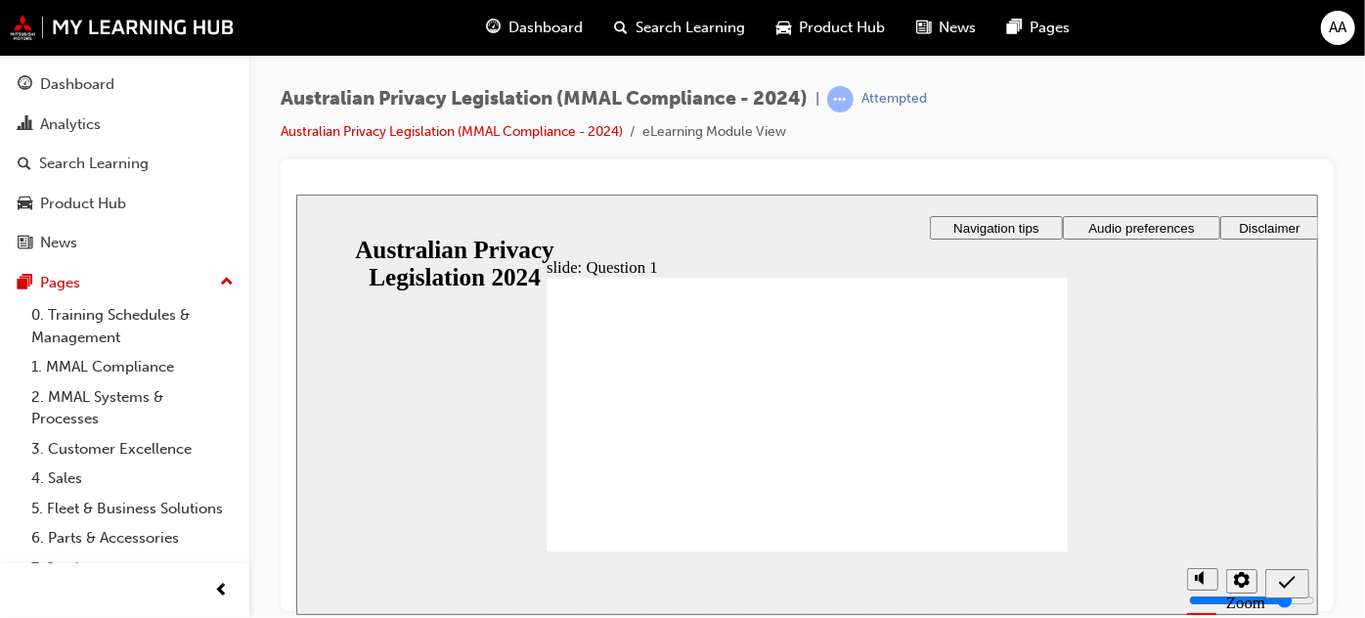
radio input "true"
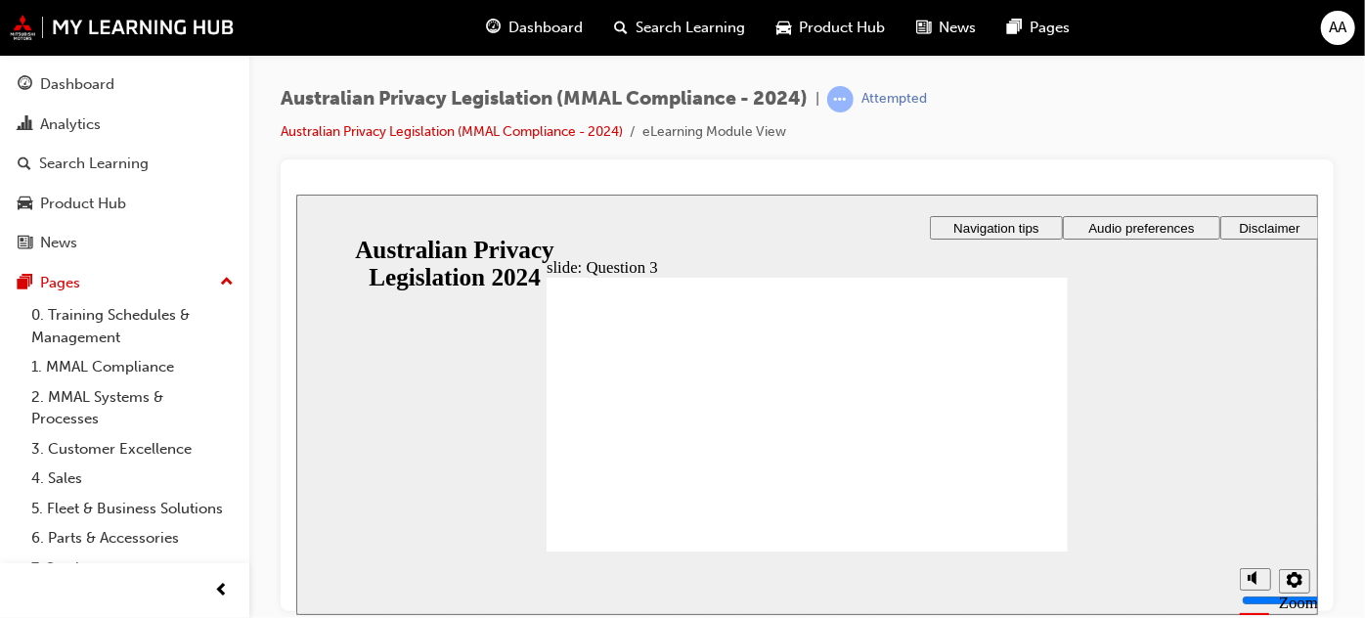
checkbox input "true"
radio input "true"
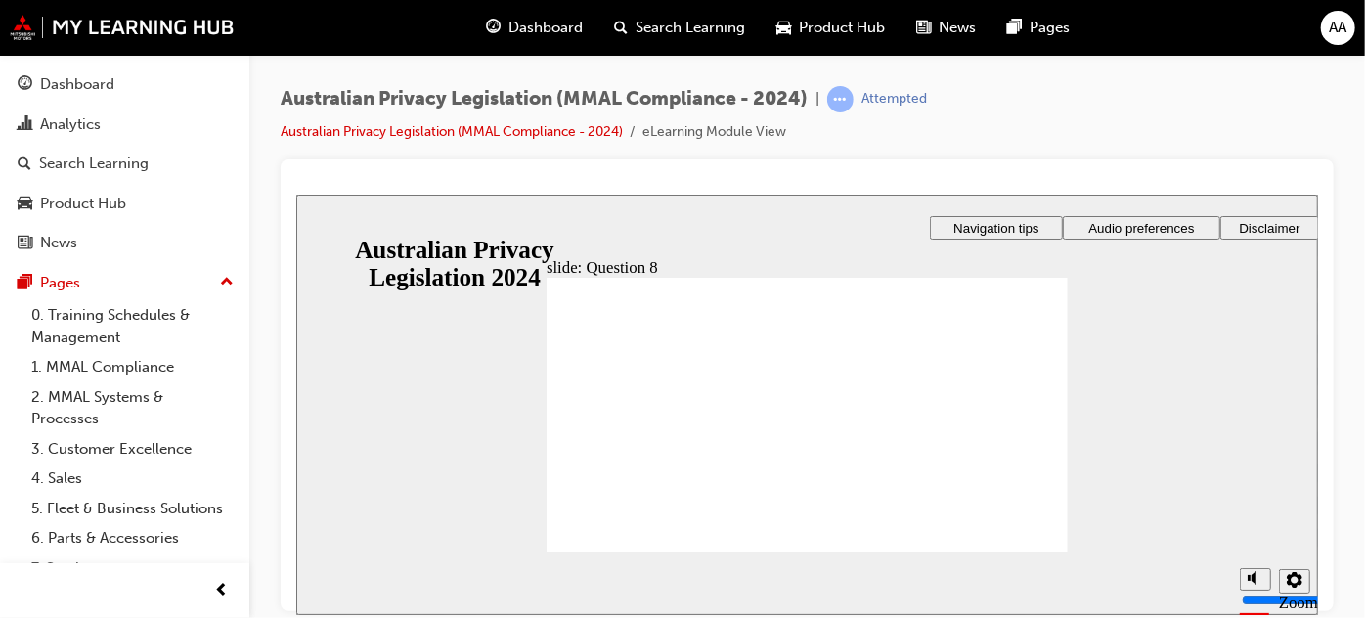
checkbox input "true"
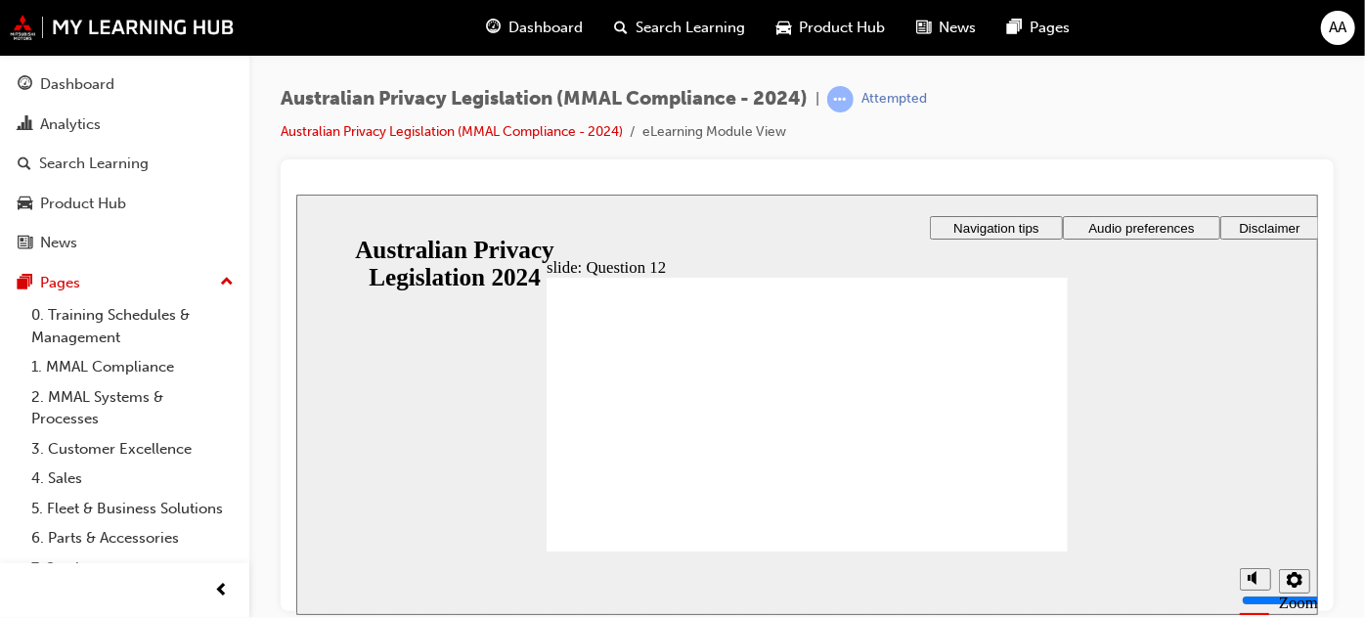
radio input "true"
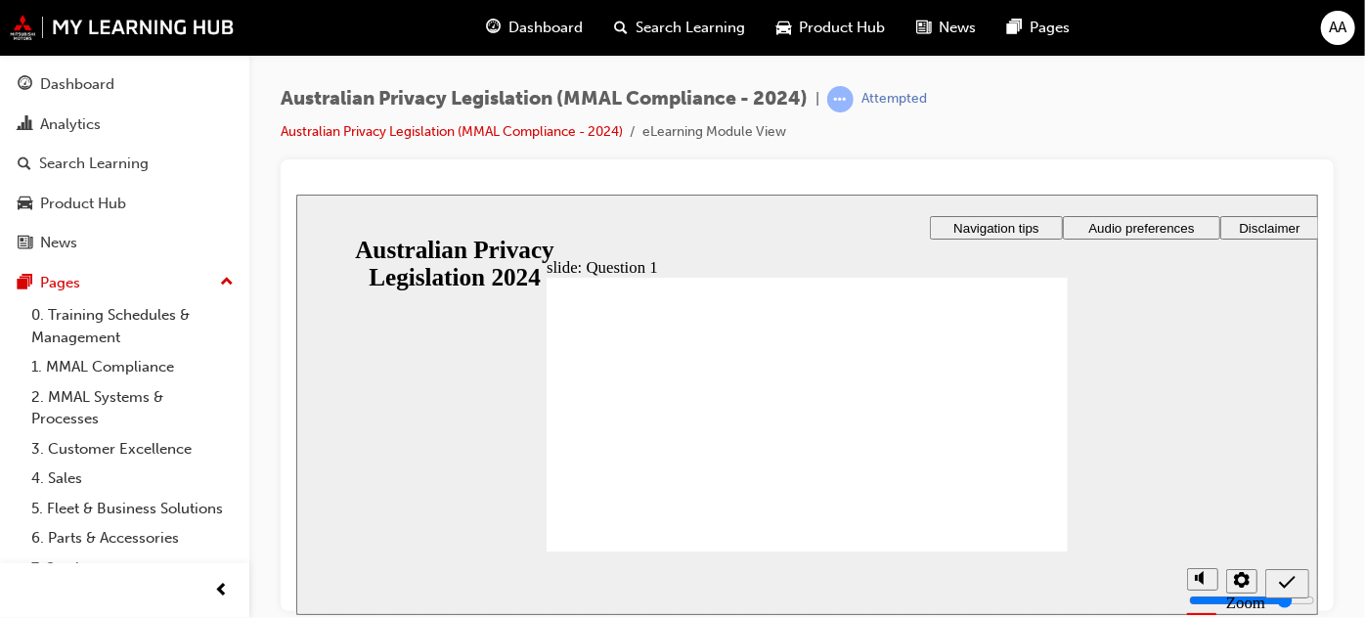
radio input "true"
checkbox input "true"
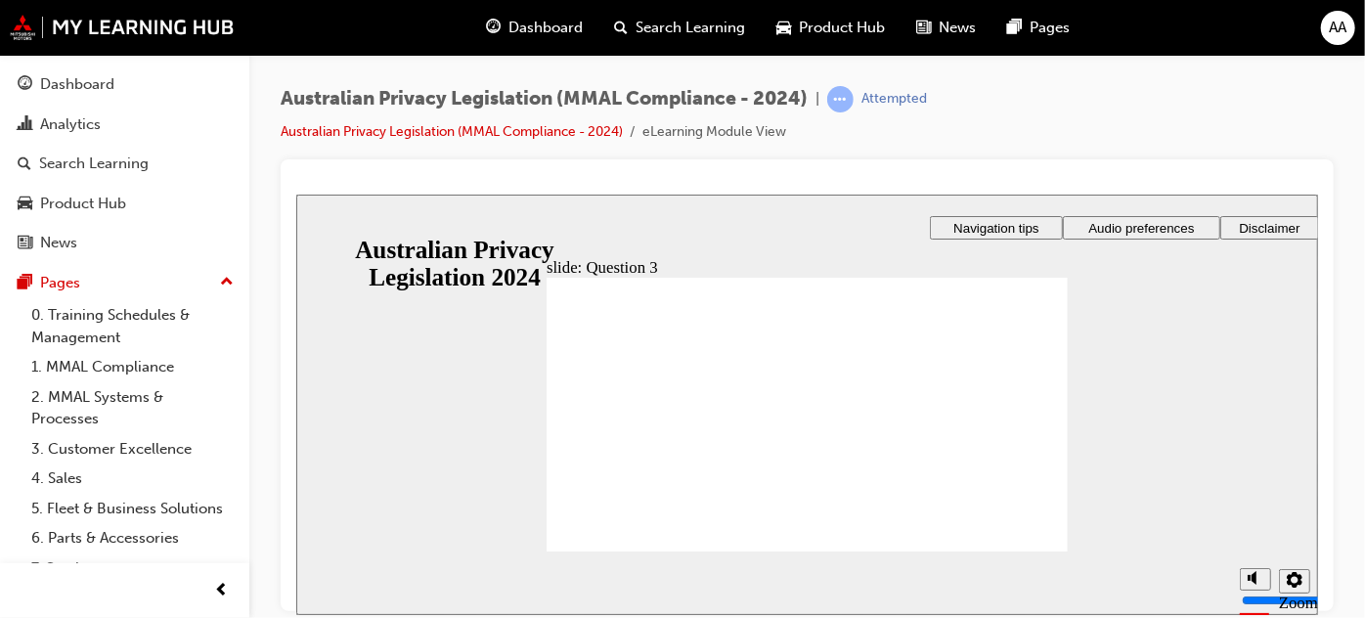
radio input "true"
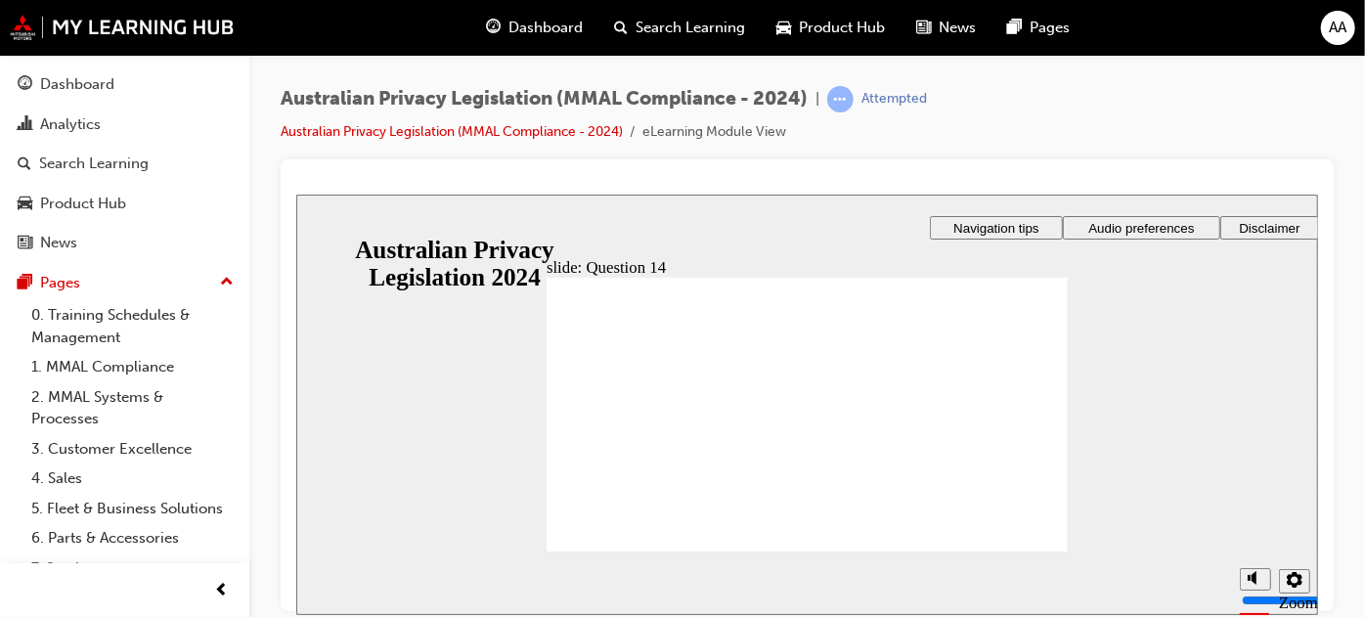
radio input "true"
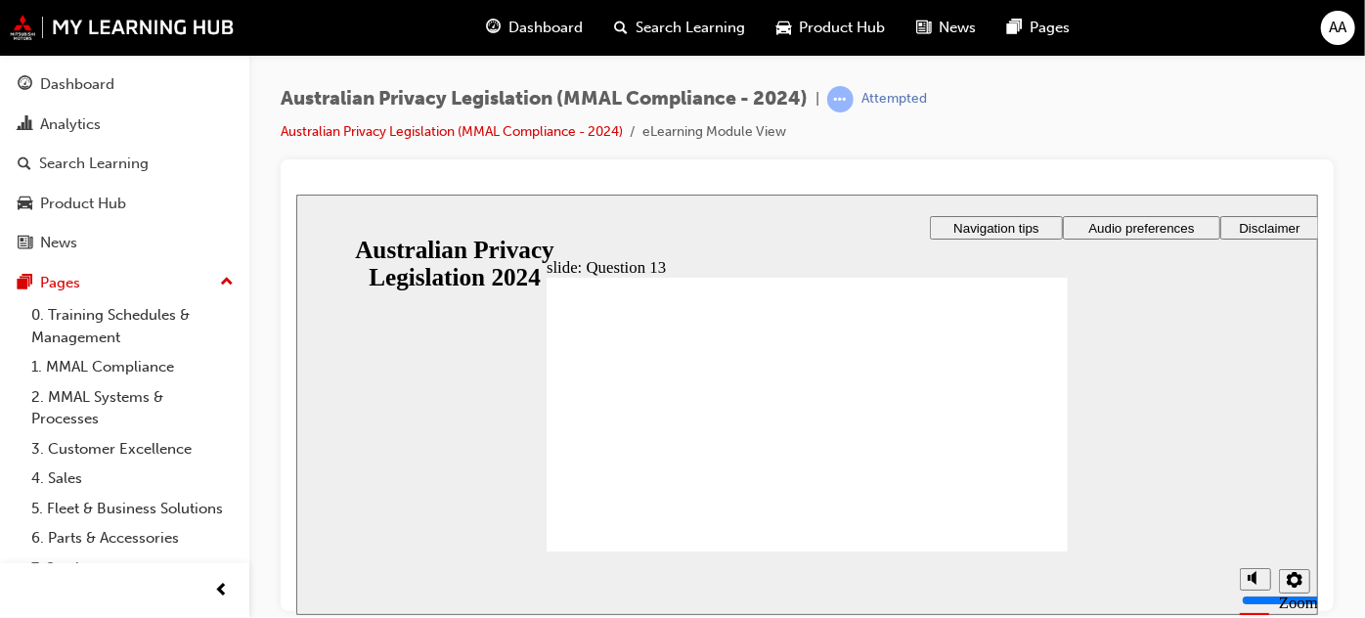
radio input "true"
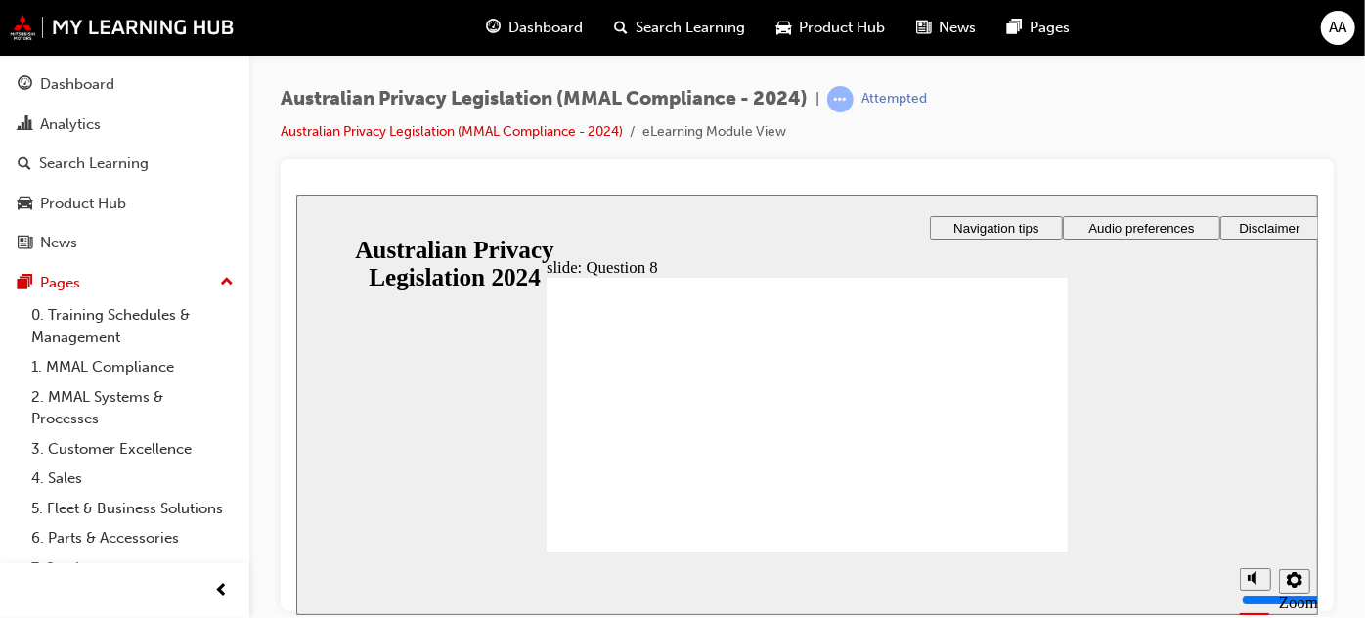
checkbox input "true"
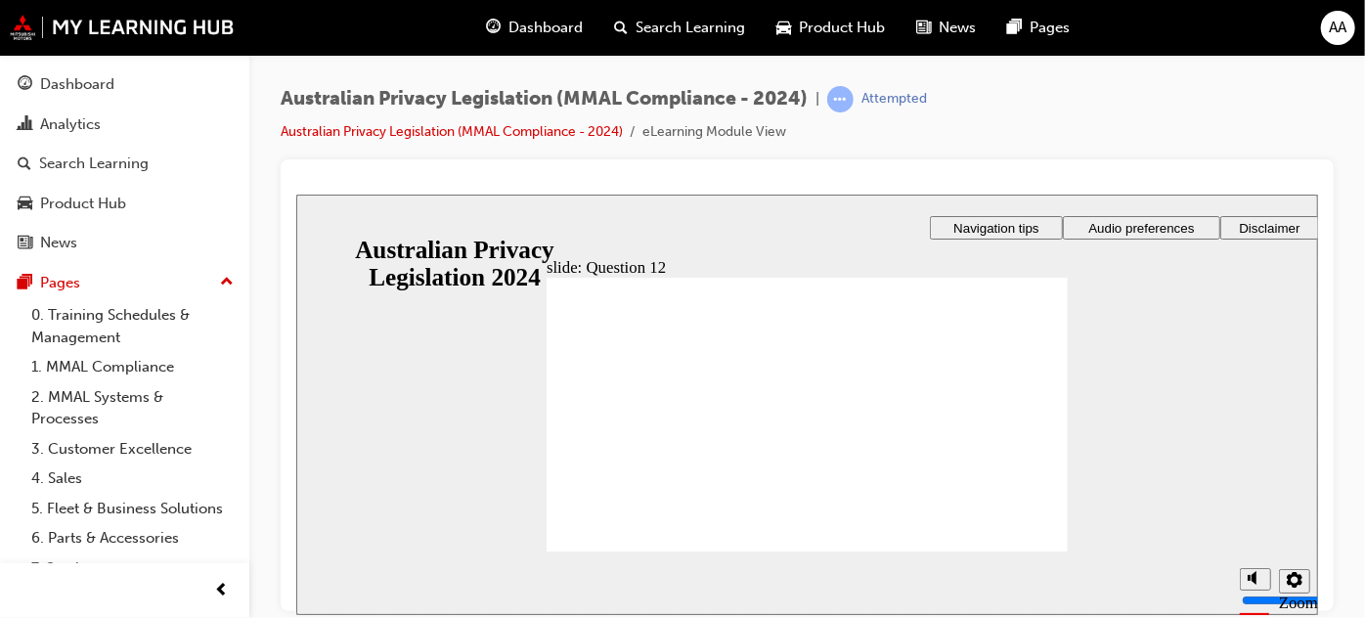
radio input "true"
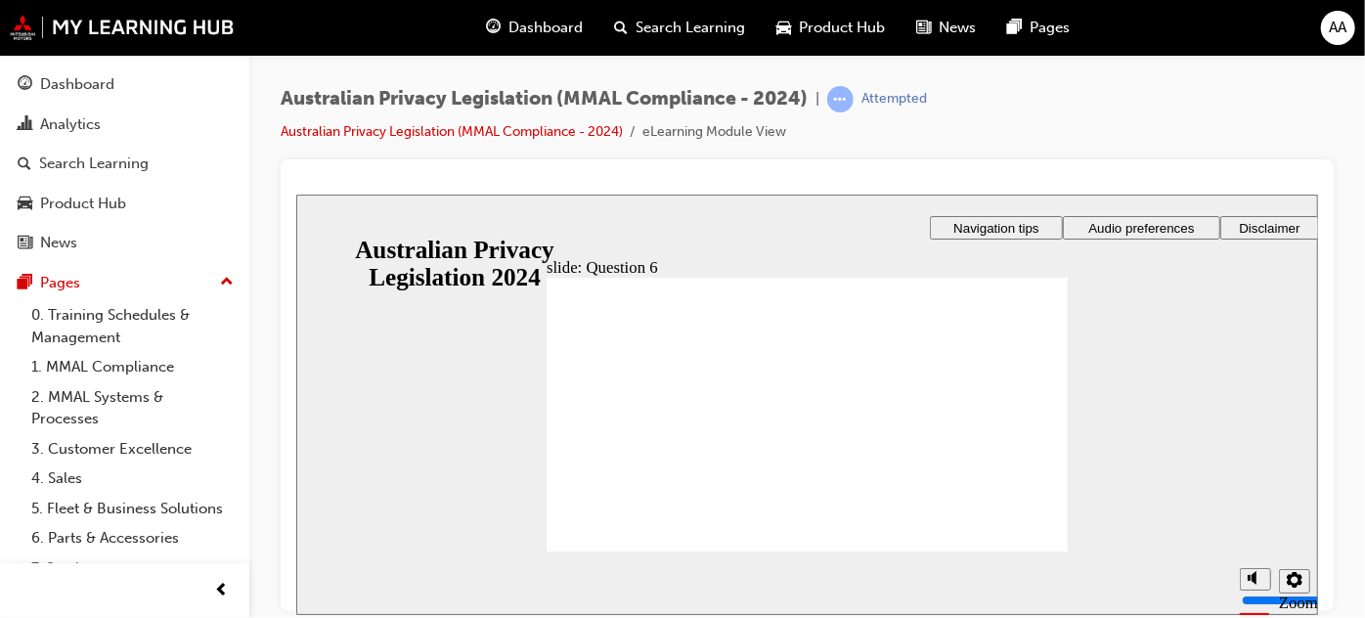
radio input "true"
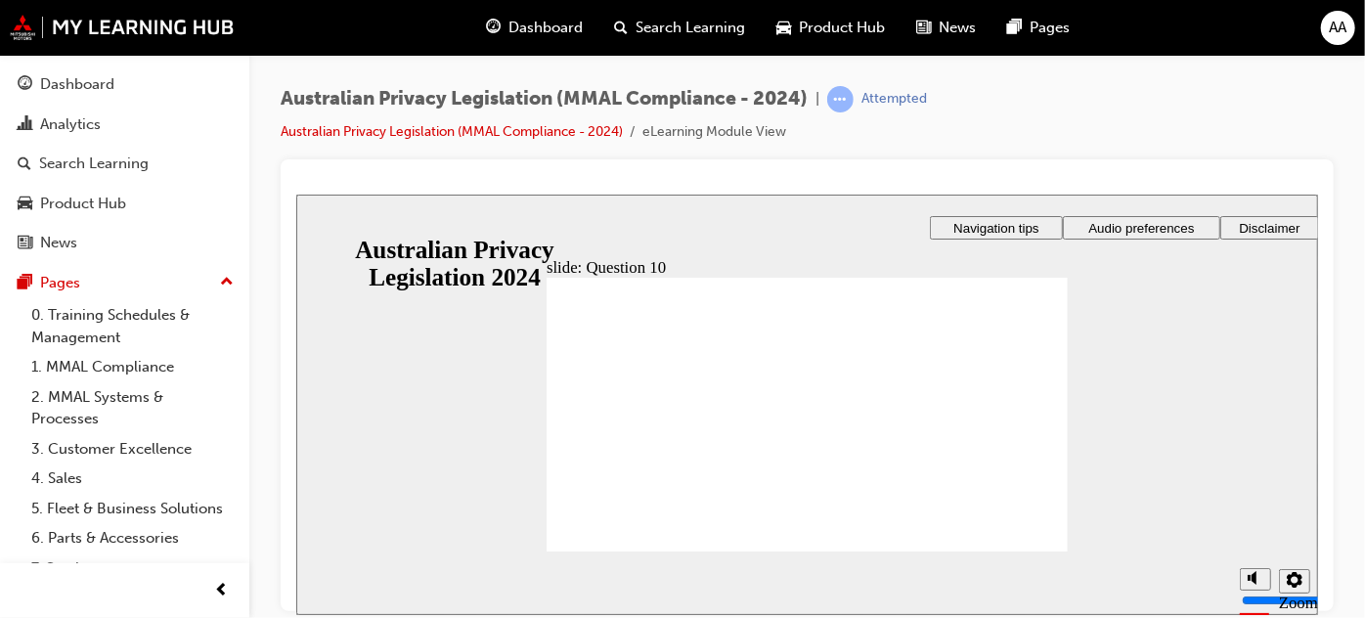
radio input "true"
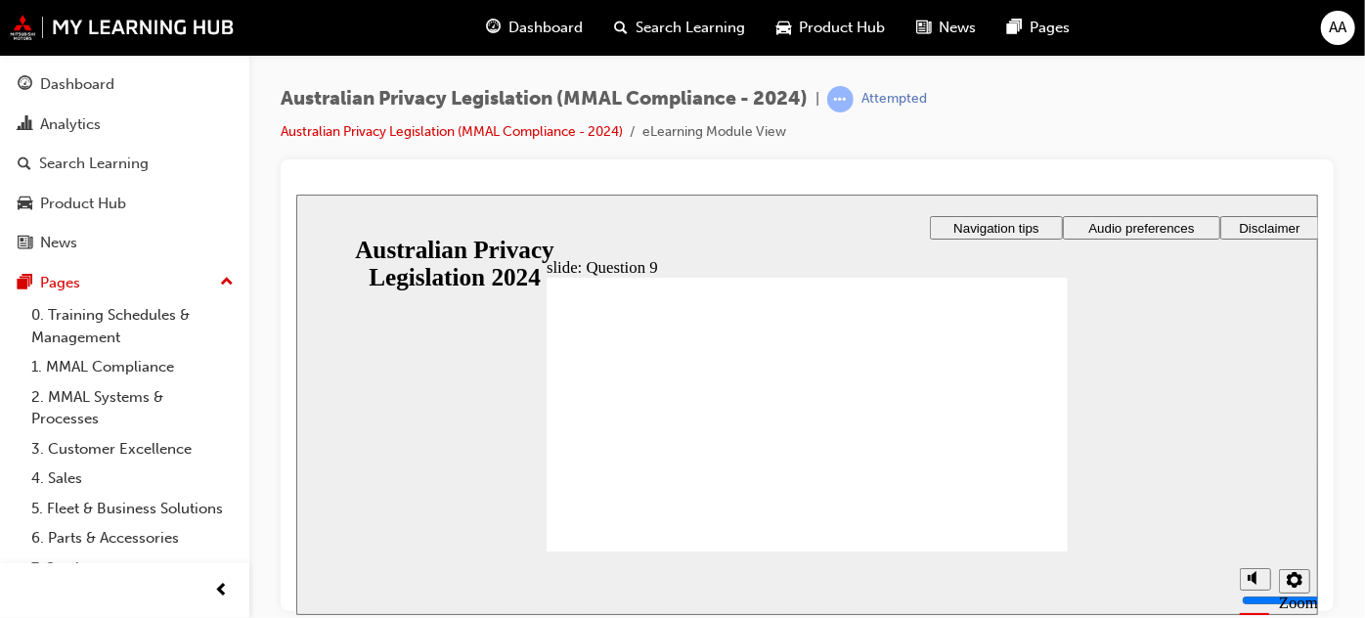
radio input "true"
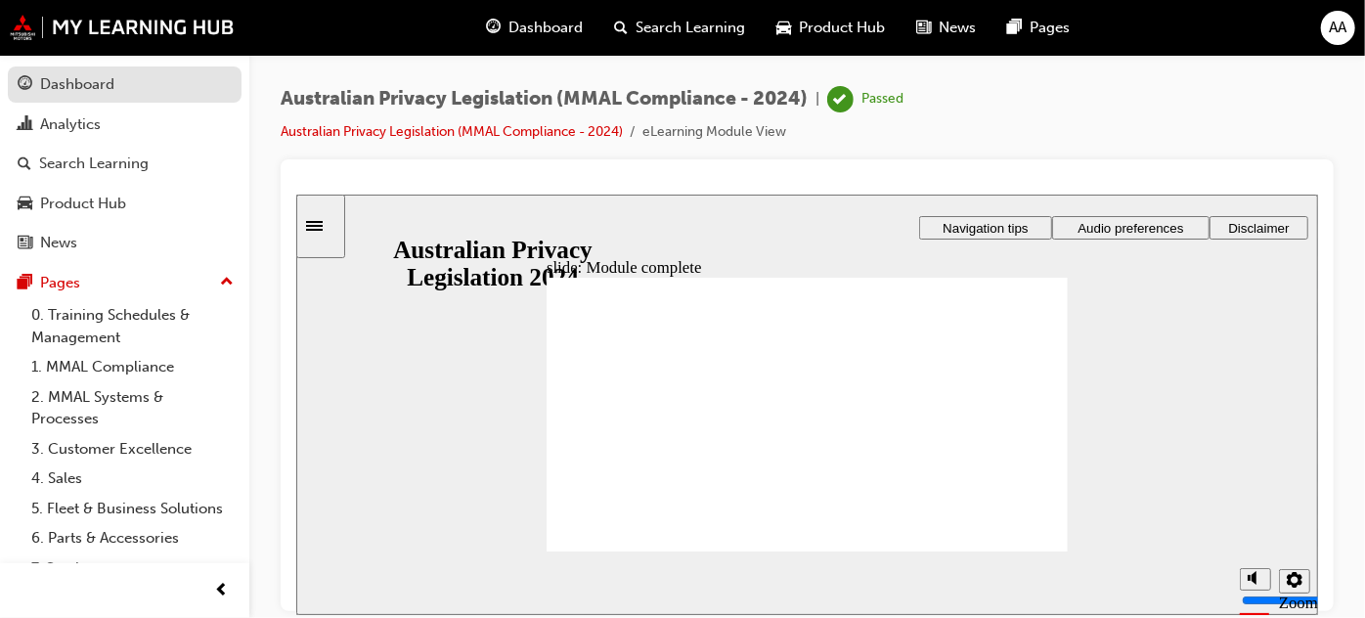
click at [67, 68] on link "Dashboard" at bounding box center [125, 84] width 234 height 36
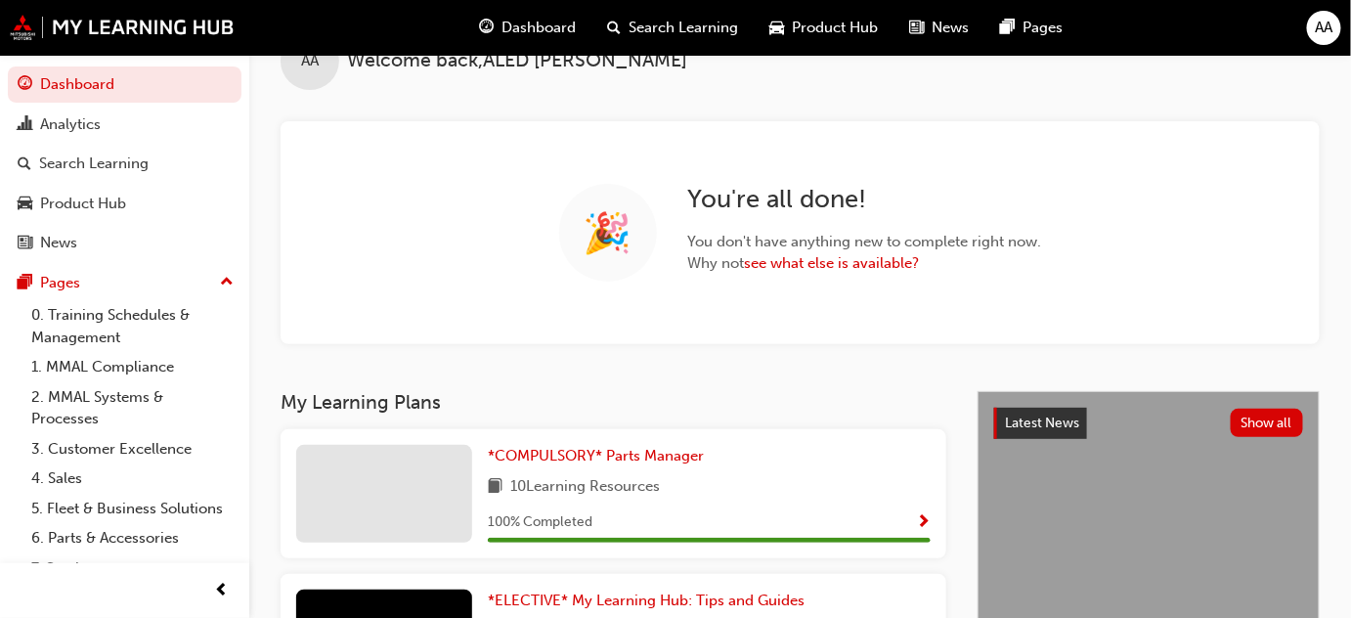
scroll to position [52, 0]
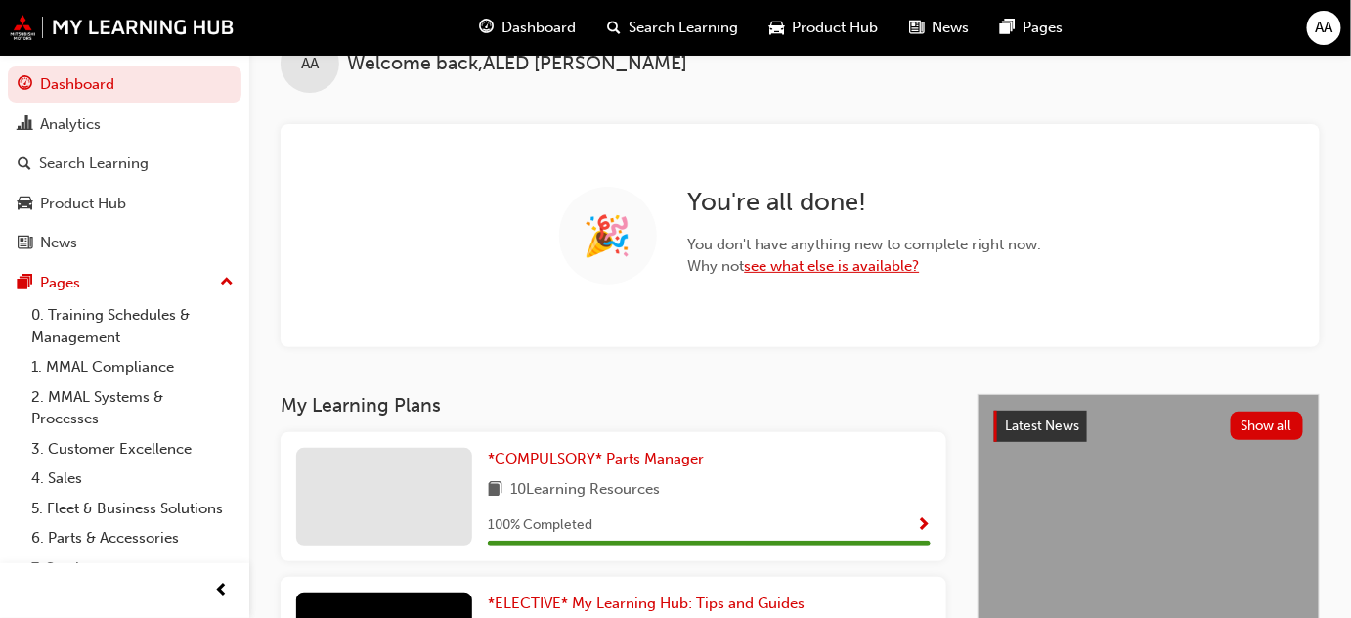
click at [844, 266] on link "see what else is available?" at bounding box center [832, 266] width 175 height 18
